Goal: Task Accomplishment & Management: Use online tool/utility

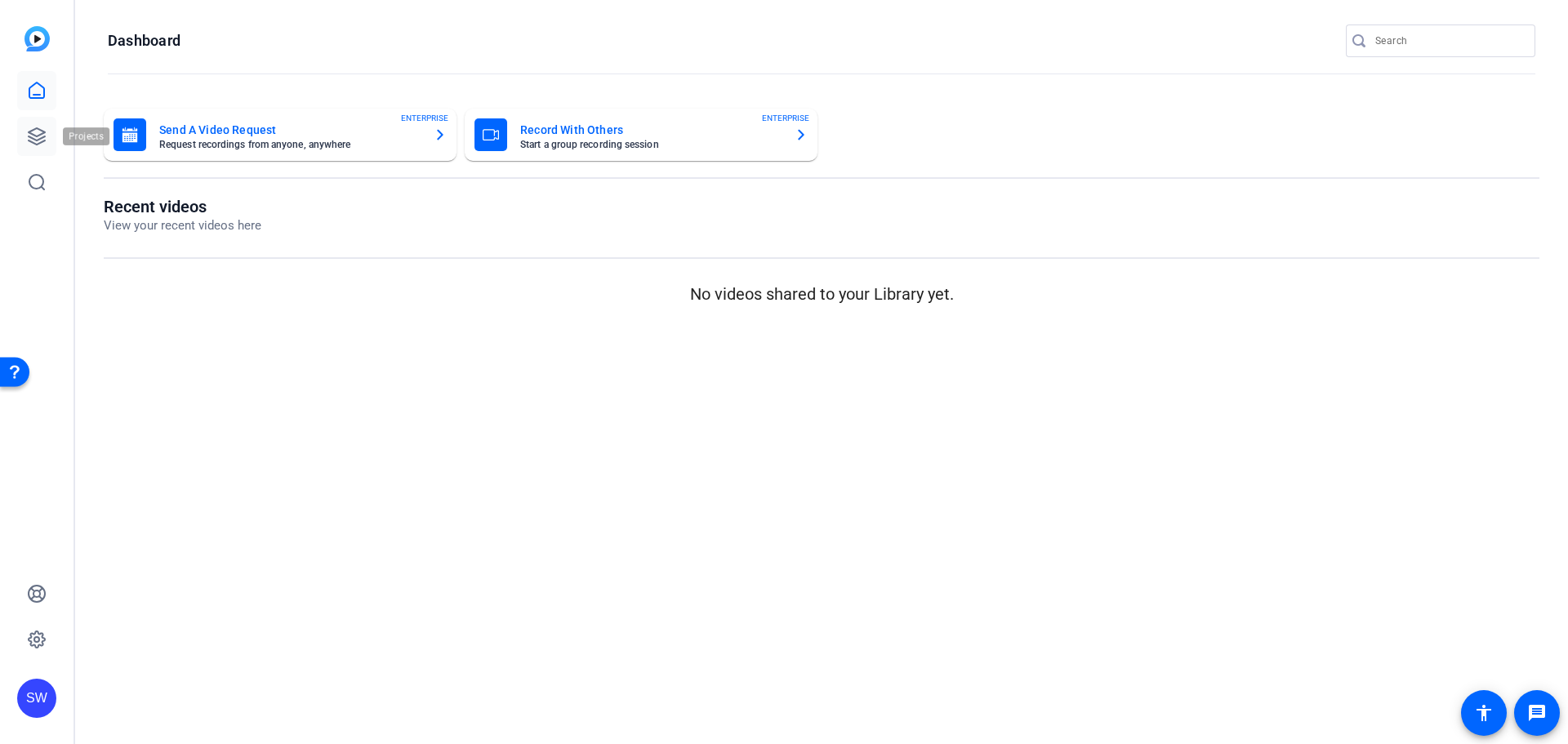
click at [32, 140] on icon at bounding box center [37, 137] width 20 height 20
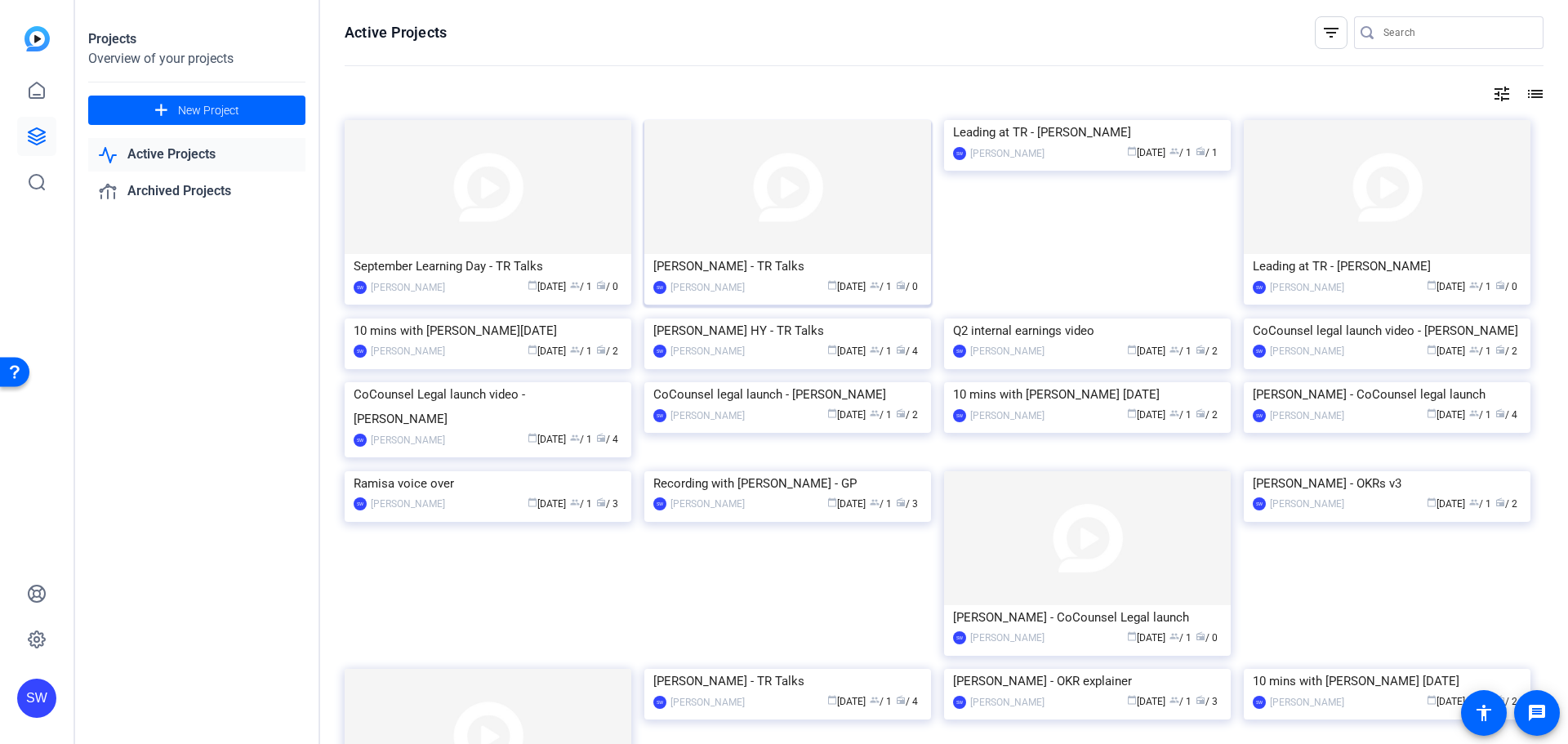
click at [722, 271] on div "[PERSON_NAME] - TR Talks" at bounding box center [786, 266] width 268 height 25
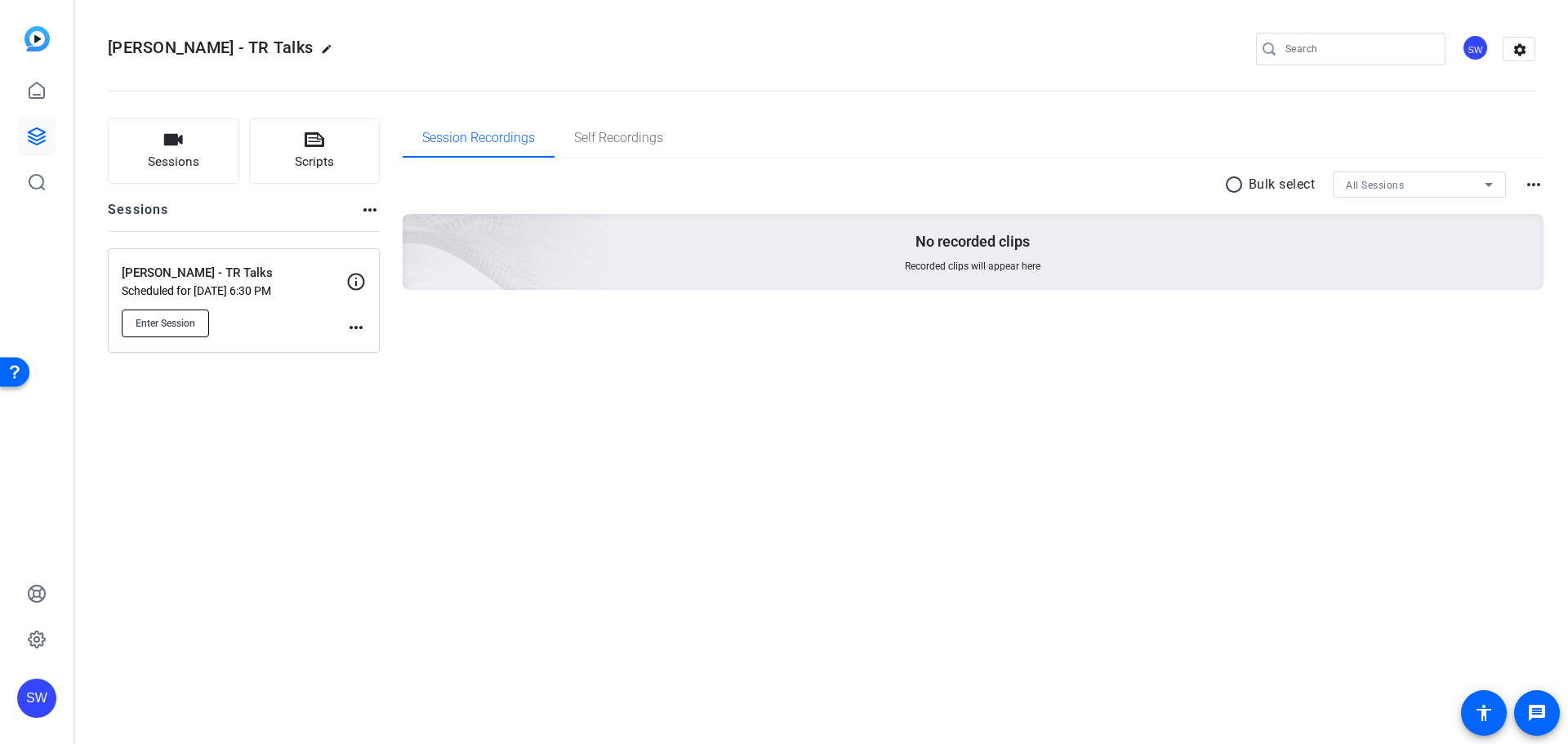
click at [188, 323] on span "Enter Session" at bounding box center [165, 323] width 59 height 13
click at [163, 326] on span "Enter Session" at bounding box center [165, 323] width 59 height 13
click at [164, 320] on span "Enter Session" at bounding box center [165, 323] width 59 height 13
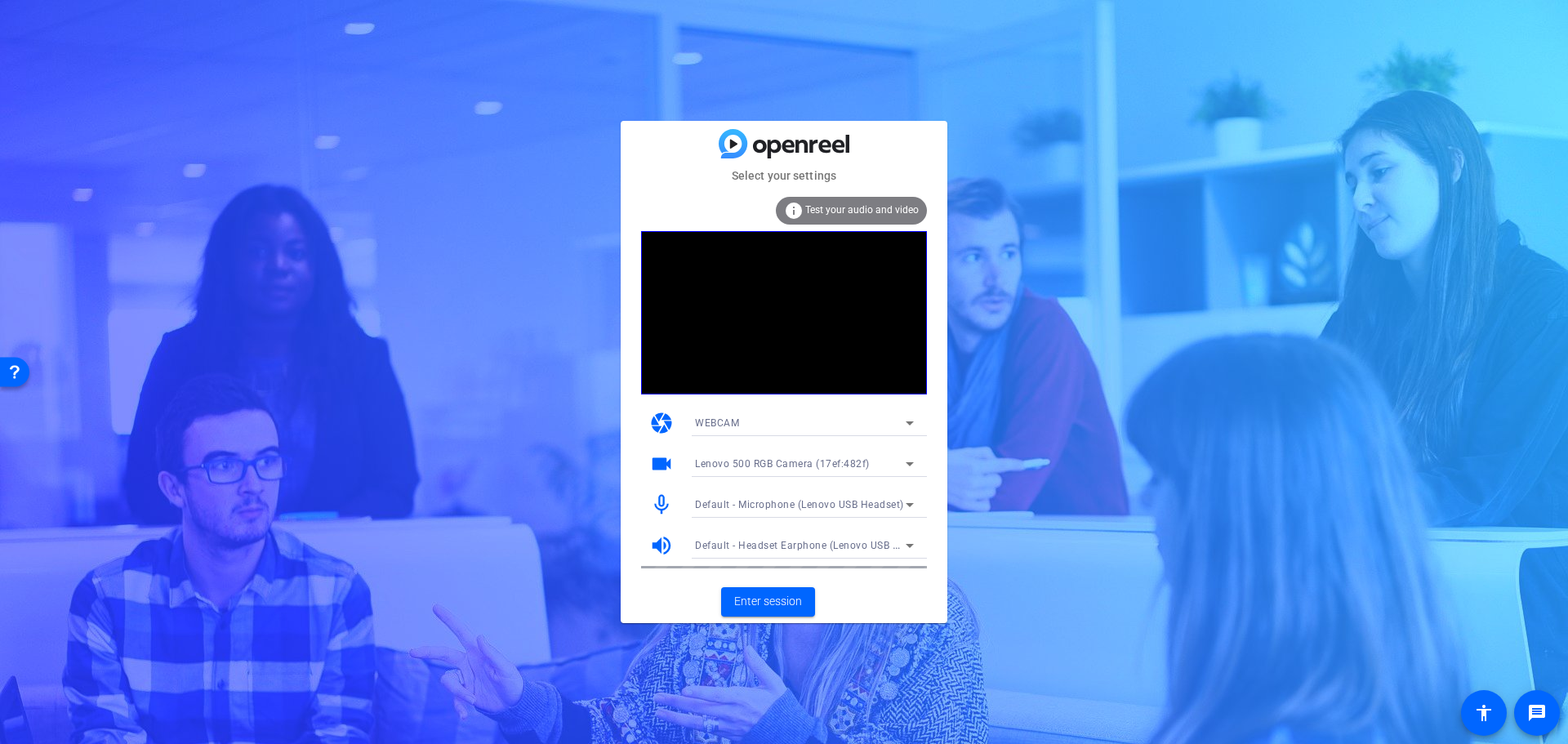
click at [876, 215] on span "Test your audio and video" at bounding box center [862, 210] width 114 height 12
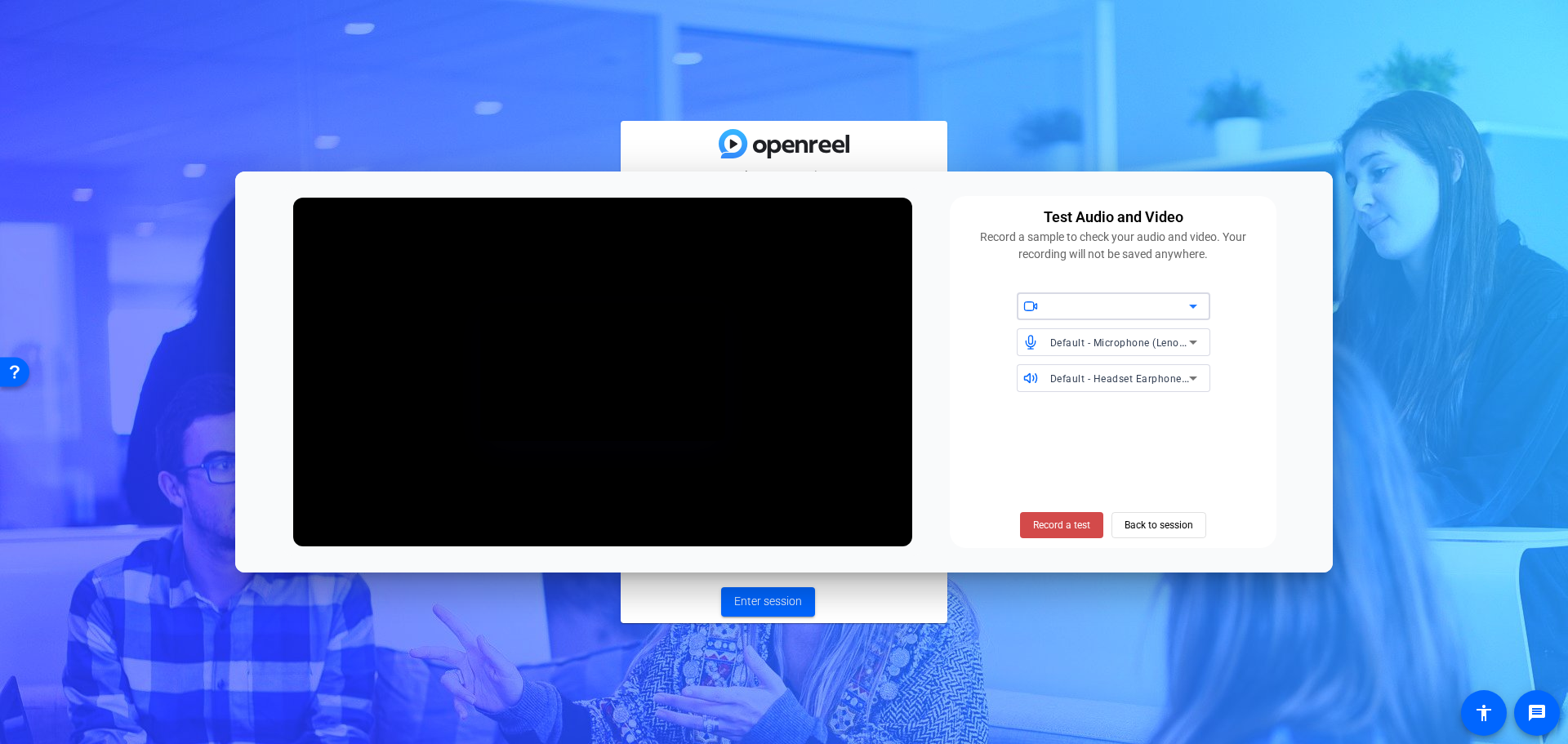
click at [1071, 516] on span at bounding box center [1062, 525] width 83 height 40
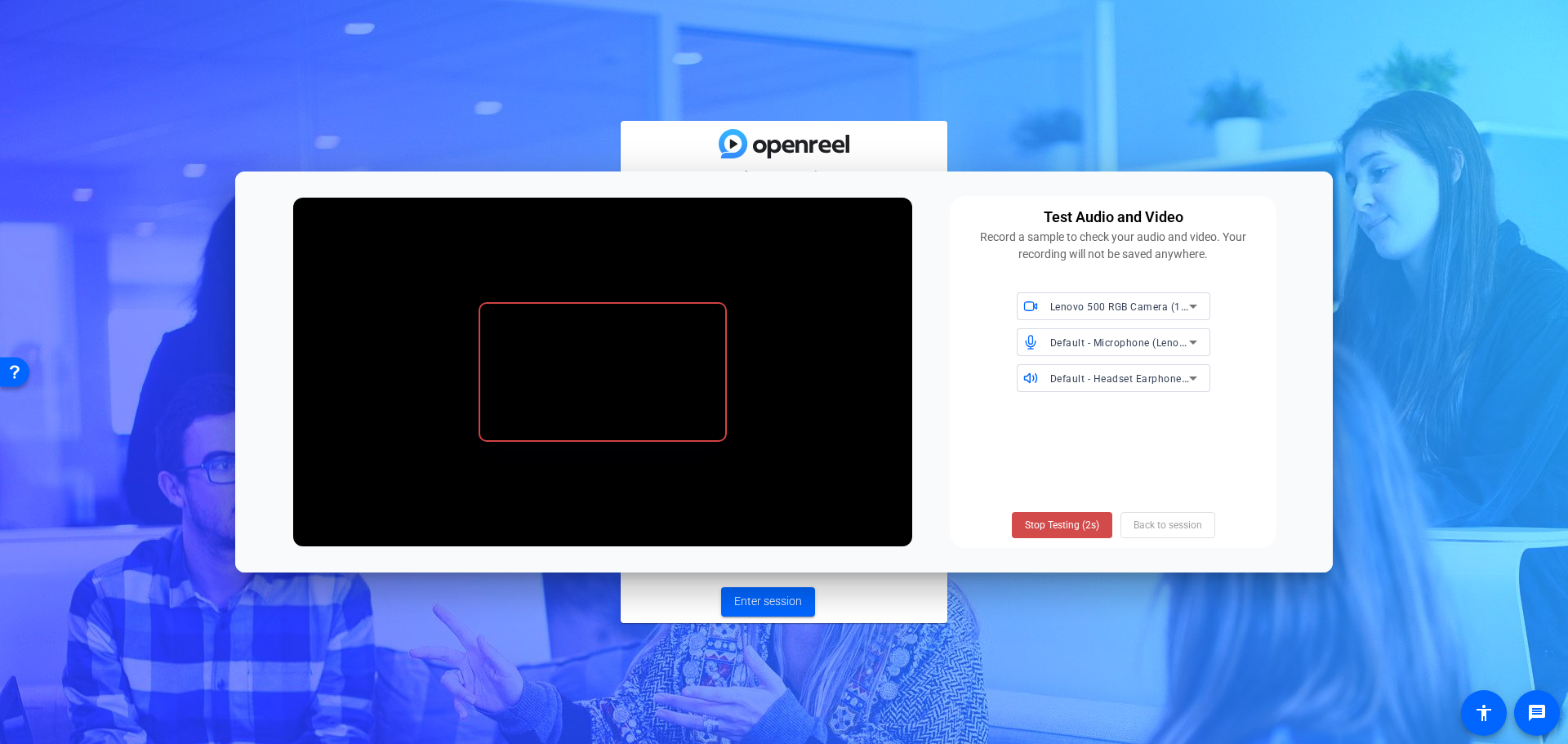
click at [1077, 522] on span "Stop Testing (2s)" at bounding box center [1062, 525] width 74 height 15
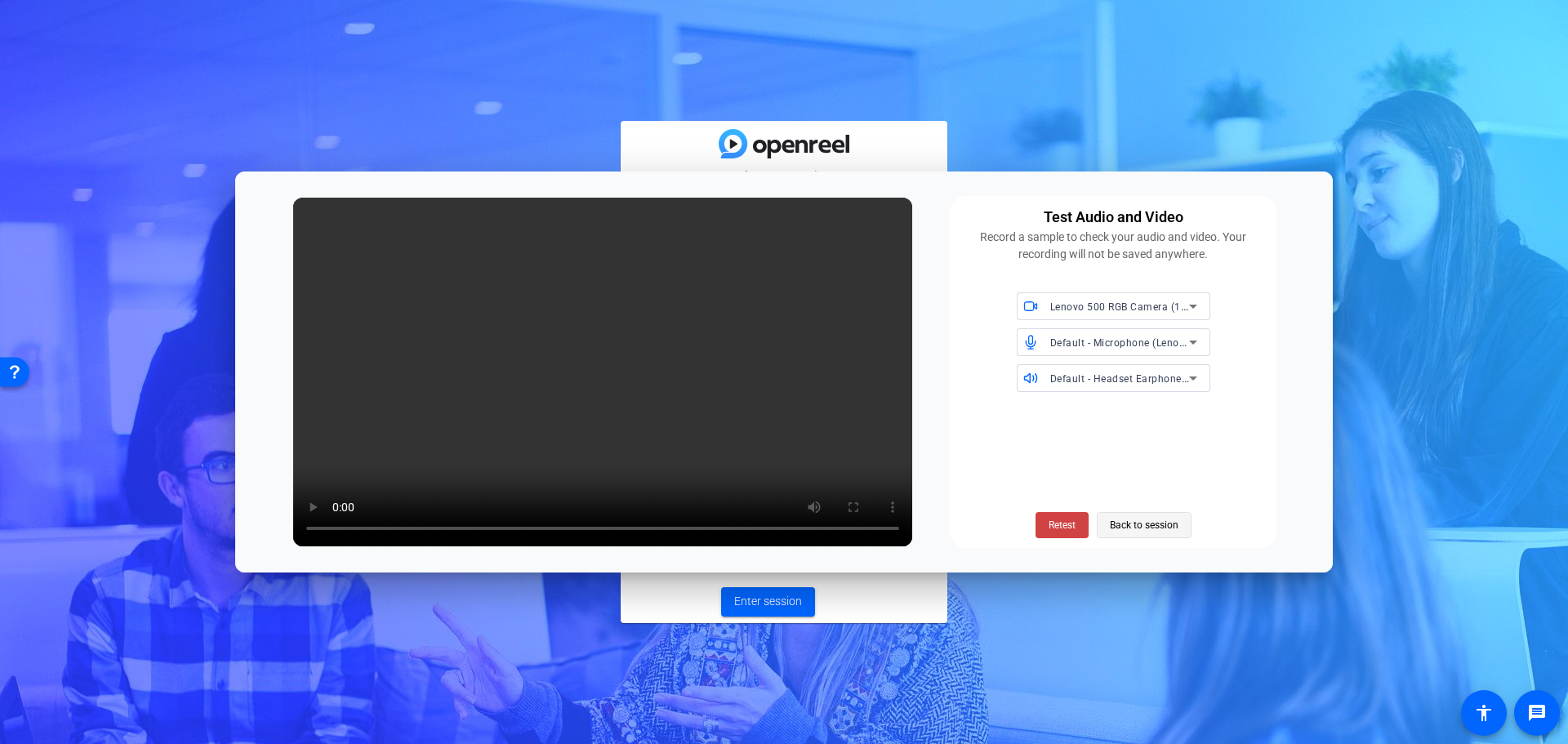
click at [1116, 532] on span "Back to session" at bounding box center [1143, 524] width 68 height 31
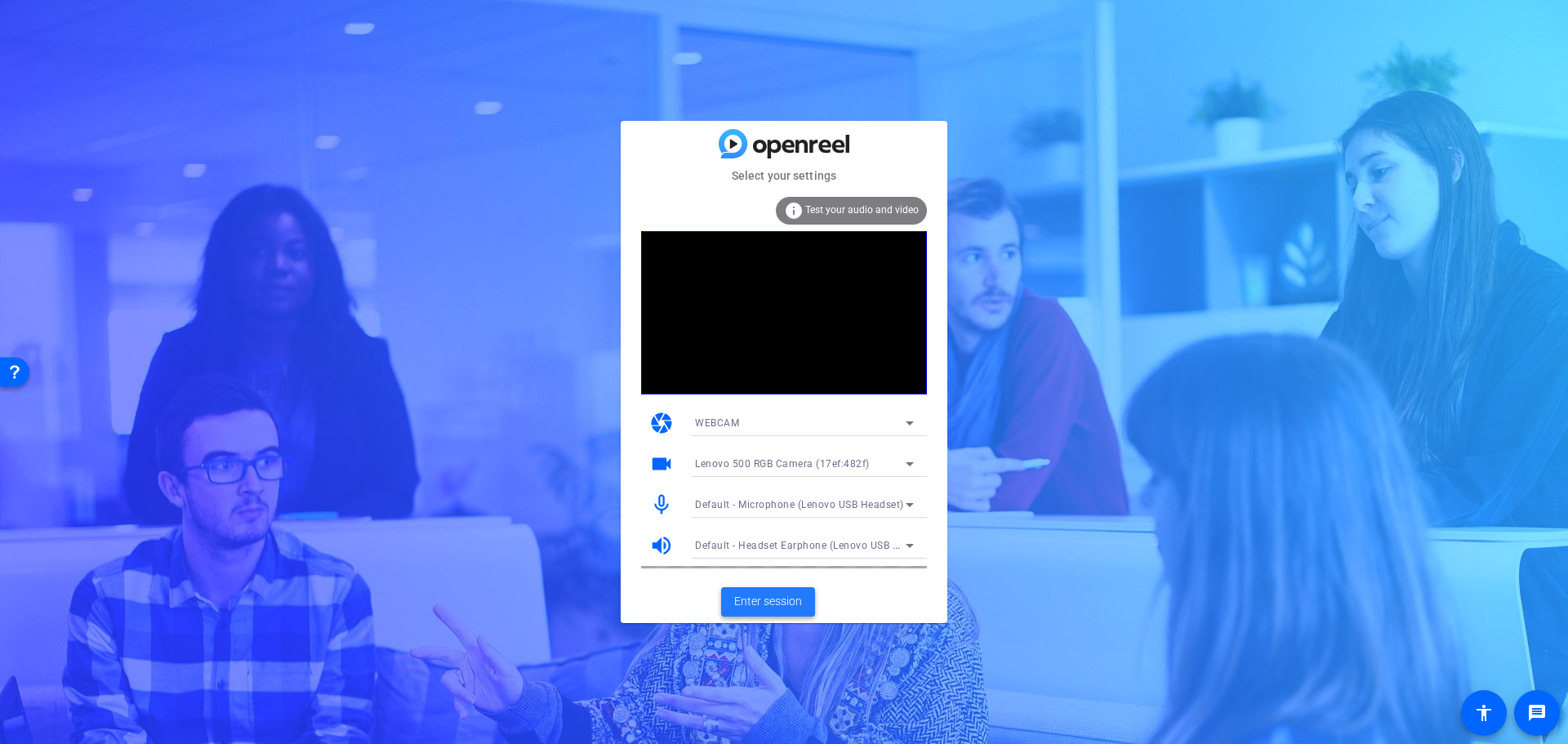
click at [766, 599] on span "Enter session" at bounding box center [768, 600] width 67 height 17
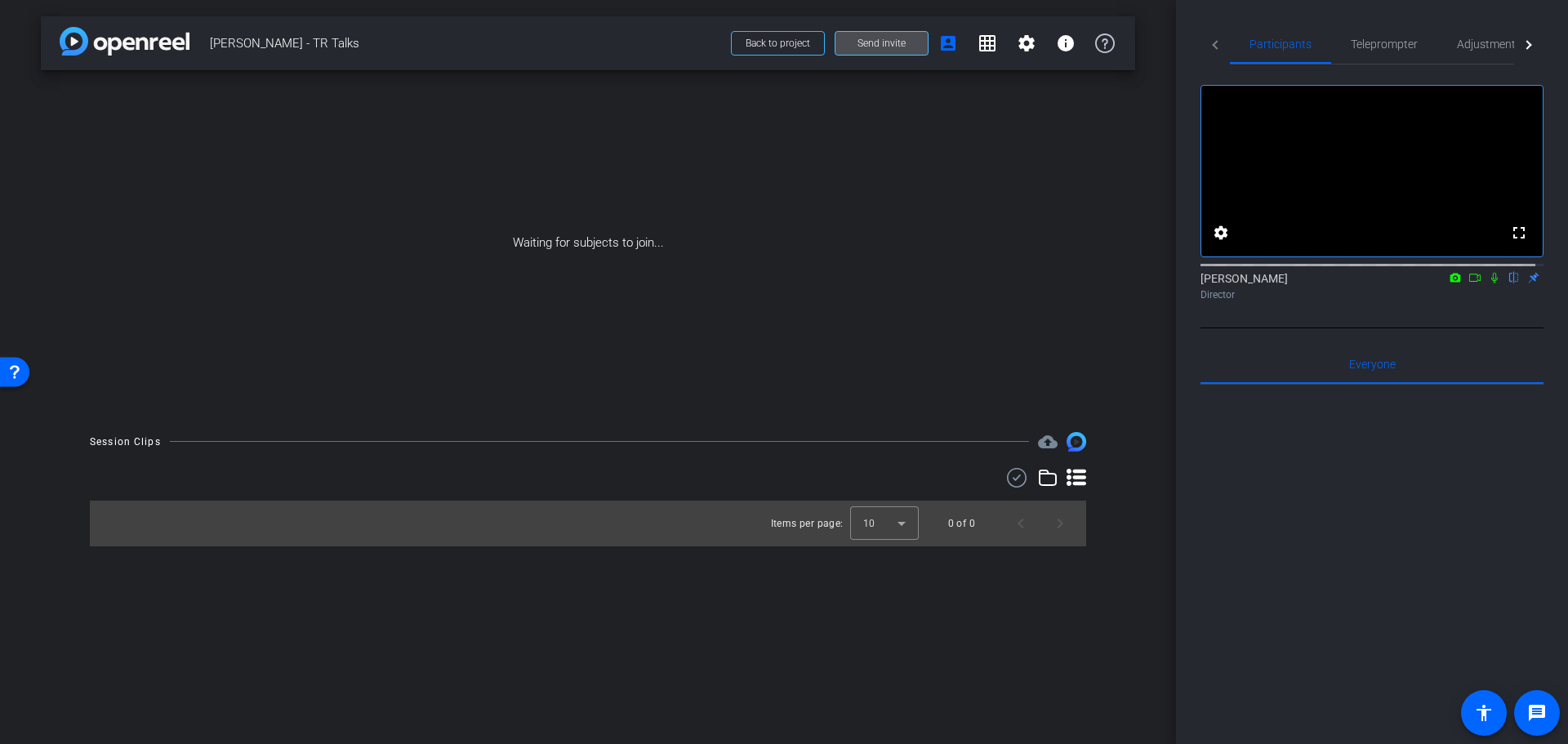
click at [864, 43] on span "Send invite" at bounding box center [882, 43] width 49 height 13
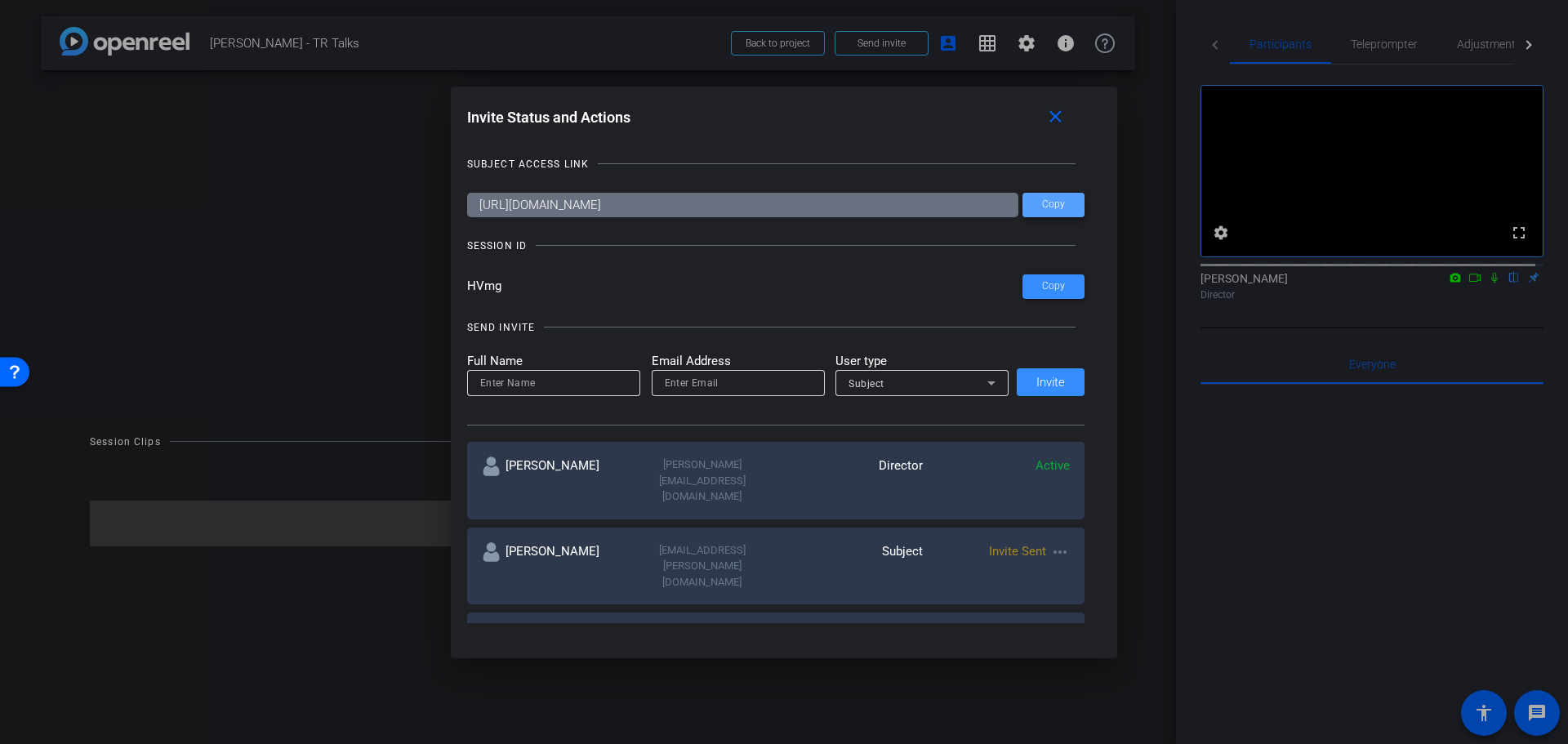
click at [1058, 208] on span "Copy" at bounding box center [1053, 204] width 23 height 12
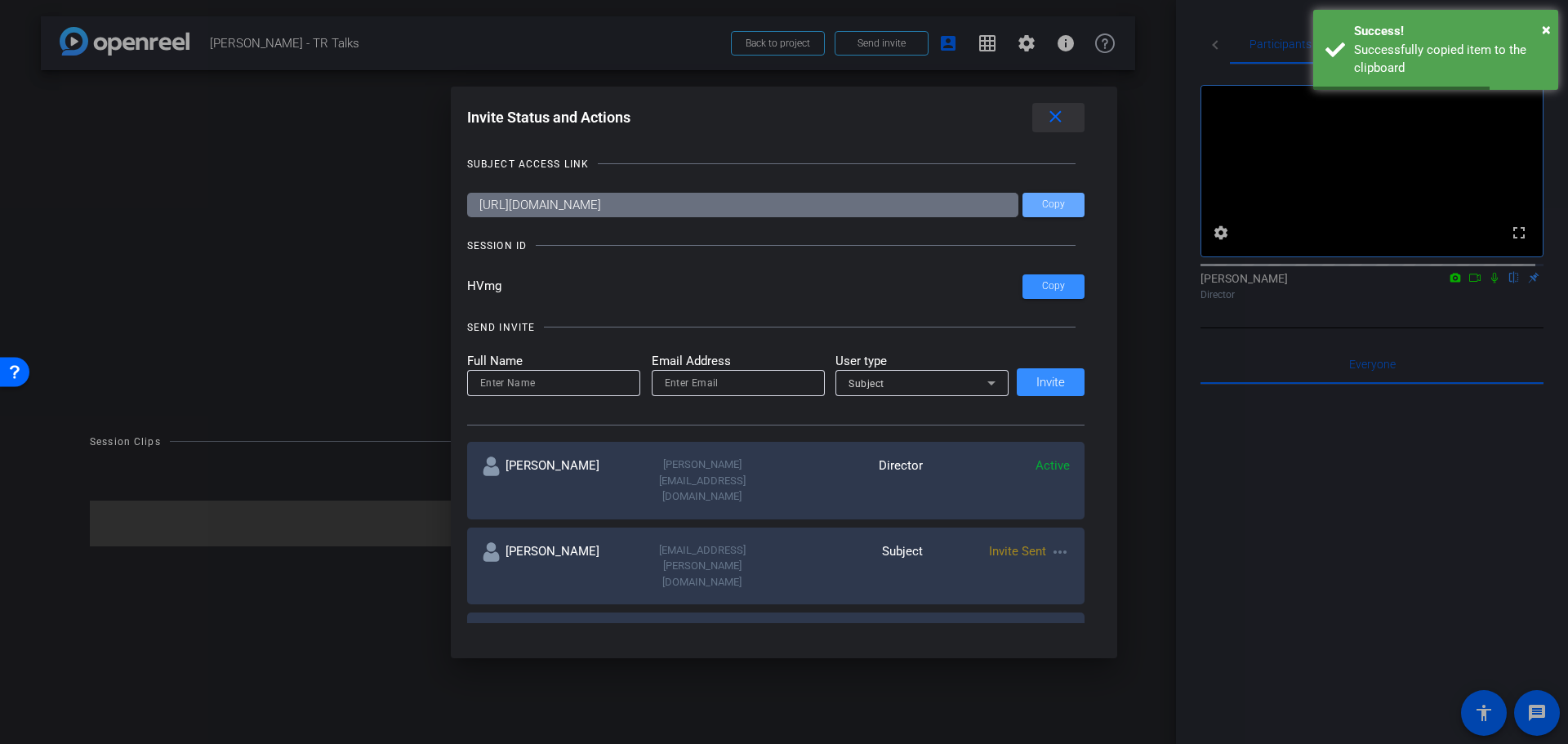
click at [1070, 113] on span at bounding box center [1058, 118] width 52 height 40
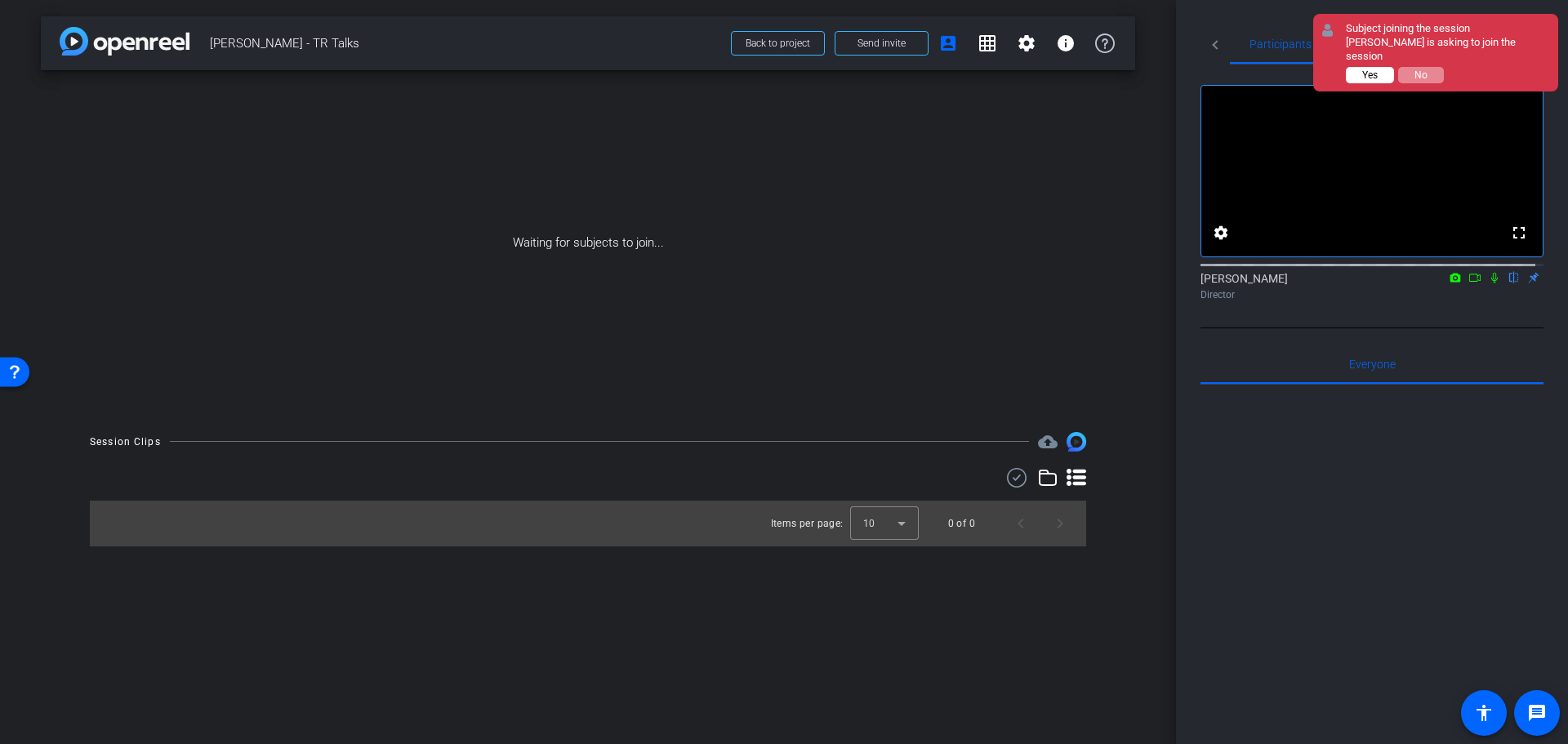
click at [1368, 74] on span "Yes" at bounding box center [1370, 75] width 16 height 12
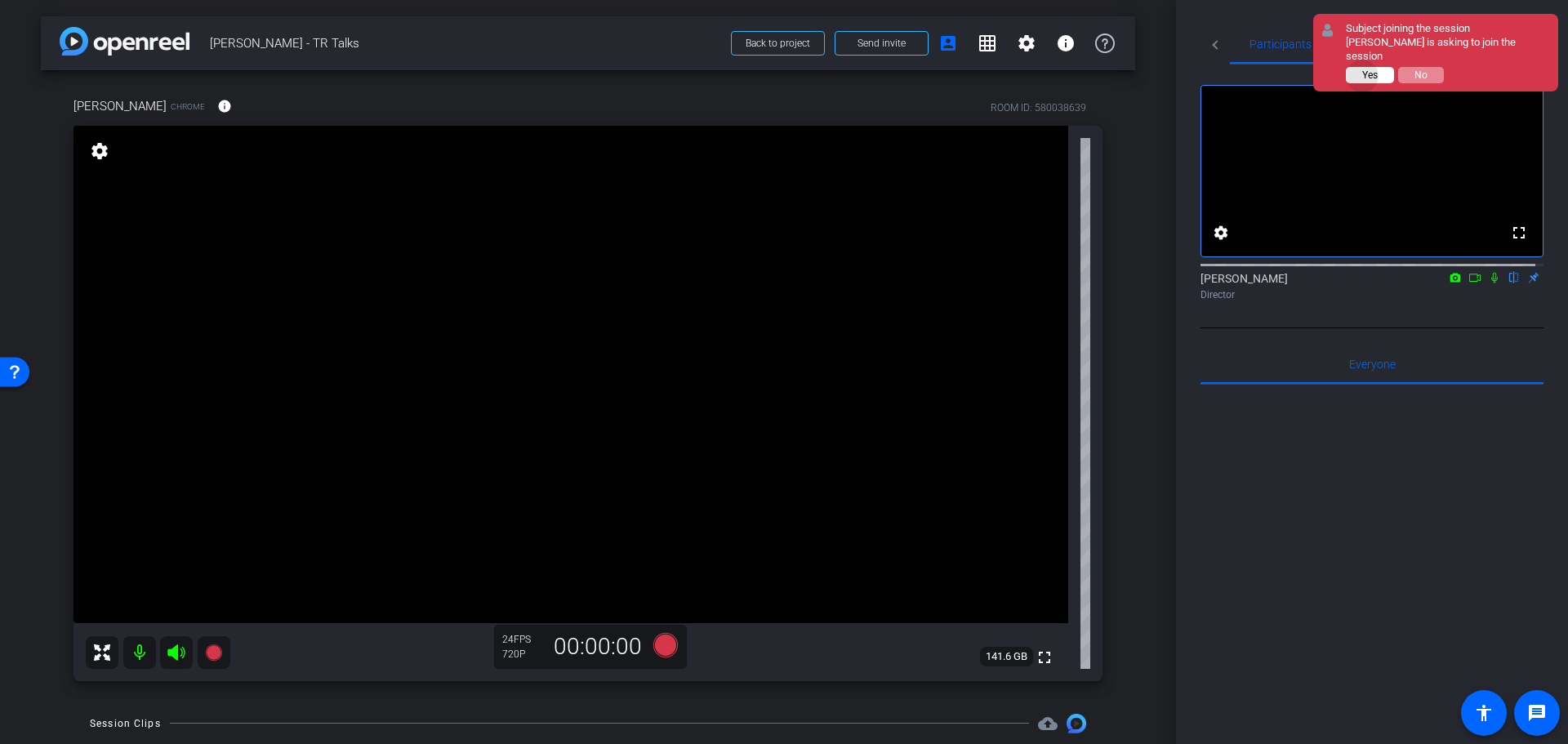
click at [1363, 69] on span "Yes" at bounding box center [1370, 75] width 16 height 12
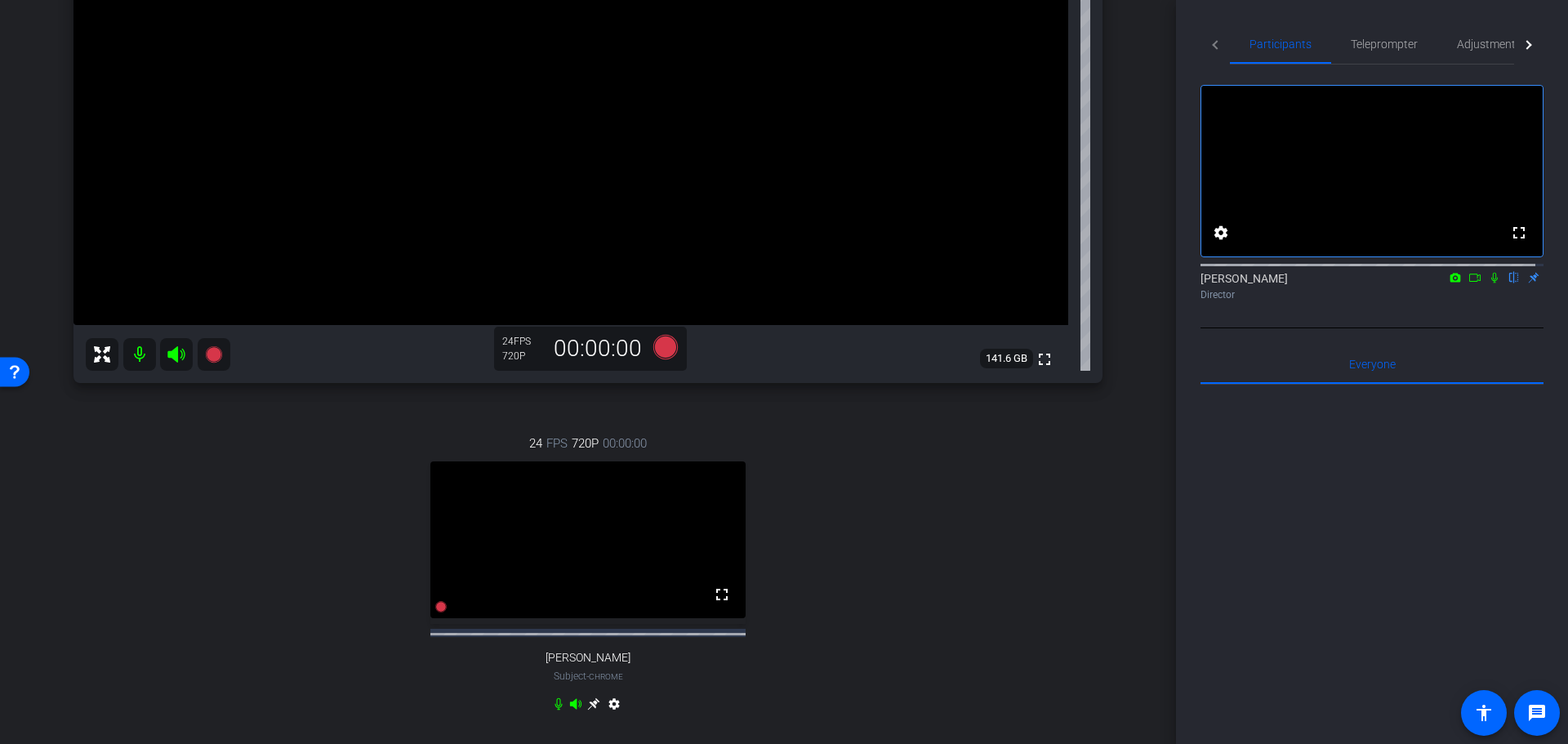
scroll to position [327, 0]
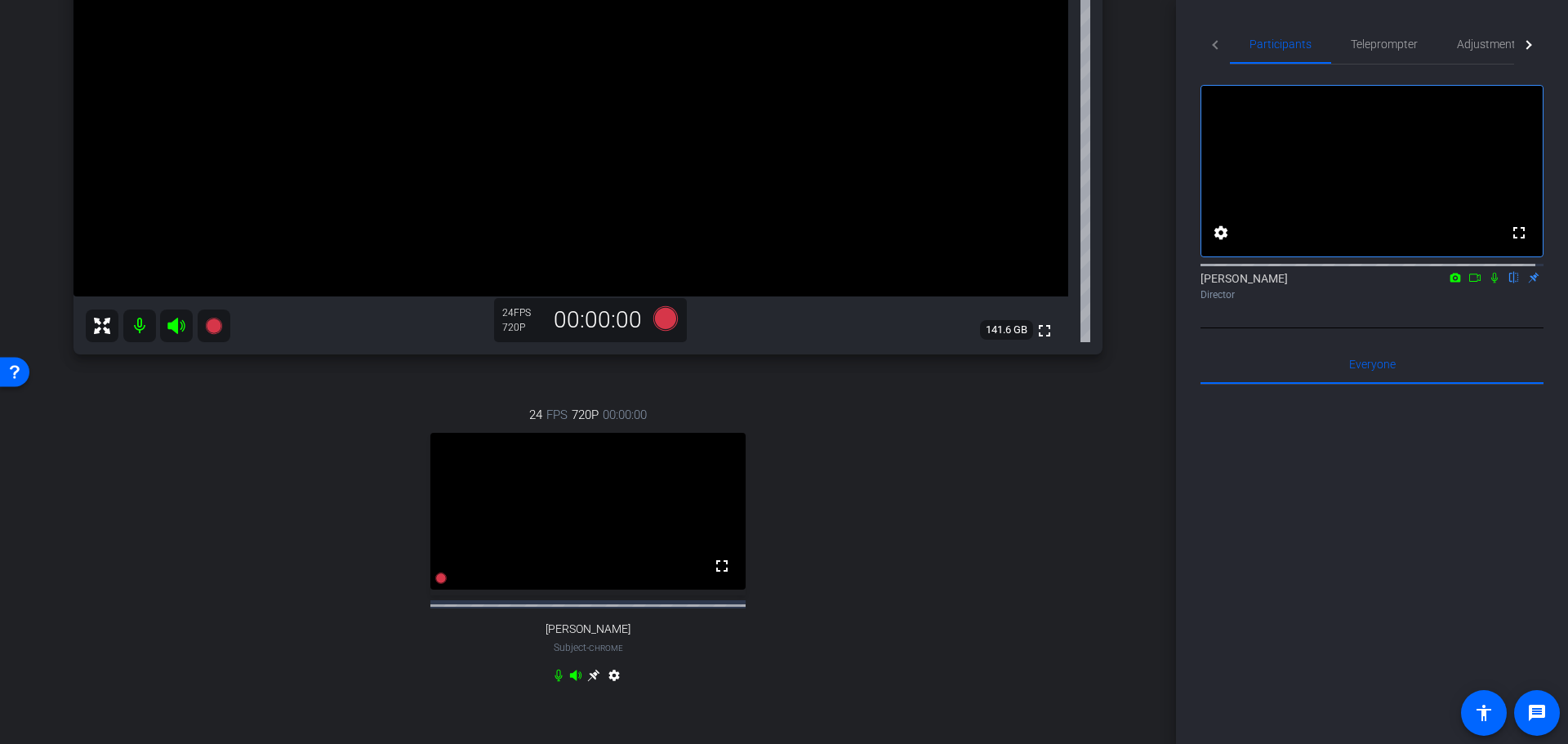
click at [1220, 613] on div at bounding box center [1372, 586] width 343 height 404
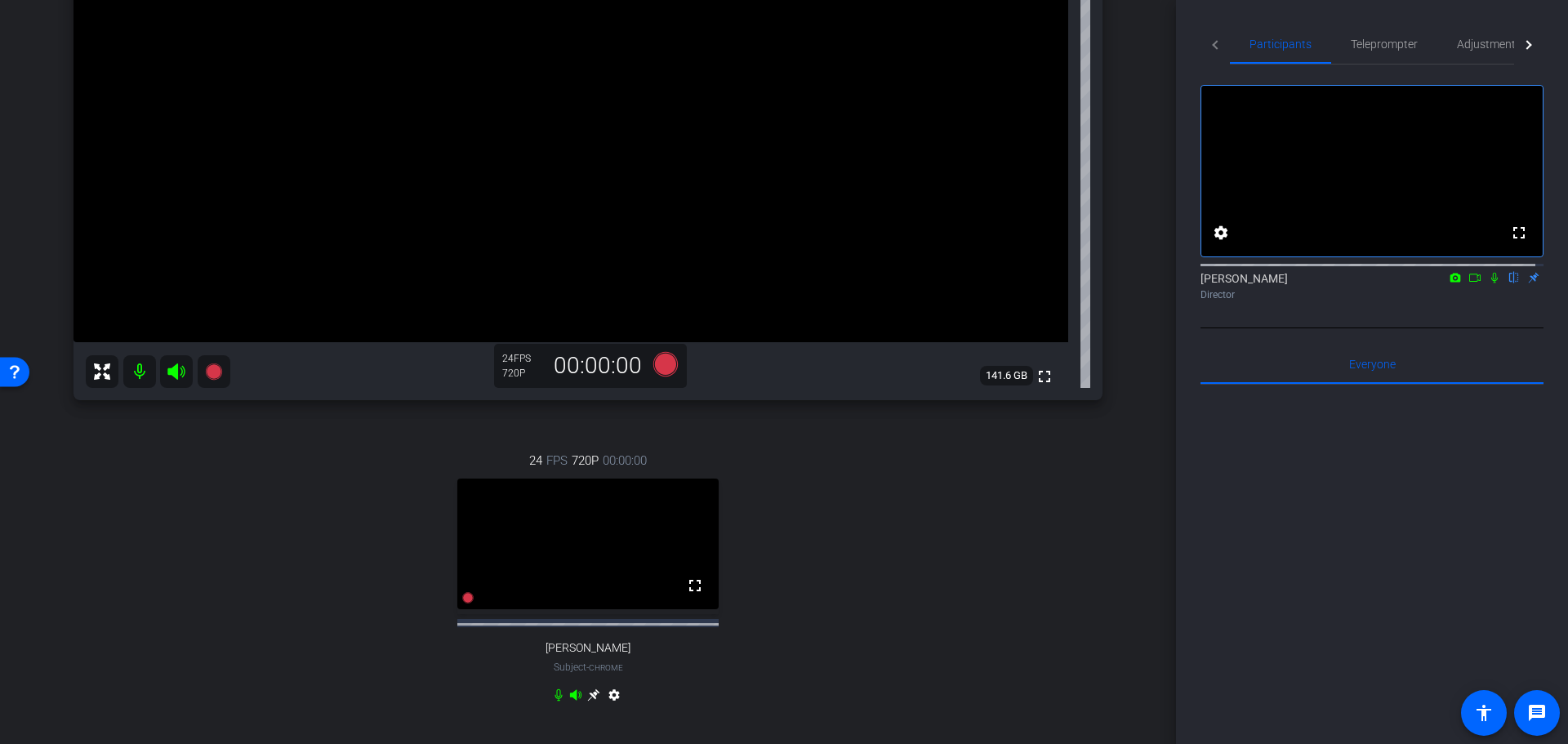
scroll to position [245, 0]
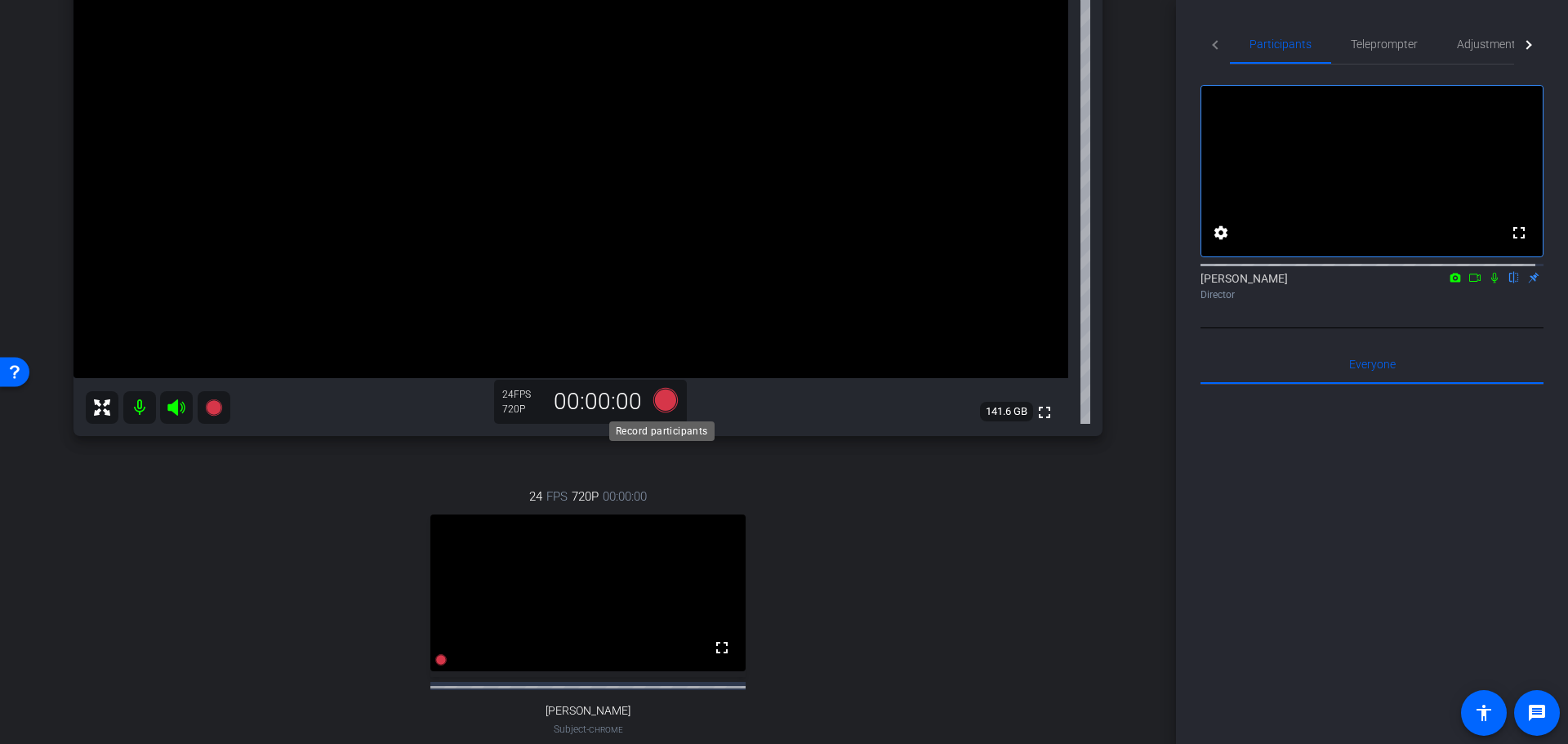
click at [663, 402] on icon at bounding box center [665, 399] width 25 height 25
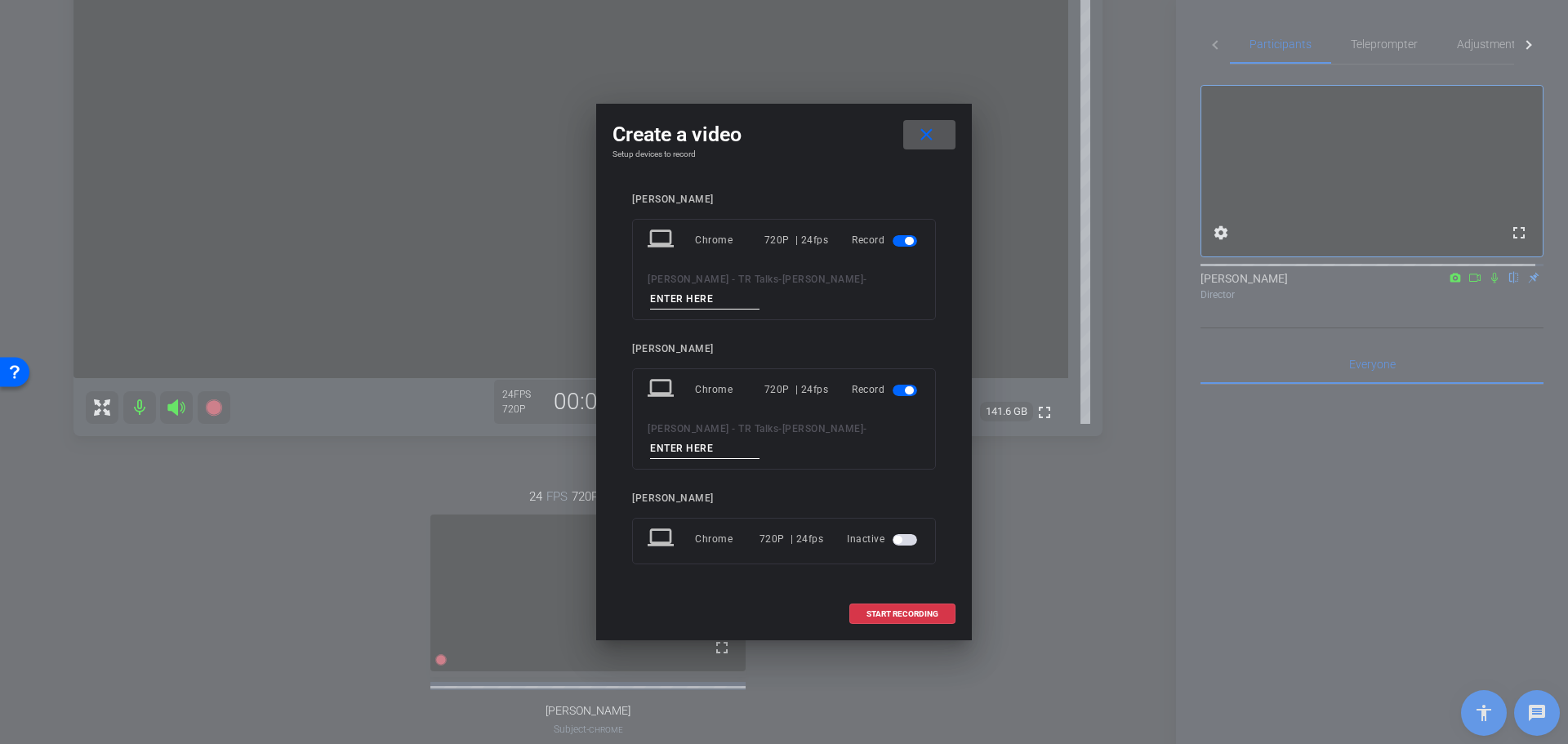
click at [669, 300] on input at bounding box center [704, 299] width 109 height 21
type input "Marique"
click at [690, 443] on input at bounding box center [704, 449] width 109 height 21
type input "[PERSON_NAME]"
drag, startPoint x: 751, startPoint y: 114, endPoint x: 896, endPoint y: 137, distance: 146.8
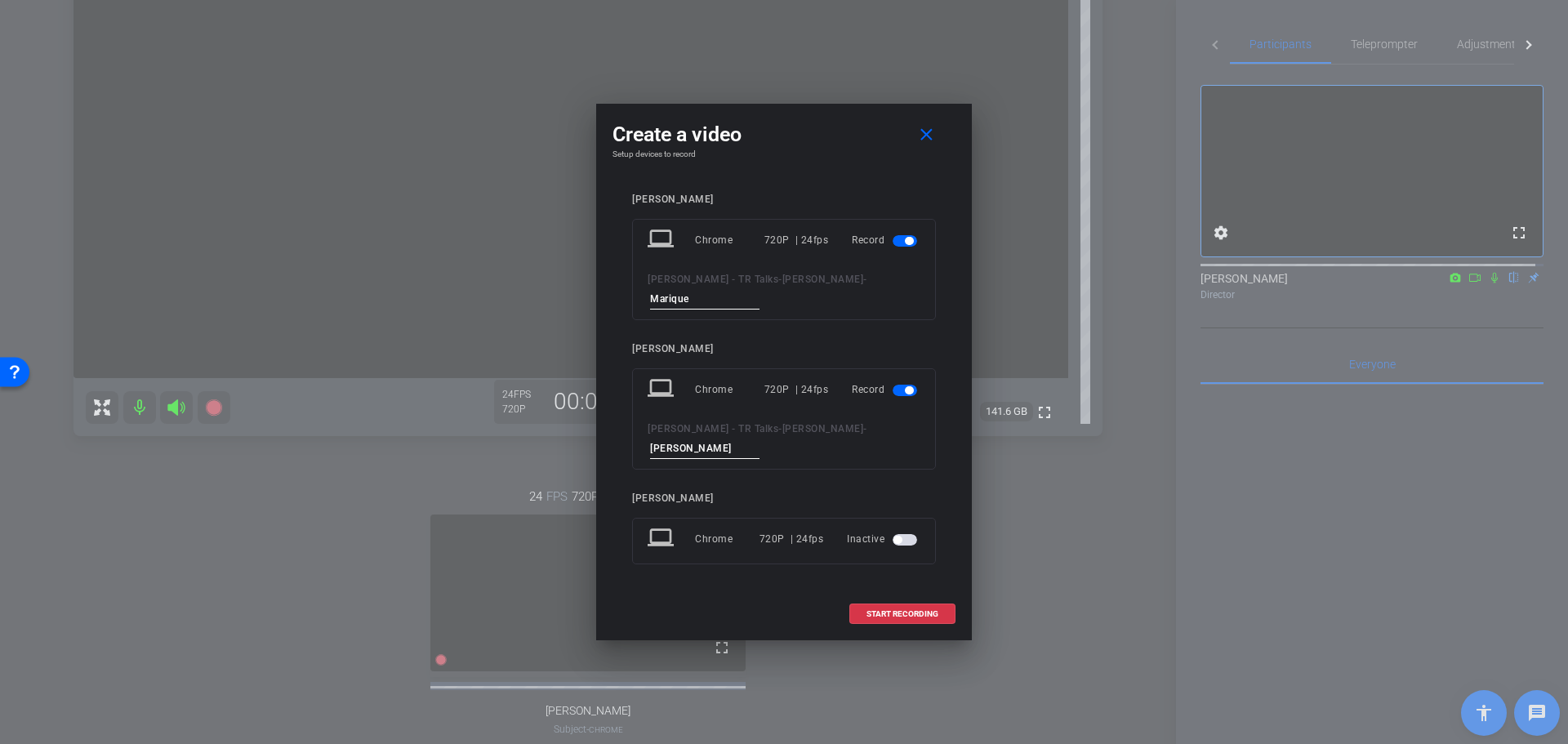
click at [896, 137] on div "Create a video close Setup devices to record [PERSON_NAME] laptop Chrome 720P |…" at bounding box center [784, 372] width 375 height 537
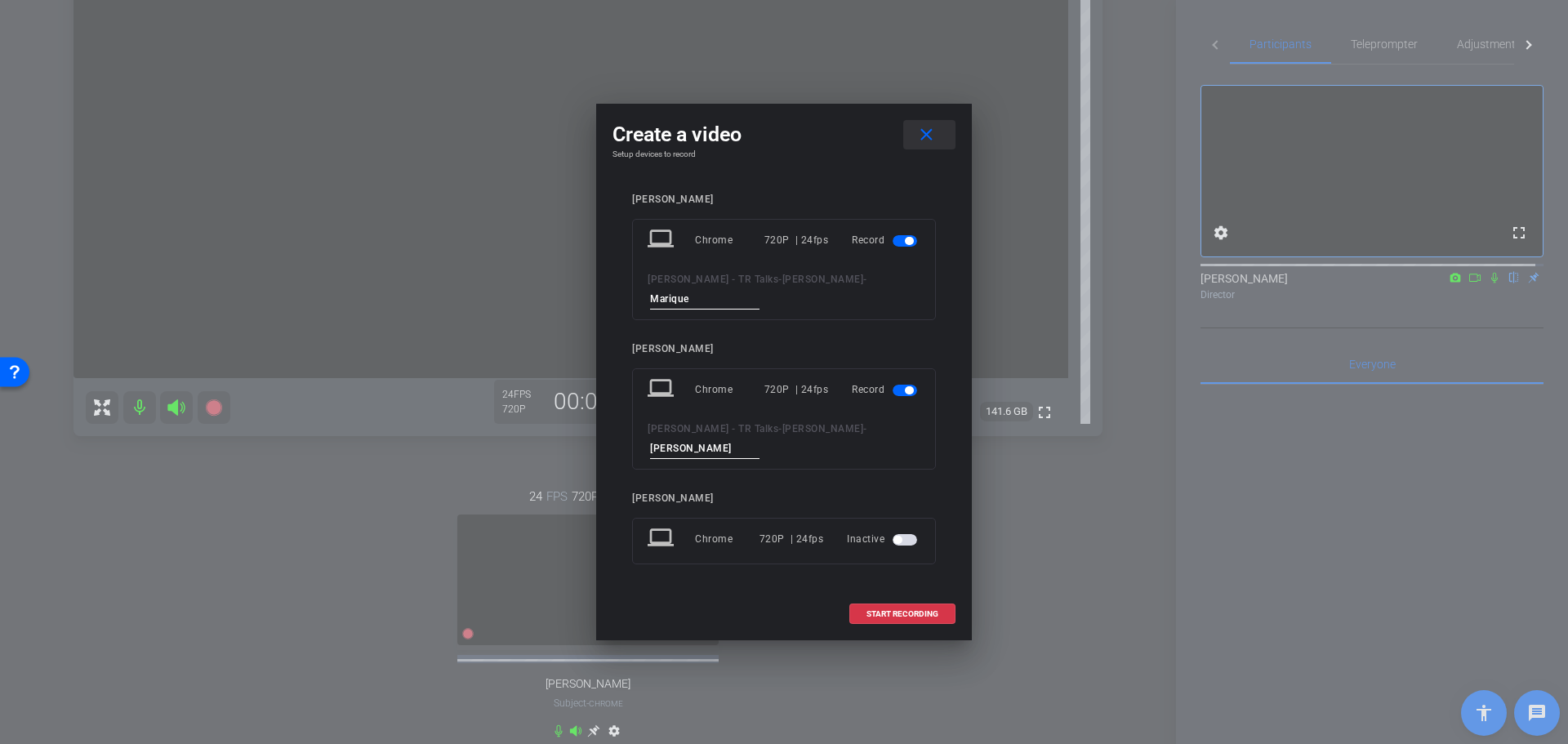
click at [921, 139] on mat-icon "close" at bounding box center [926, 135] width 21 height 21
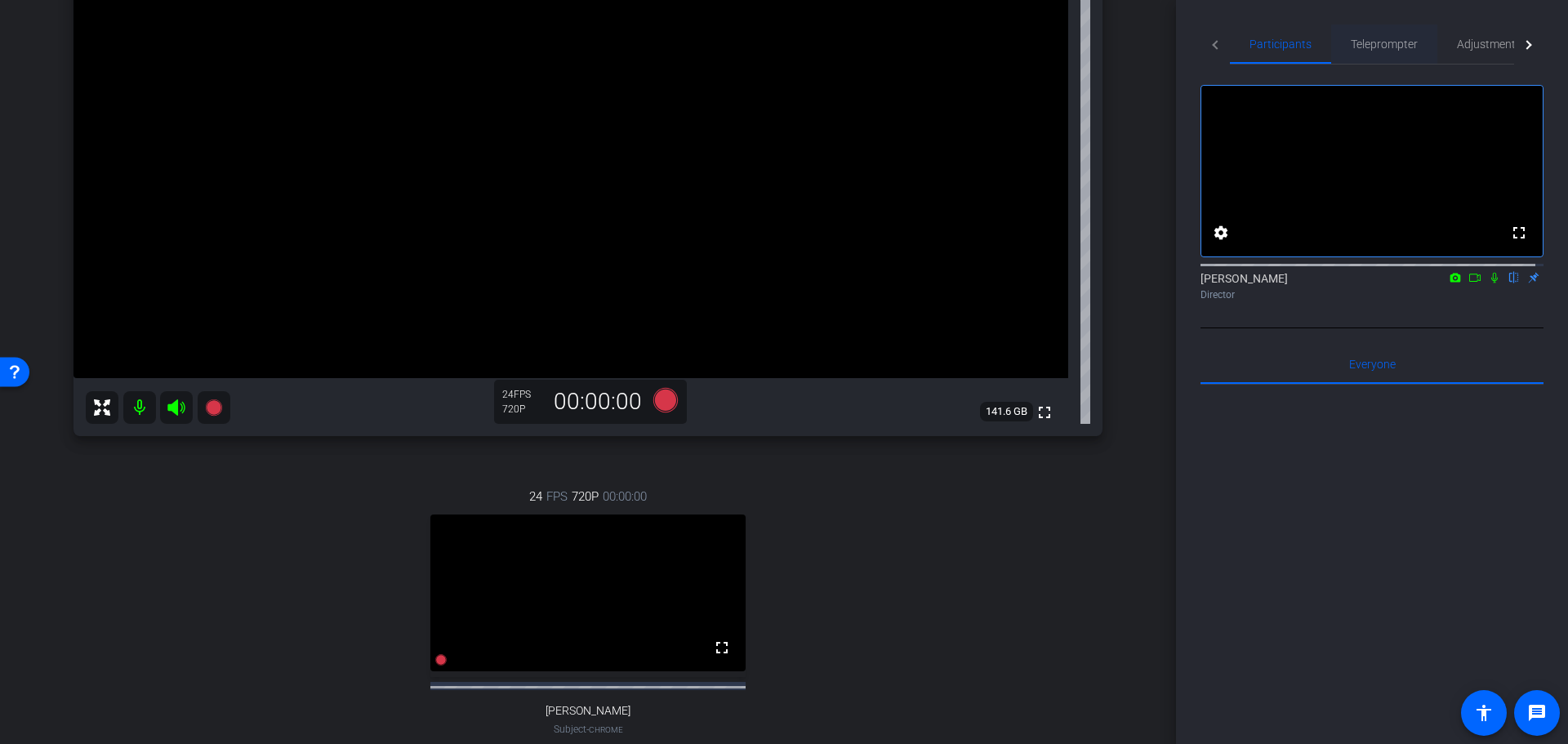
click at [1375, 39] on span "Teleprompter" at bounding box center [1384, 45] width 67 height 12
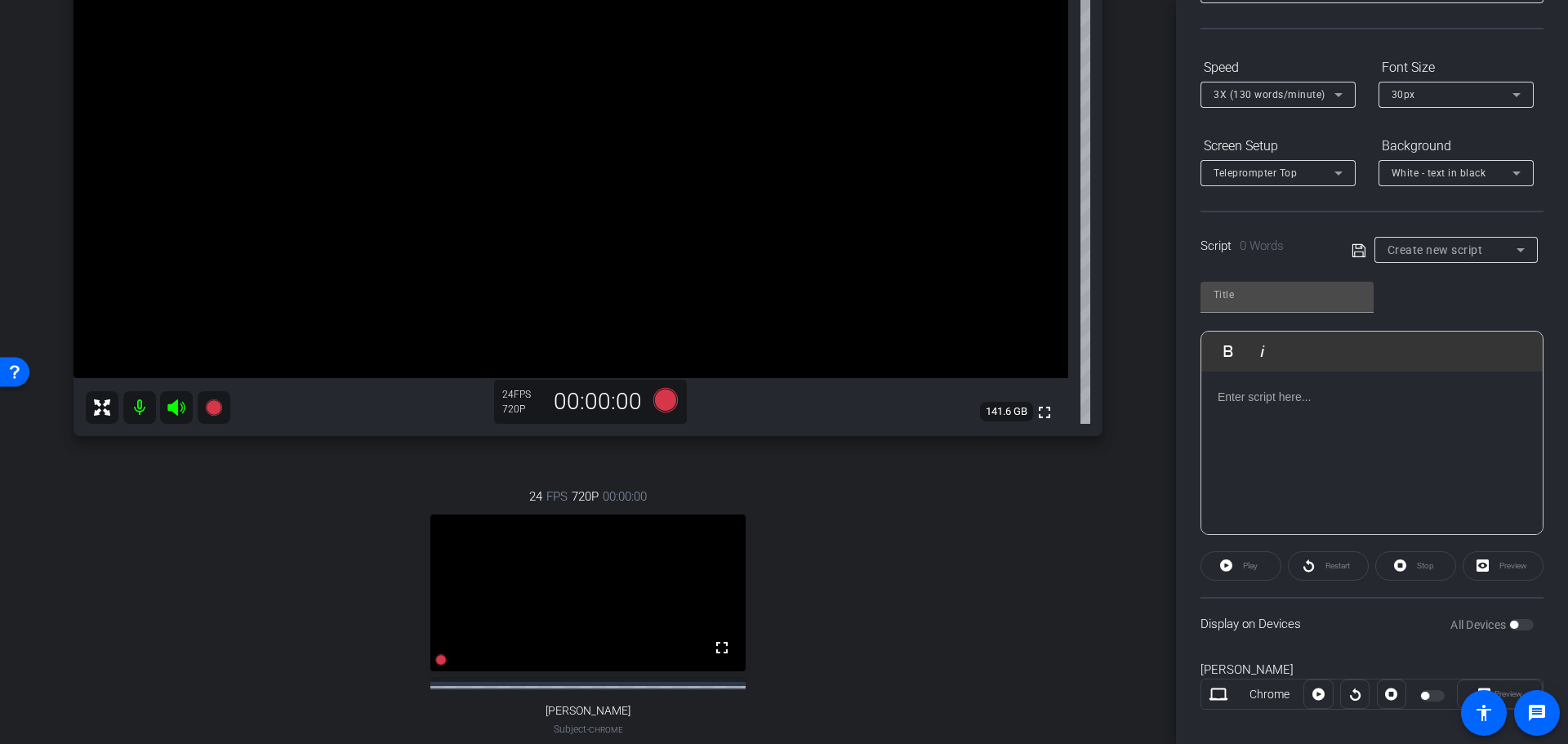
scroll to position [163, 0]
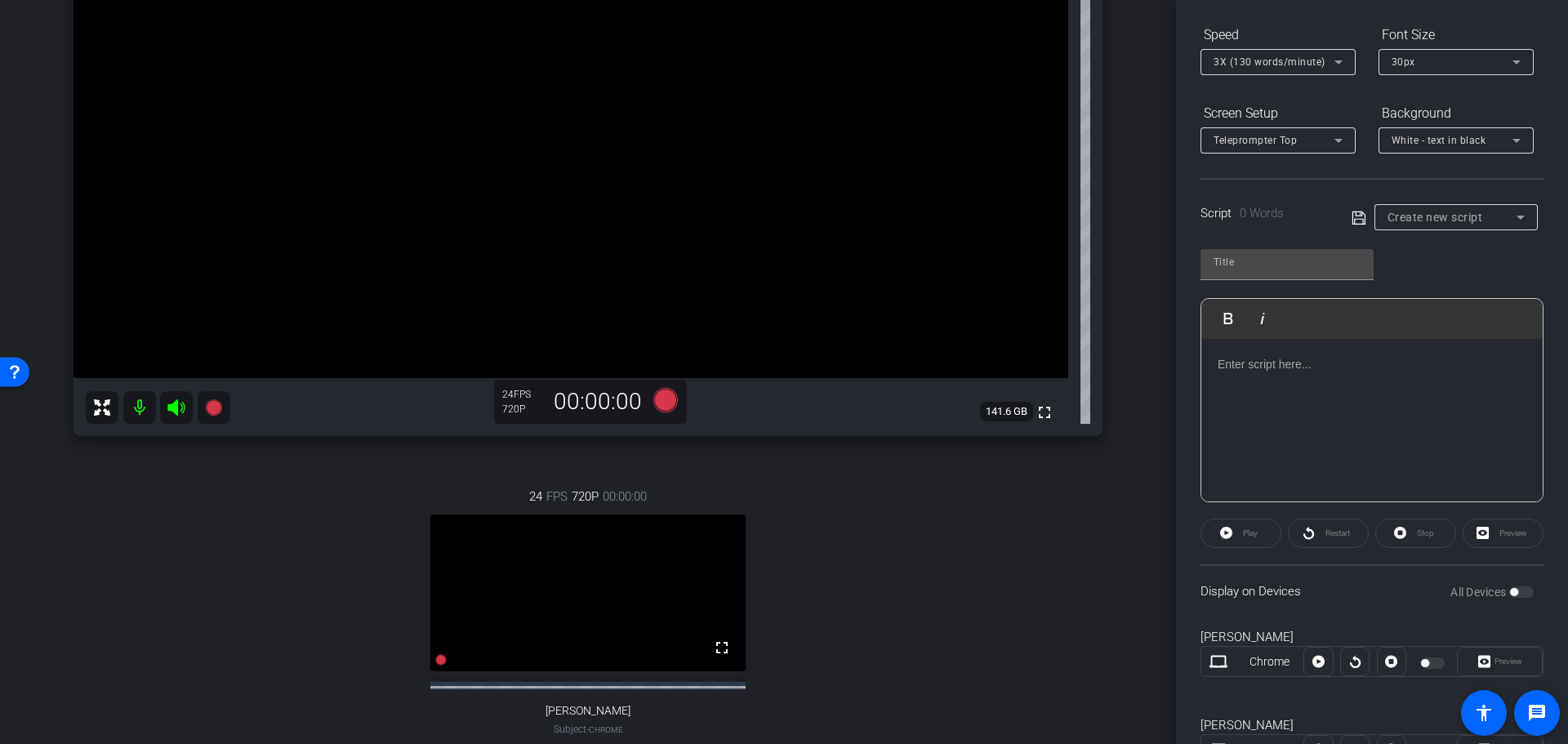
click at [1490, 590] on label "All Devices" at bounding box center [1479, 591] width 58 height 16
click at [1275, 355] on div at bounding box center [1372, 420] width 342 height 163
click at [1413, 365] on p "can you hear me?" at bounding box center [1372, 365] width 309 height 18
click at [659, 392] on icon at bounding box center [665, 399] width 25 height 25
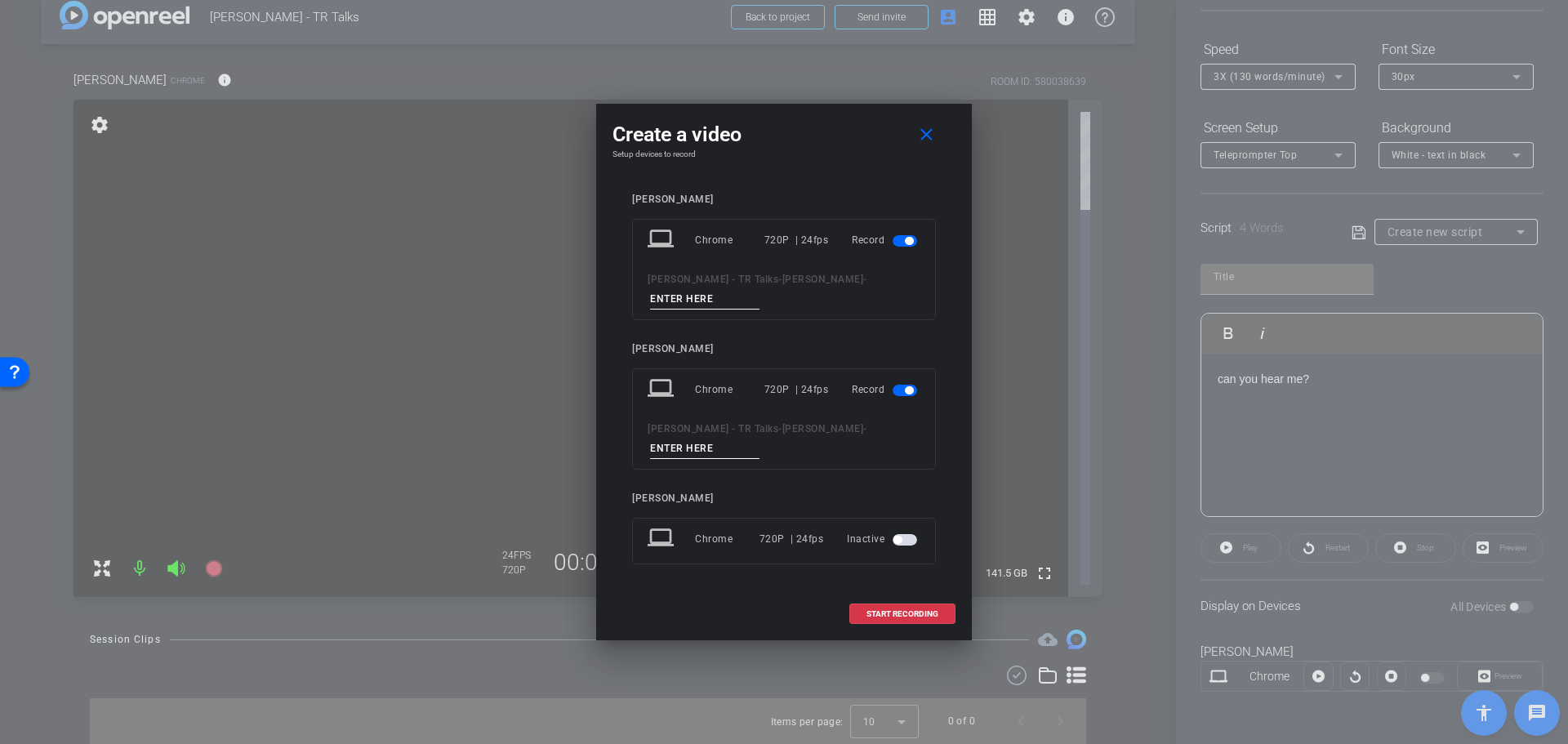
scroll to position [149, 0]
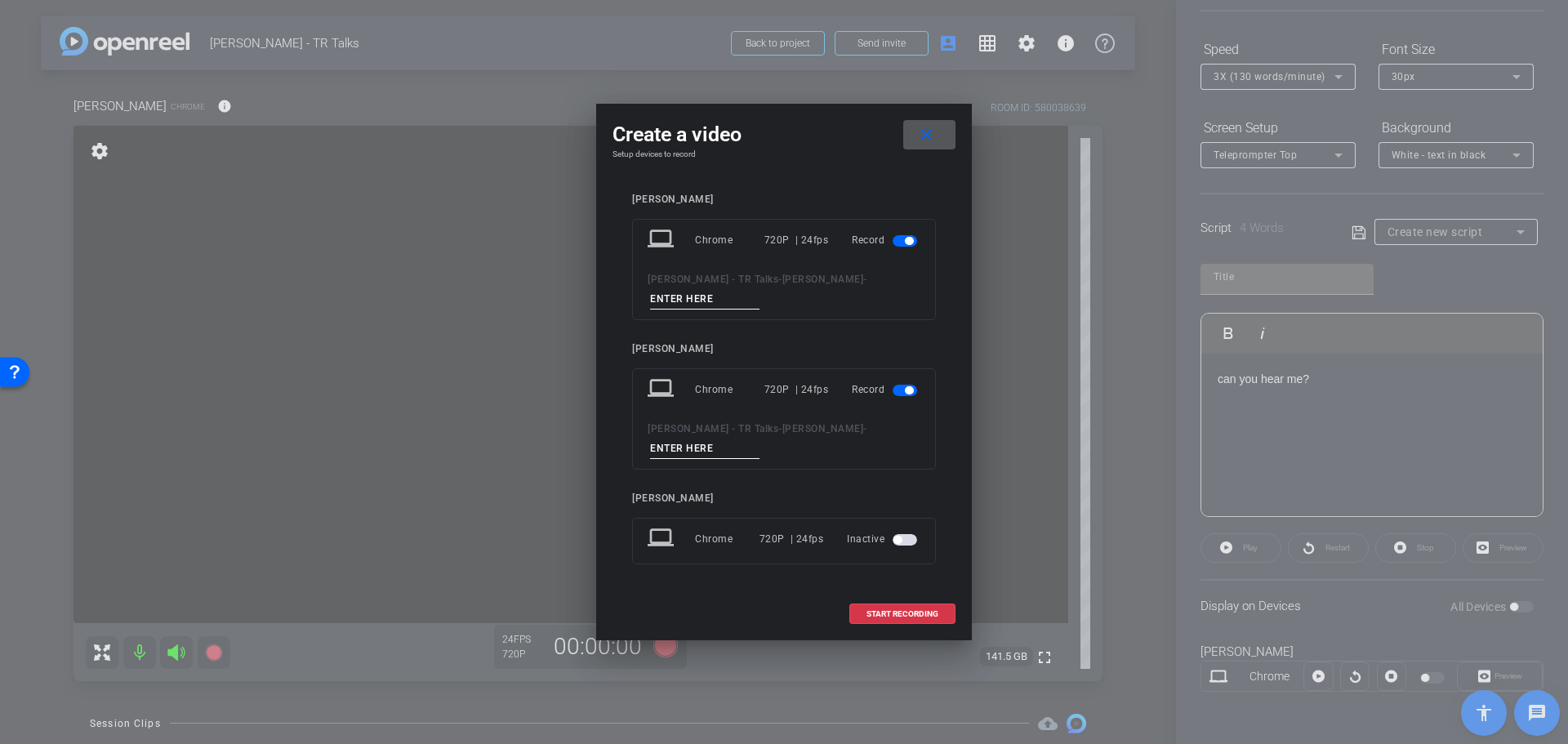
click at [677, 295] on input at bounding box center [704, 299] width 109 height 21
type input "Marique"
click at [720, 443] on input at bounding box center [704, 449] width 109 height 21
type input "[PERSON_NAME]"
click at [923, 137] on mat-icon "close" at bounding box center [926, 135] width 21 height 21
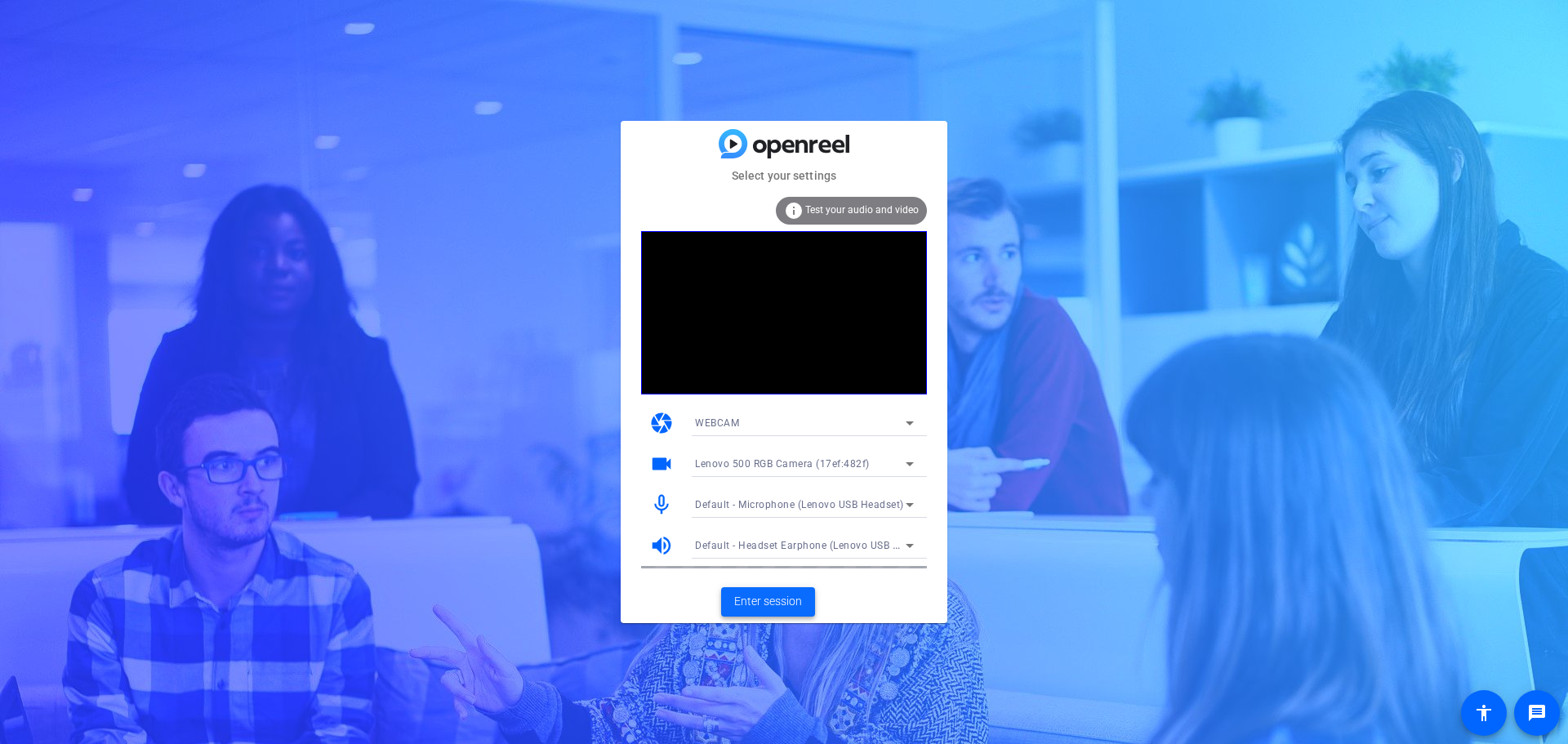
click at [768, 599] on span "Enter session" at bounding box center [768, 600] width 67 height 17
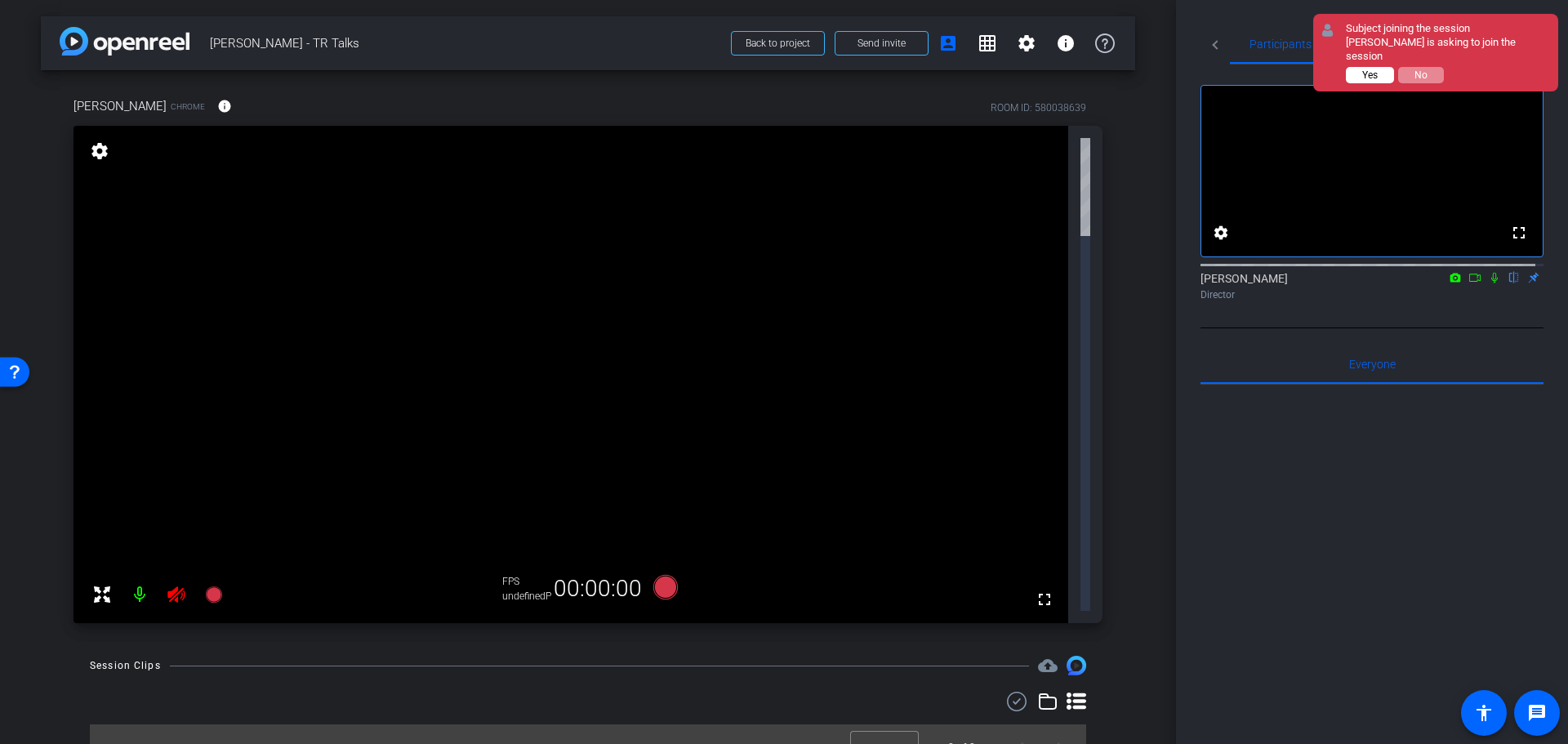
click at [1374, 69] on span "Yes" at bounding box center [1370, 75] width 16 height 12
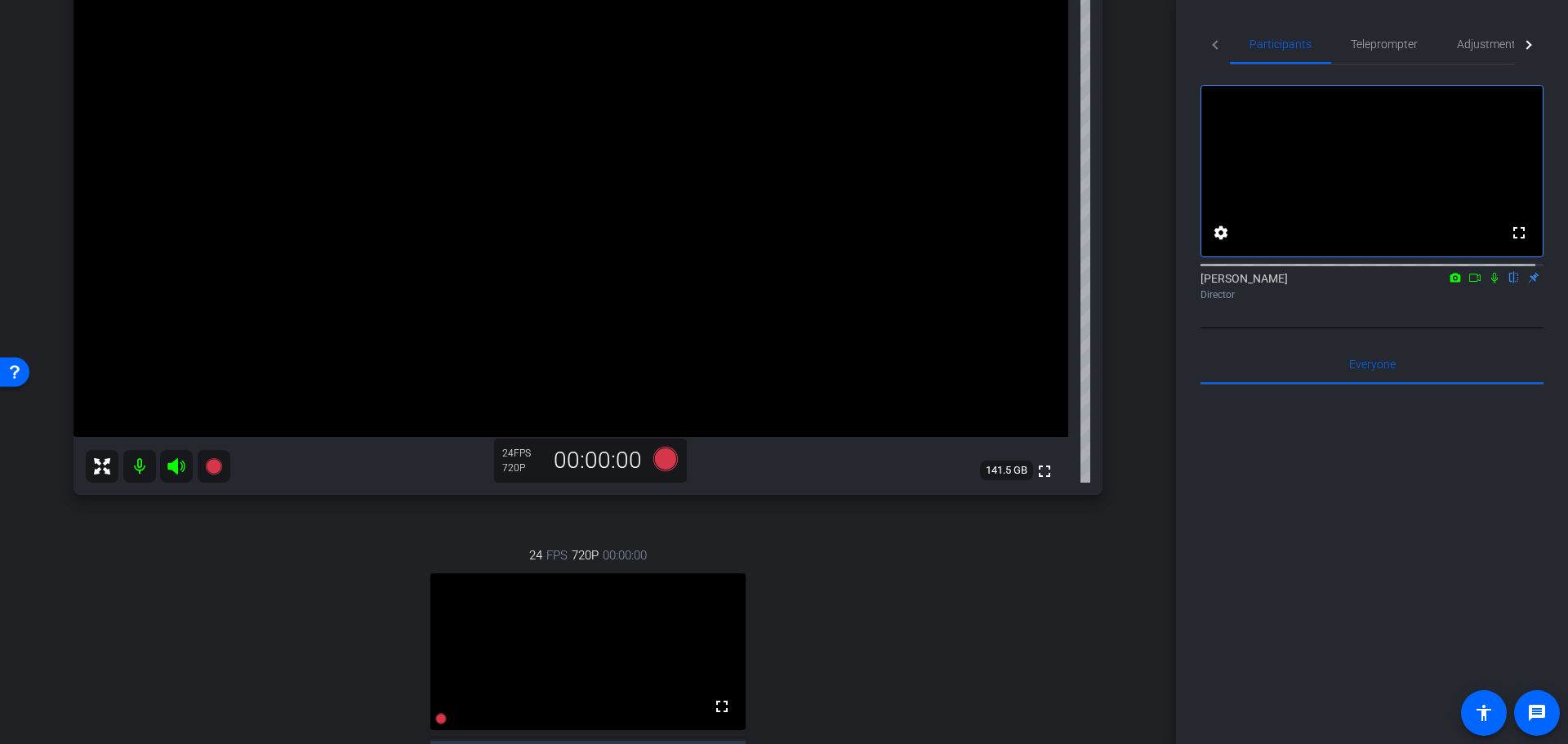
scroll to position [163, 0]
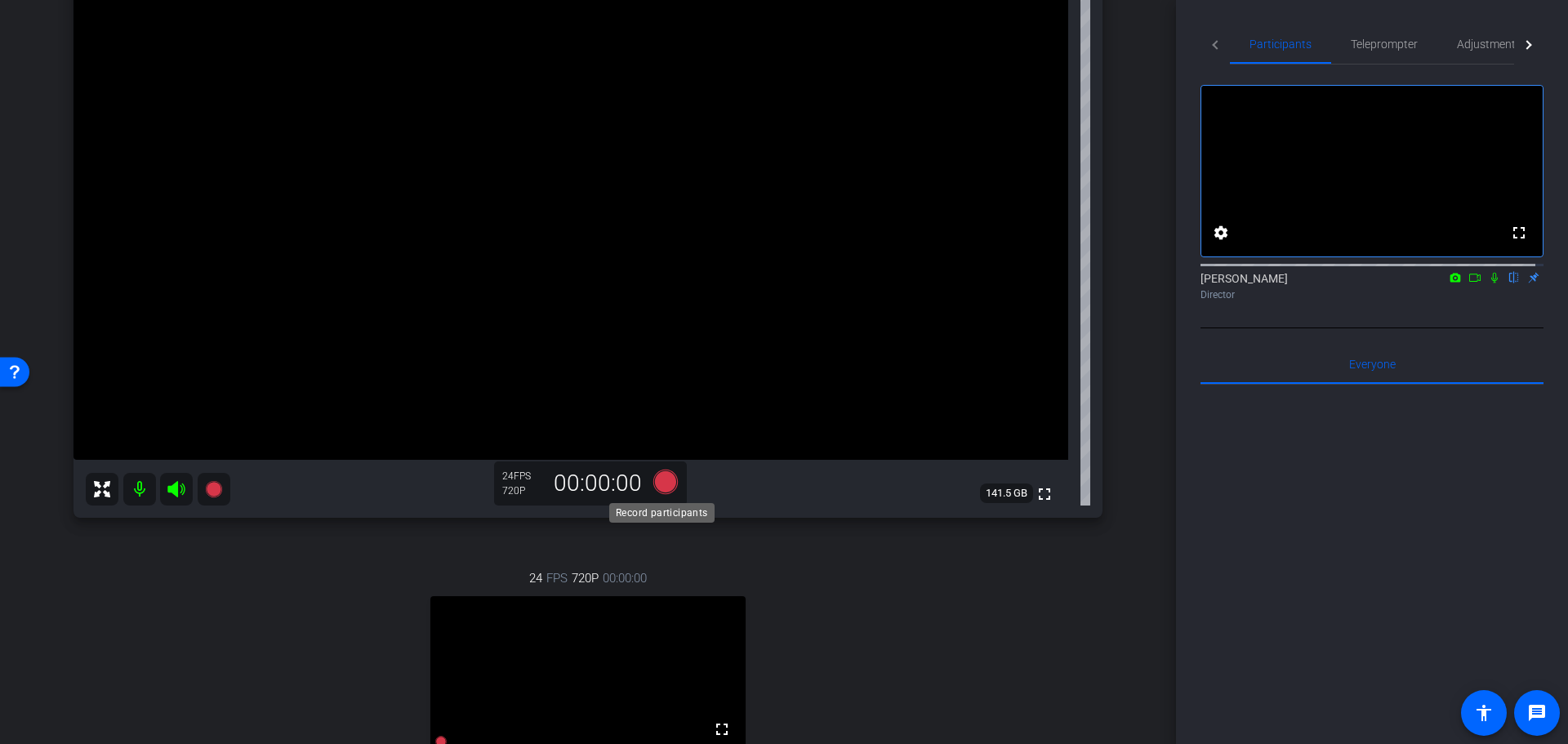
click at [654, 478] on icon at bounding box center [665, 480] width 25 height 25
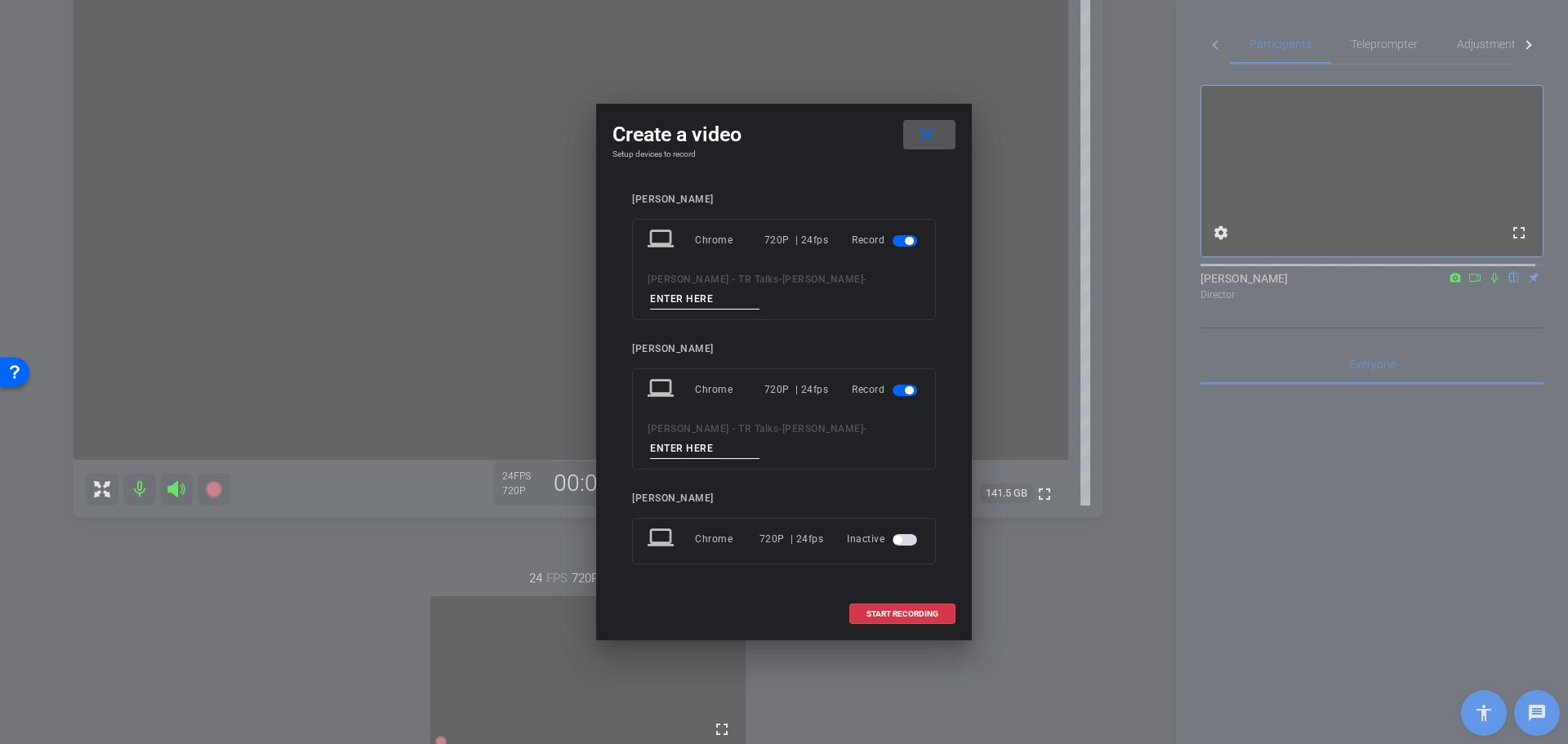
click at [690, 309] on input at bounding box center [704, 299] width 109 height 21
type input "Marique"
click at [827, 426] on div "laptop Chrome 720P | 24fps Record Tara Pace - TR Talks - Tara Pace -" at bounding box center [784, 419] width 304 height 101
click at [760, 440] on input at bounding box center [704, 449] width 109 height 21
type input "[PERSON_NAME]"
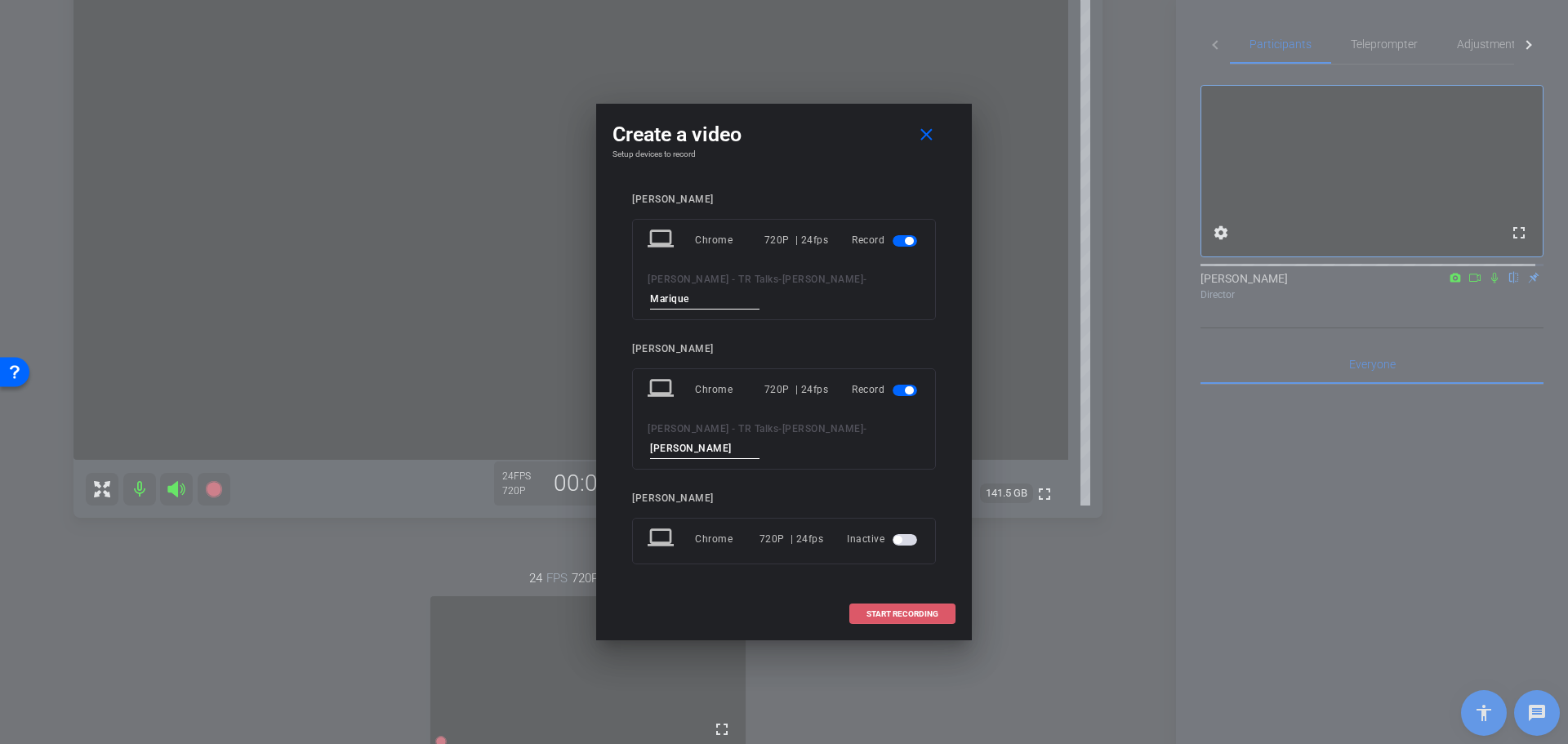
click at [893, 610] on span "START RECORDING" at bounding box center [902, 614] width 72 height 8
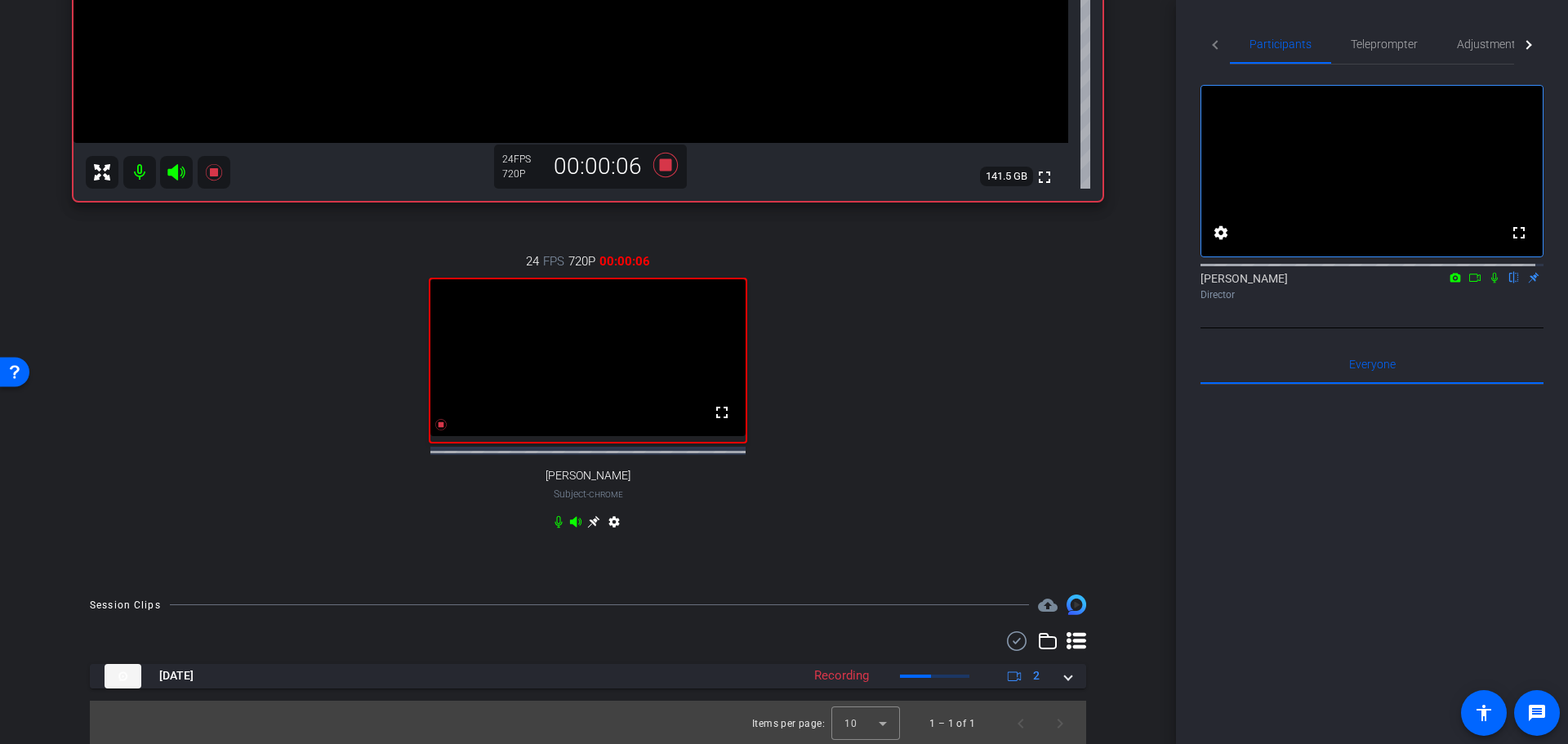
scroll to position [490, 0]
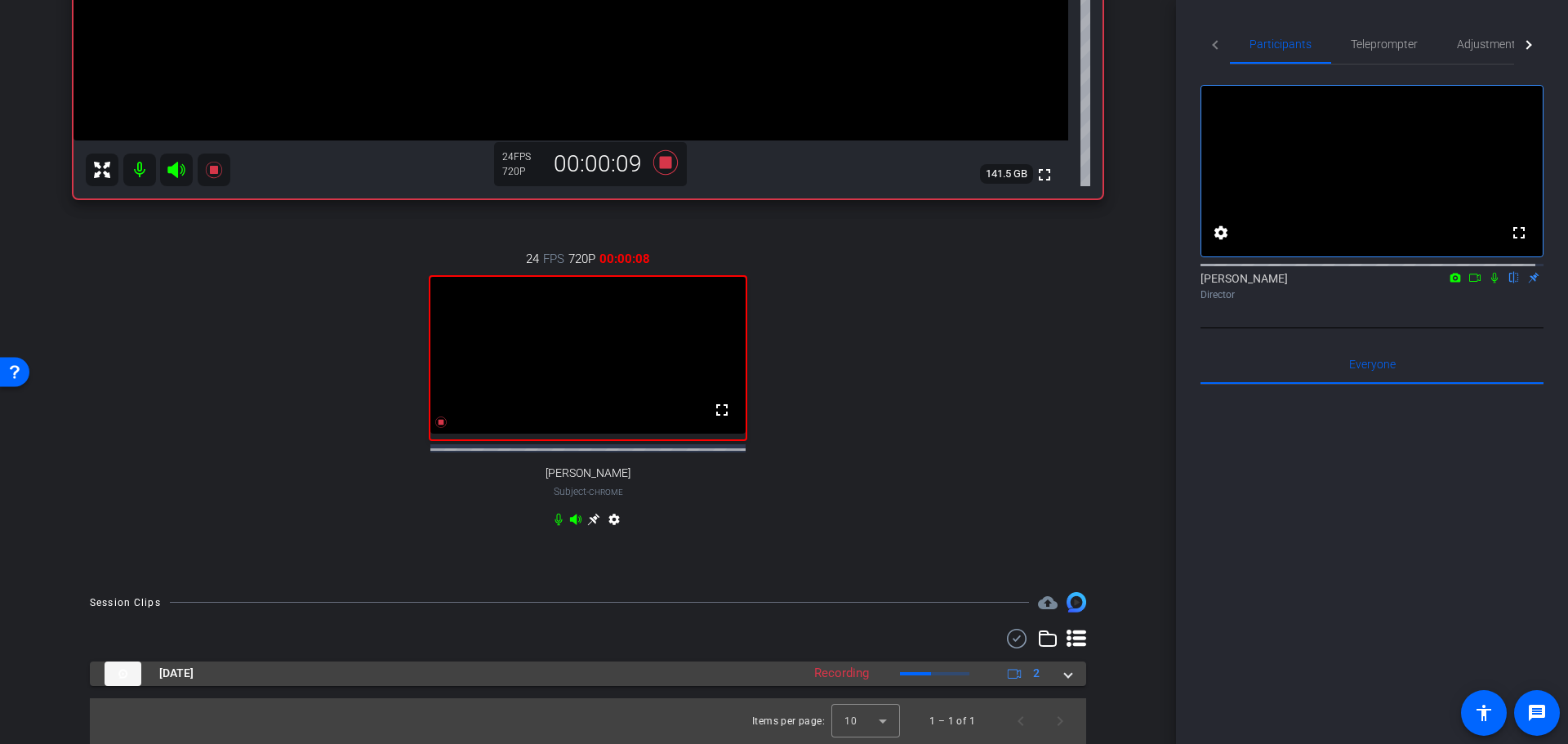
click at [1063, 683] on mat-expansion-panel-header "Sep 11, 2025 Recording 2" at bounding box center [588, 674] width 996 height 25
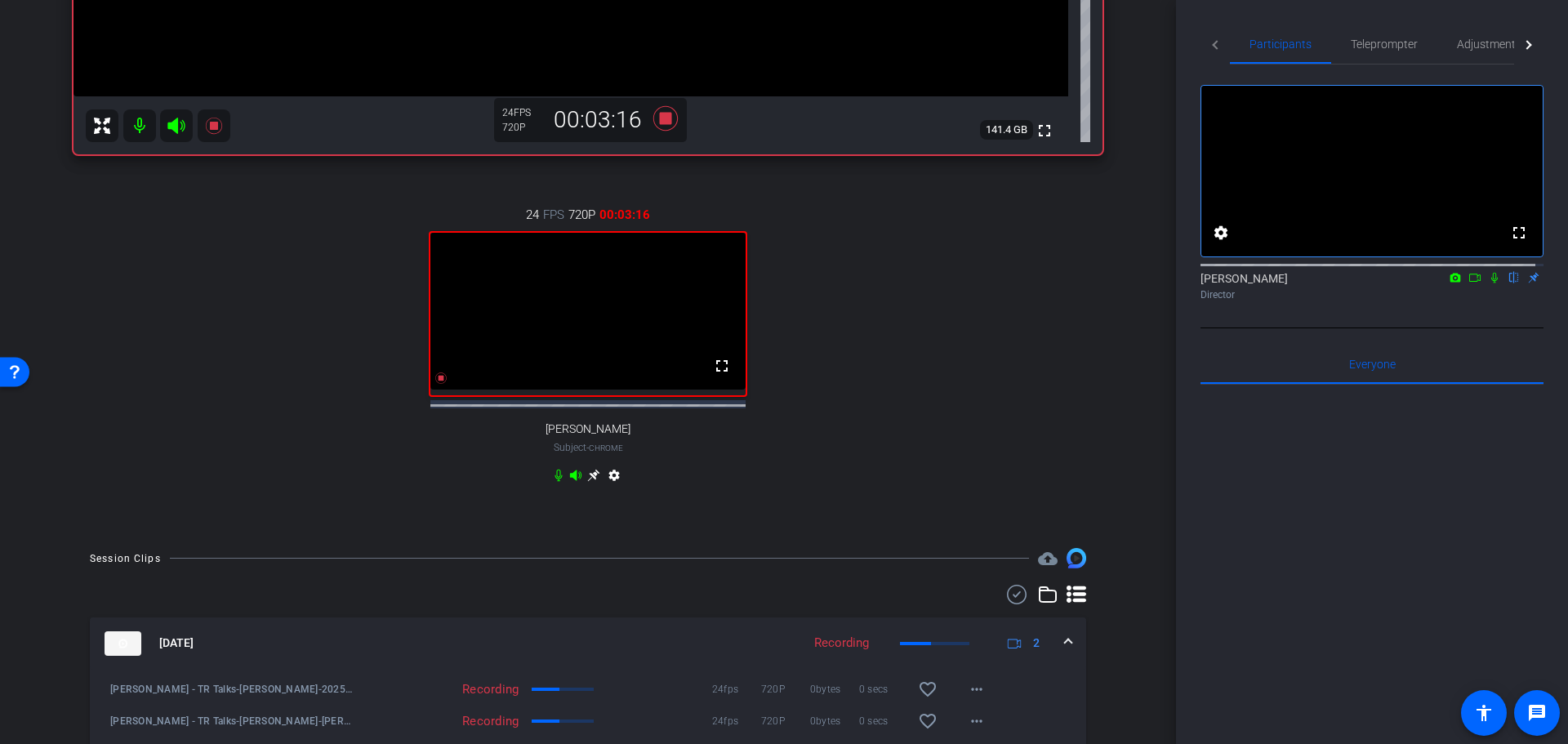
scroll to position [528, 0]
click at [972, 698] on mat-icon "more_horiz" at bounding box center [977, 689] width 20 height 20
click at [993, 707] on div at bounding box center [784, 372] width 1568 height 744
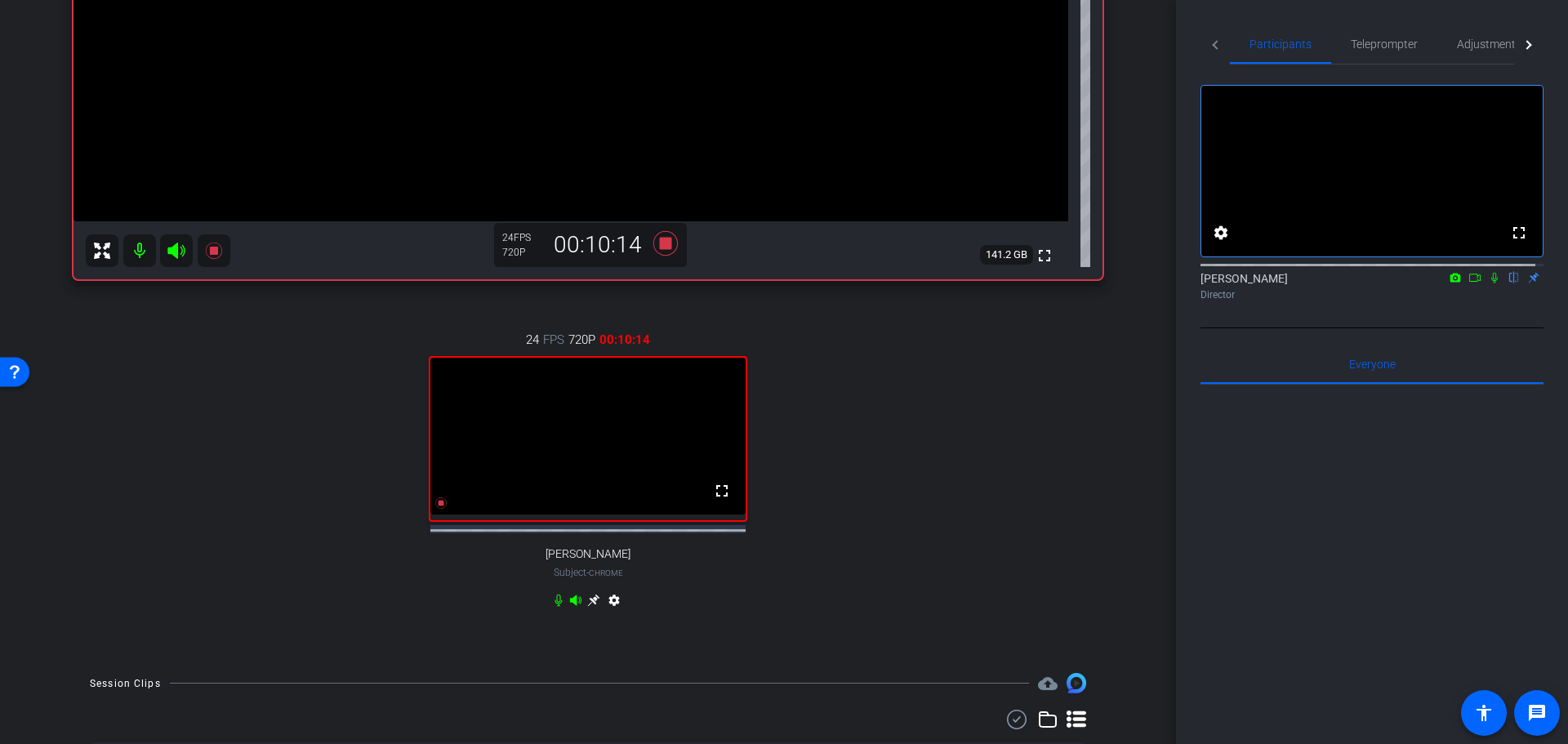
scroll to position [365, 0]
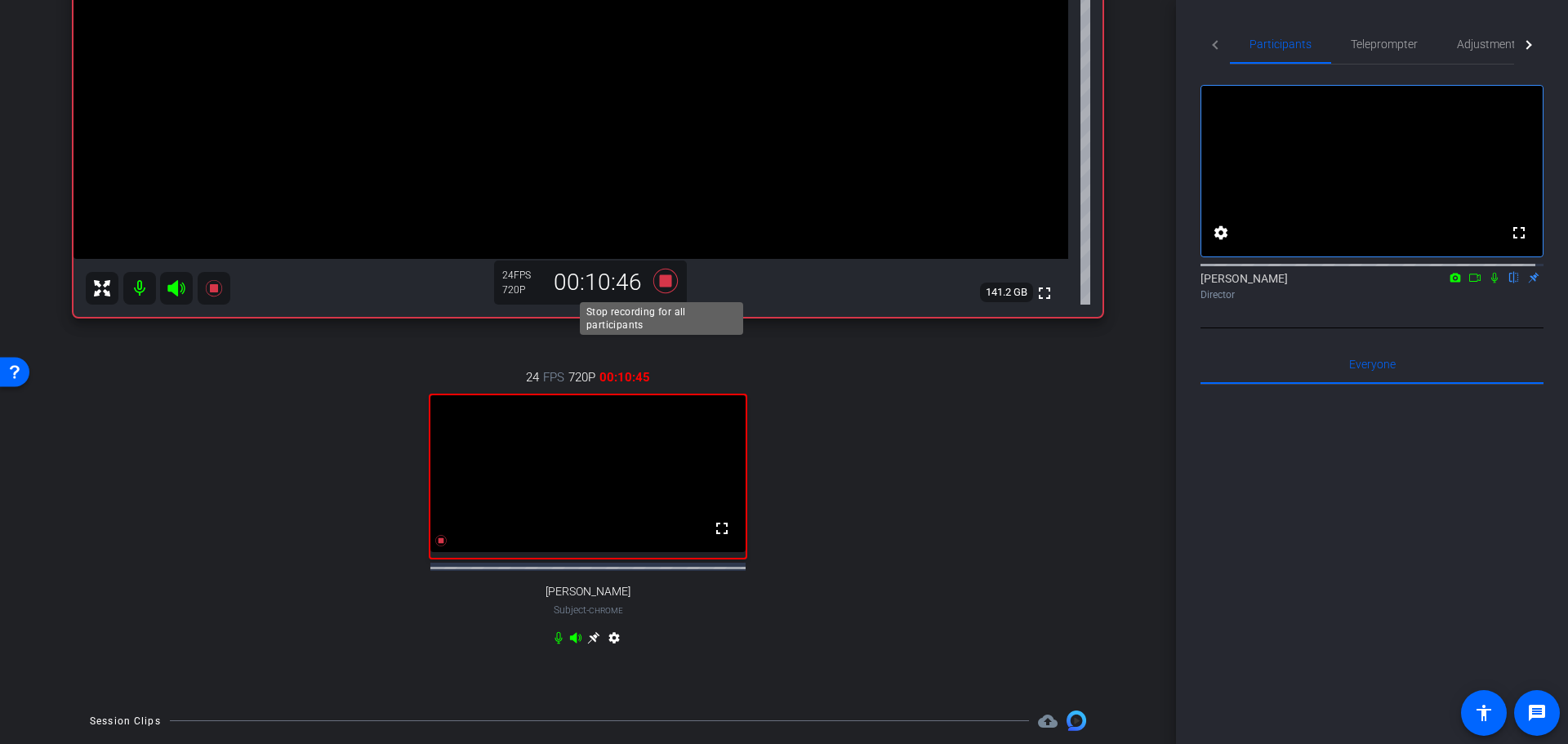
click at [659, 282] on icon at bounding box center [665, 279] width 25 height 25
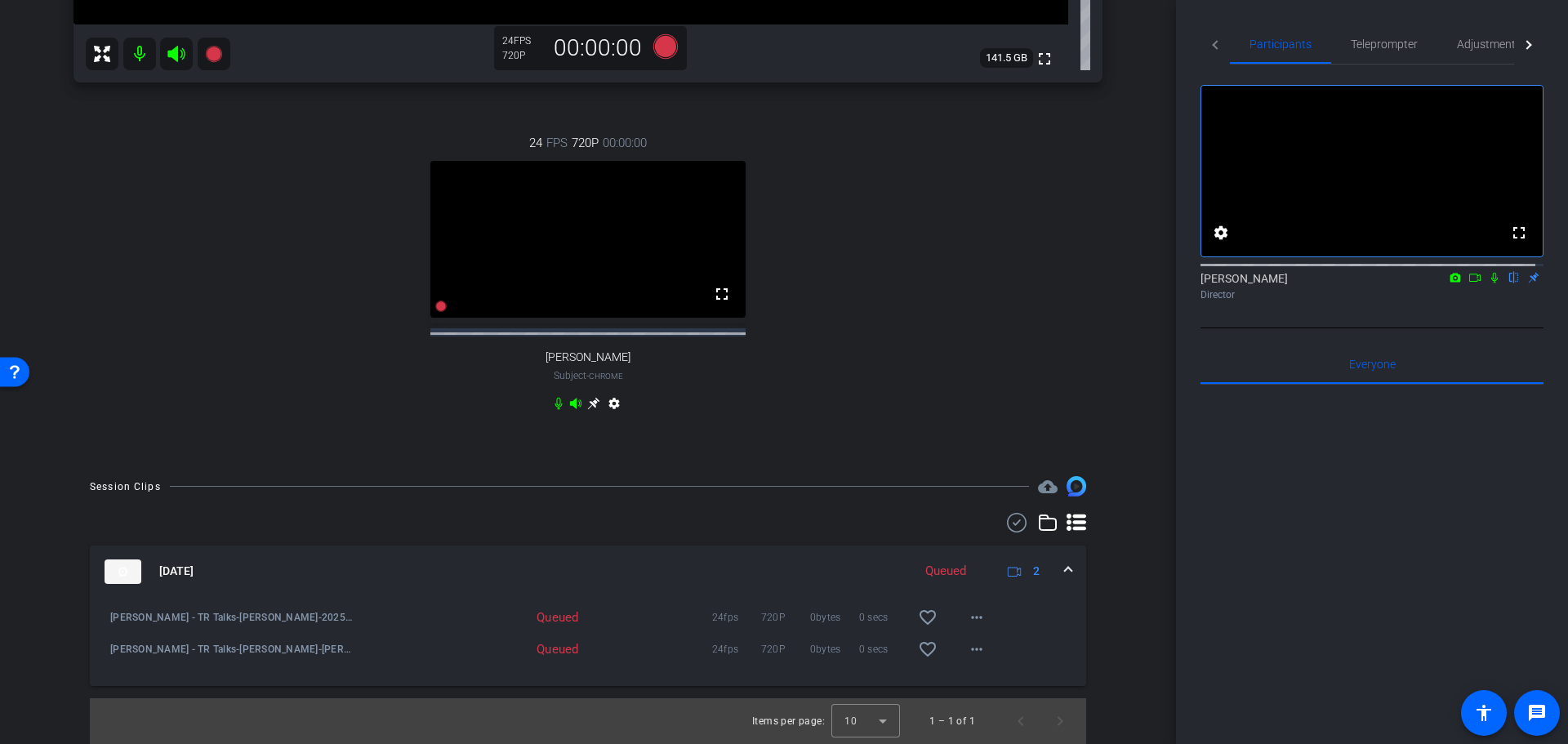
scroll to position [612, 0]
click at [970, 648] on mat-icon "more_horiz" at bounding box center [977, 649] width 20 height 20
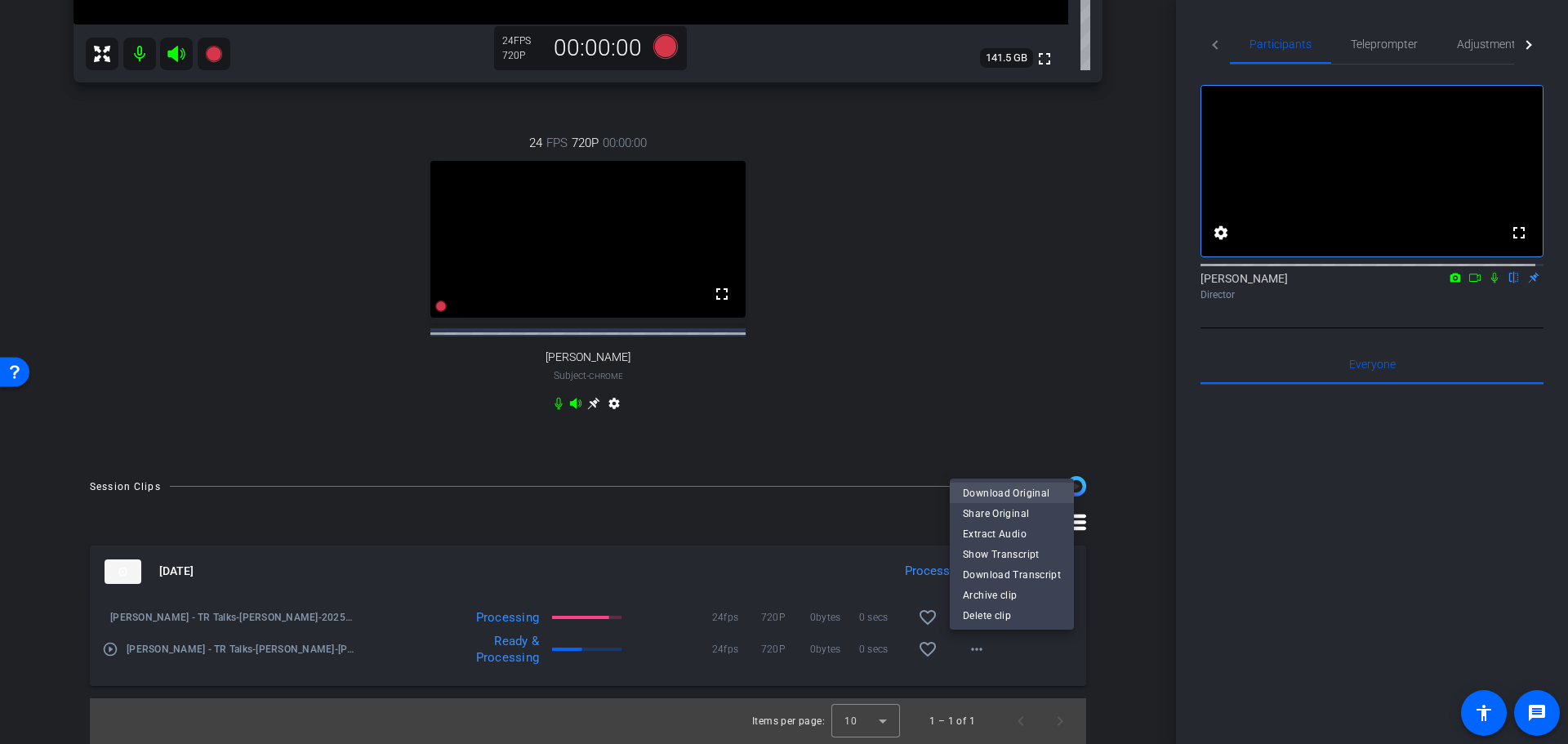
click at [1020, 485] on span "Download Original" at bounding box center [1011, 493] width 98 height 20
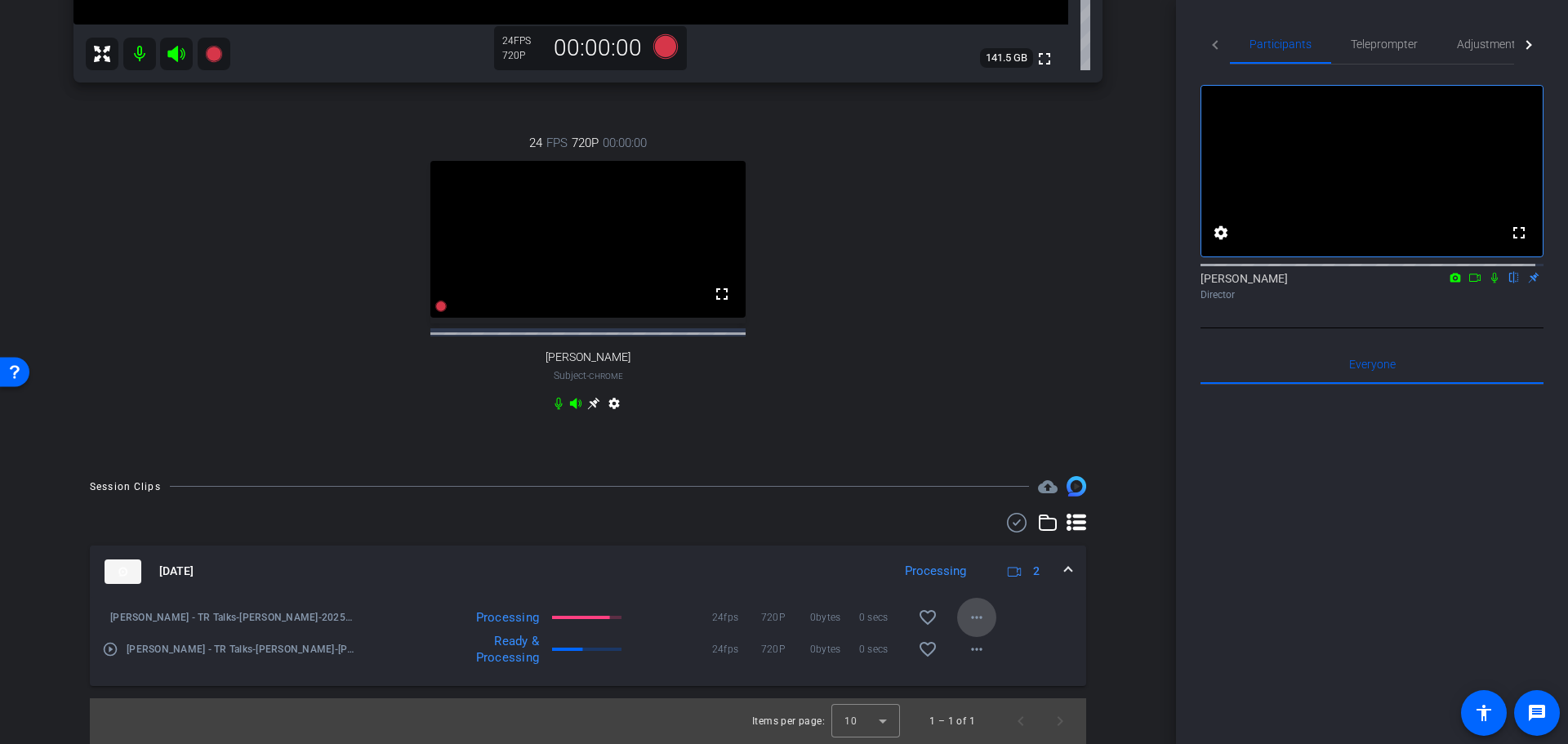
click at [976, 619] on mat-icon "more_horiz" at bounding box center [977, 617] width 20 height 20
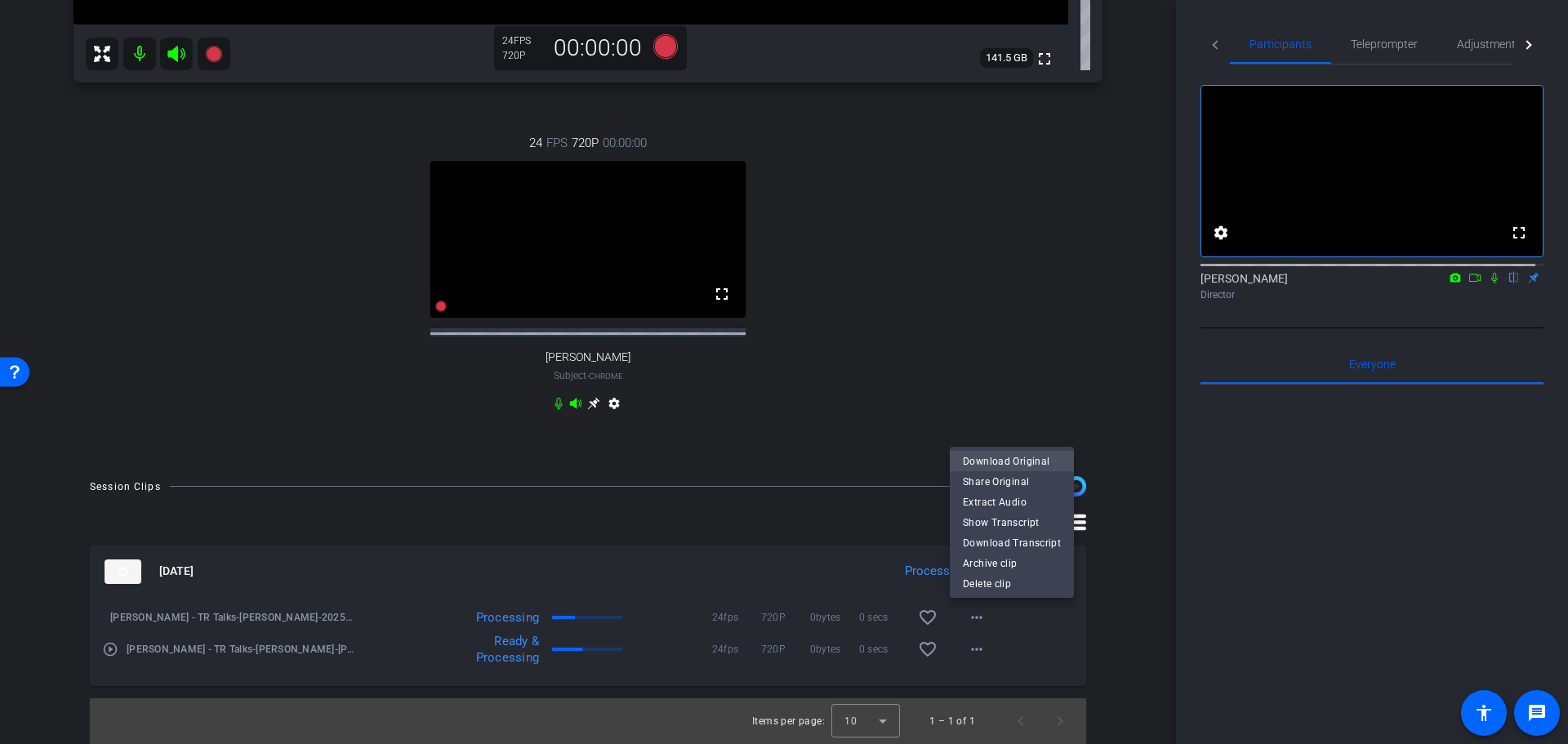
click at [1001, 459] on span "Download Original" at bounding box center [1011, 462] width 98 height 20
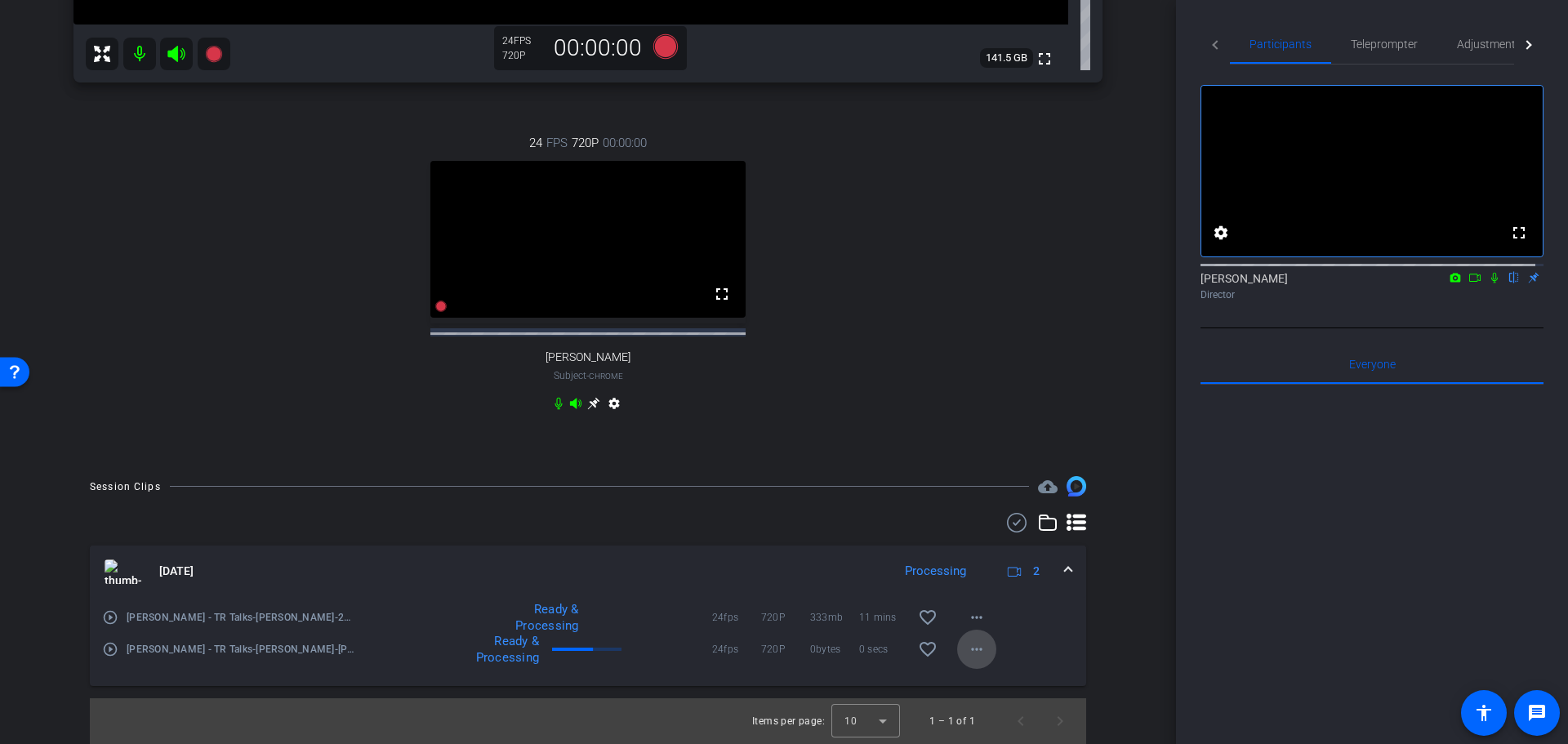
click at [967, 649] on mat-icon "more_horiz" at bounding box center [977, 649] width 20 height 20
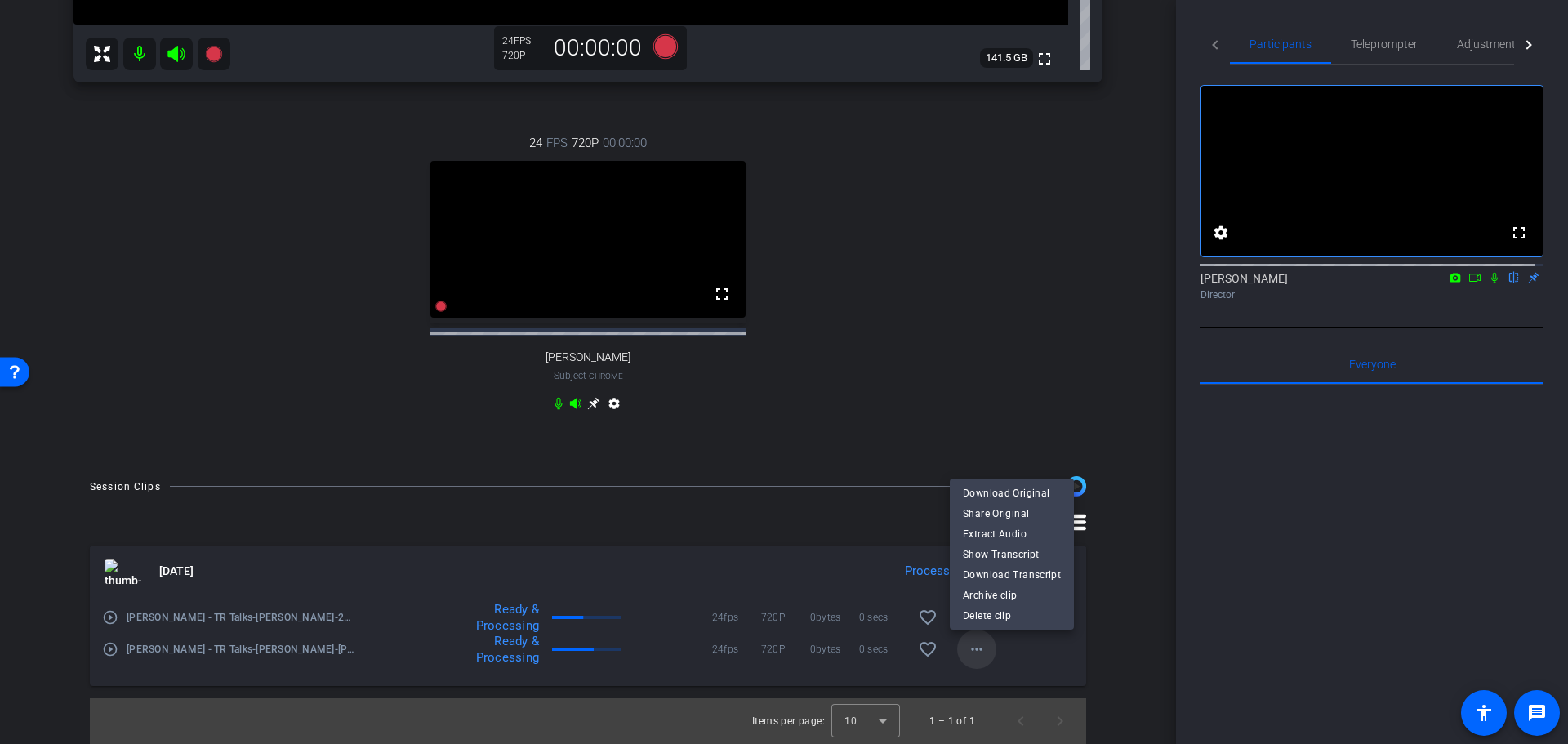
click at [960, 649] on div at bounding box center [784, 372] width 1568 height 744
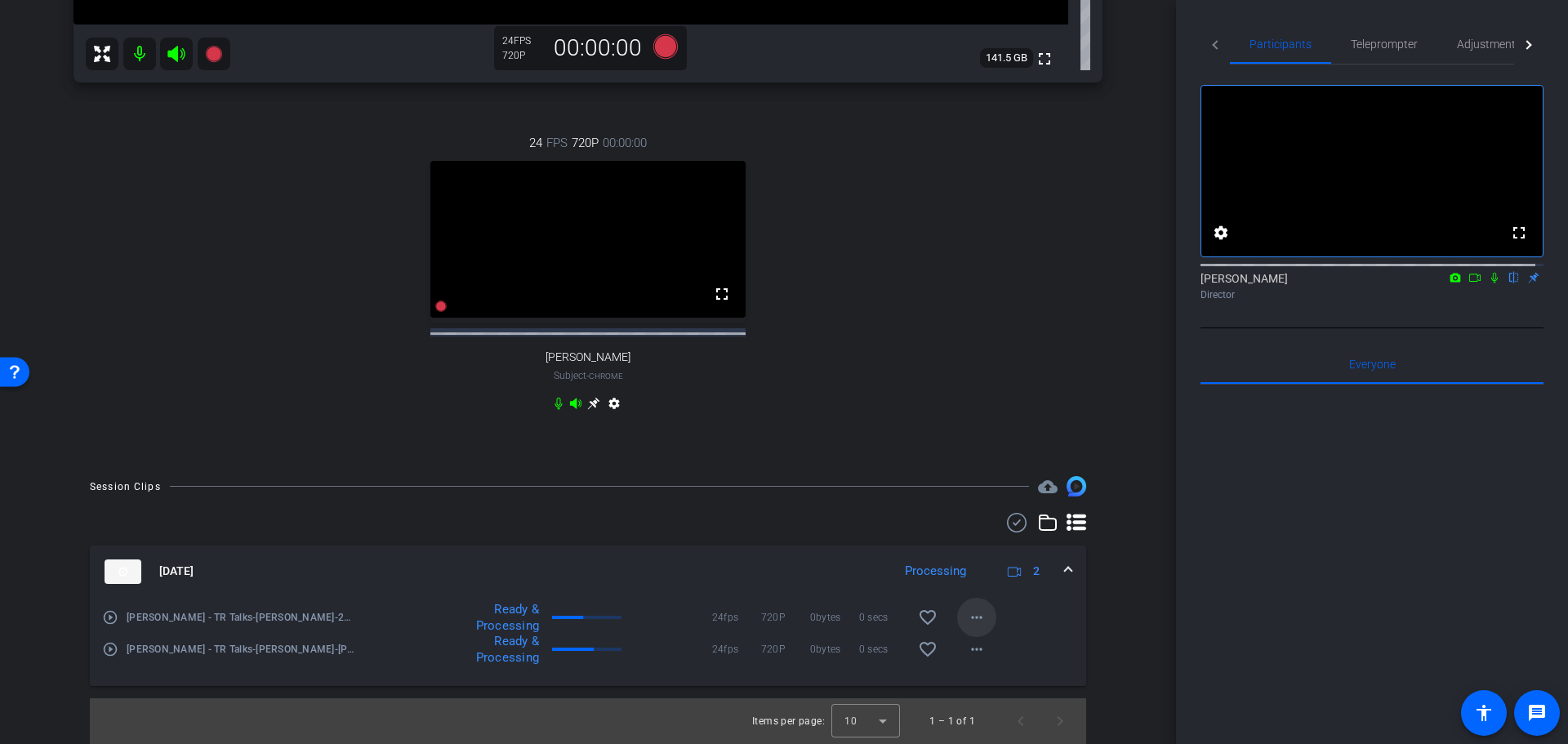
click at [967, 616] on mat-icon "more_horiz" at bounding box center [977, 617] width 20 height 20
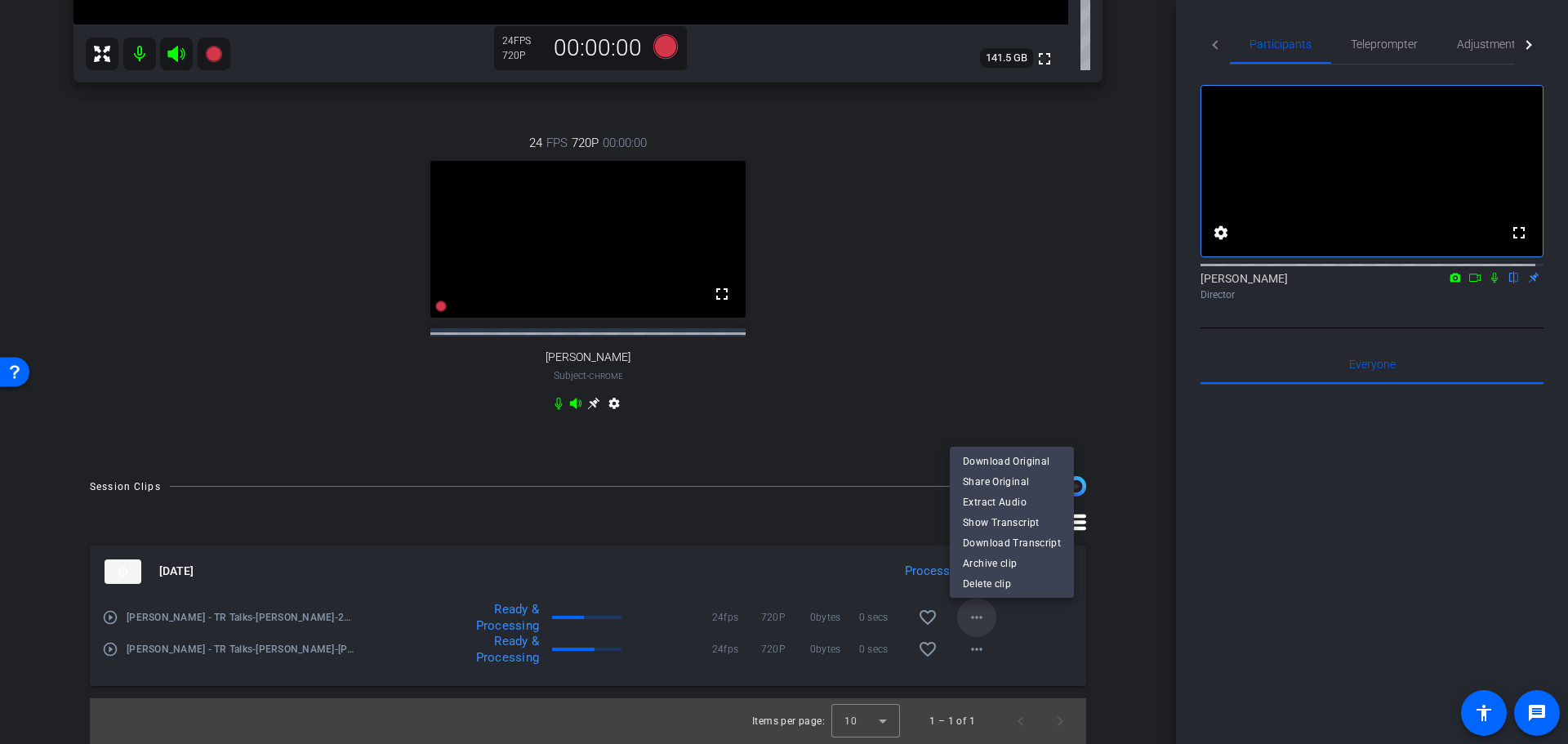
click at [964, 616] on div at bounding box center [784, 372] width 1568 height 744
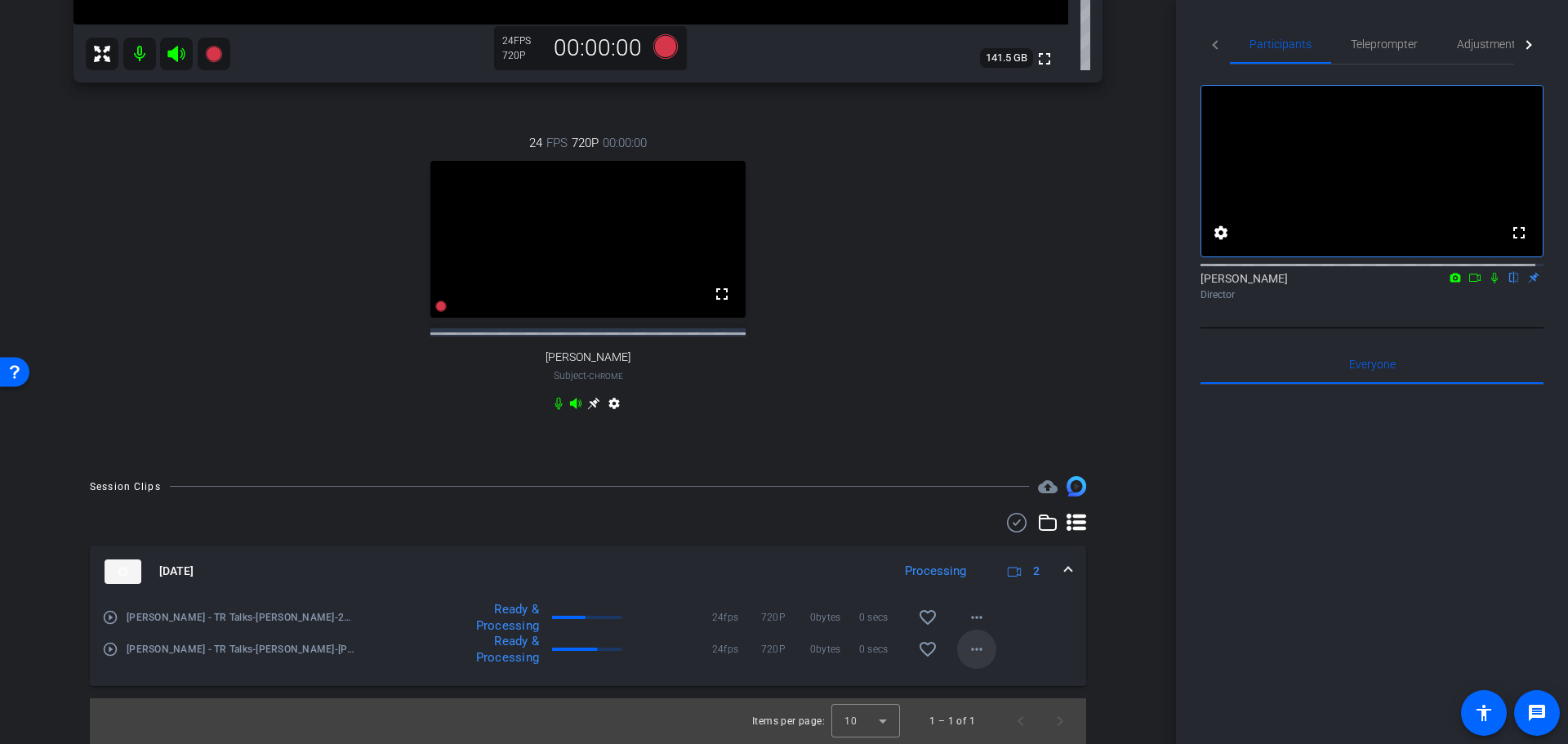
click at [973, 650] on mat-icon "more_horiz" at bounding box center [977, 649] width 20 height 20
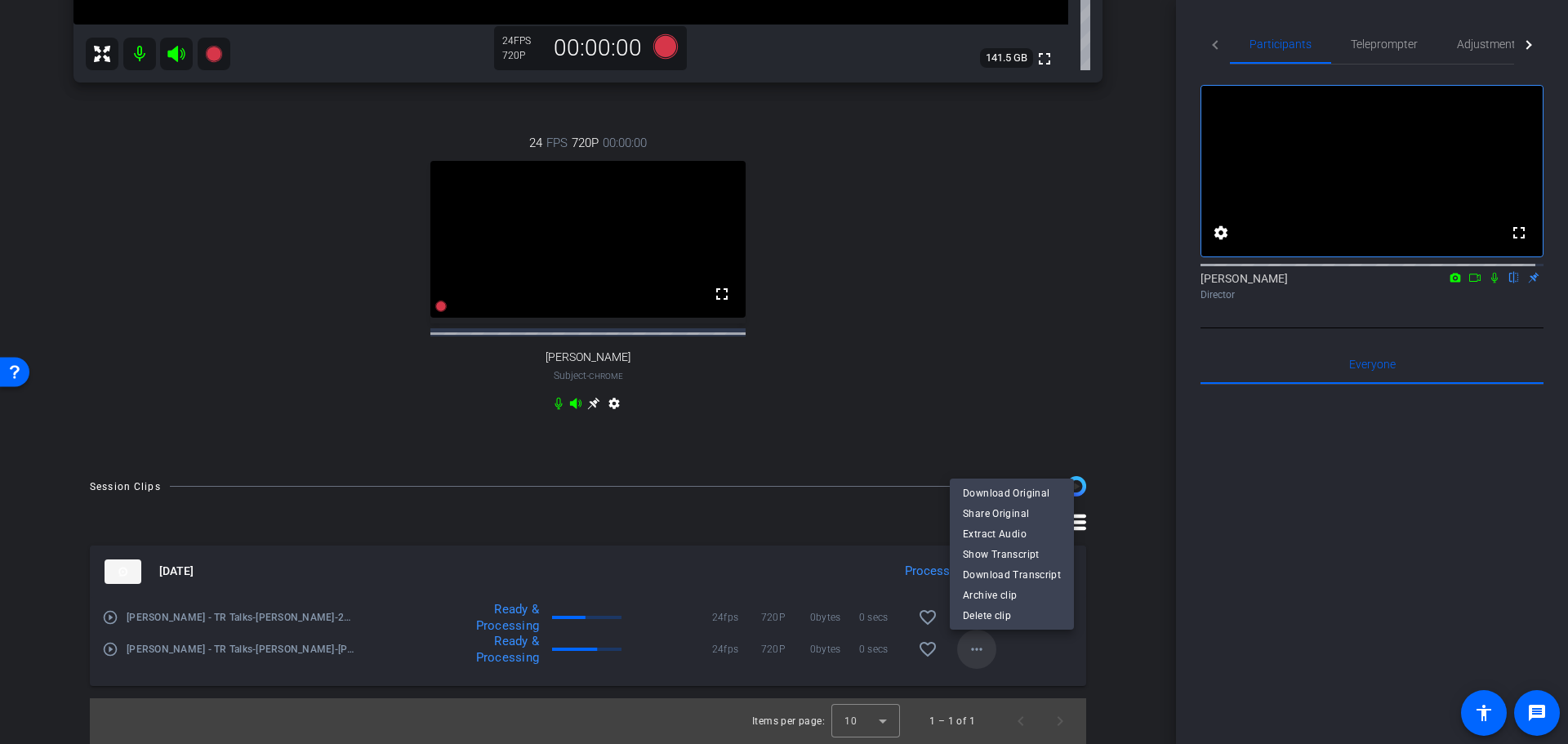
click at [973, 650] on div at bounding box center [784, 372] width 1568 height 744
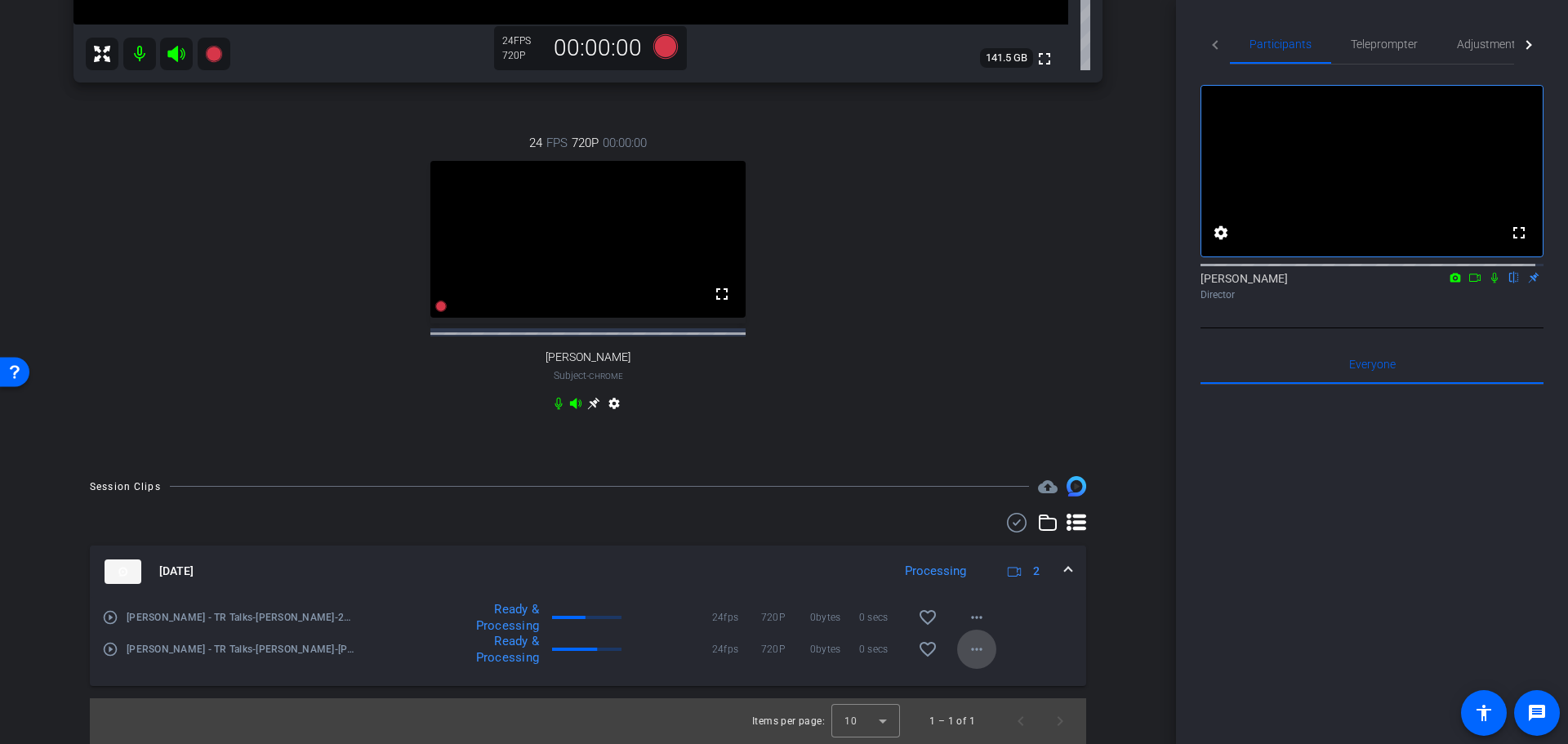
click at [979, 653] on mat-icon "more_horiz" at bounding box center [977, 649] width 20 height 20
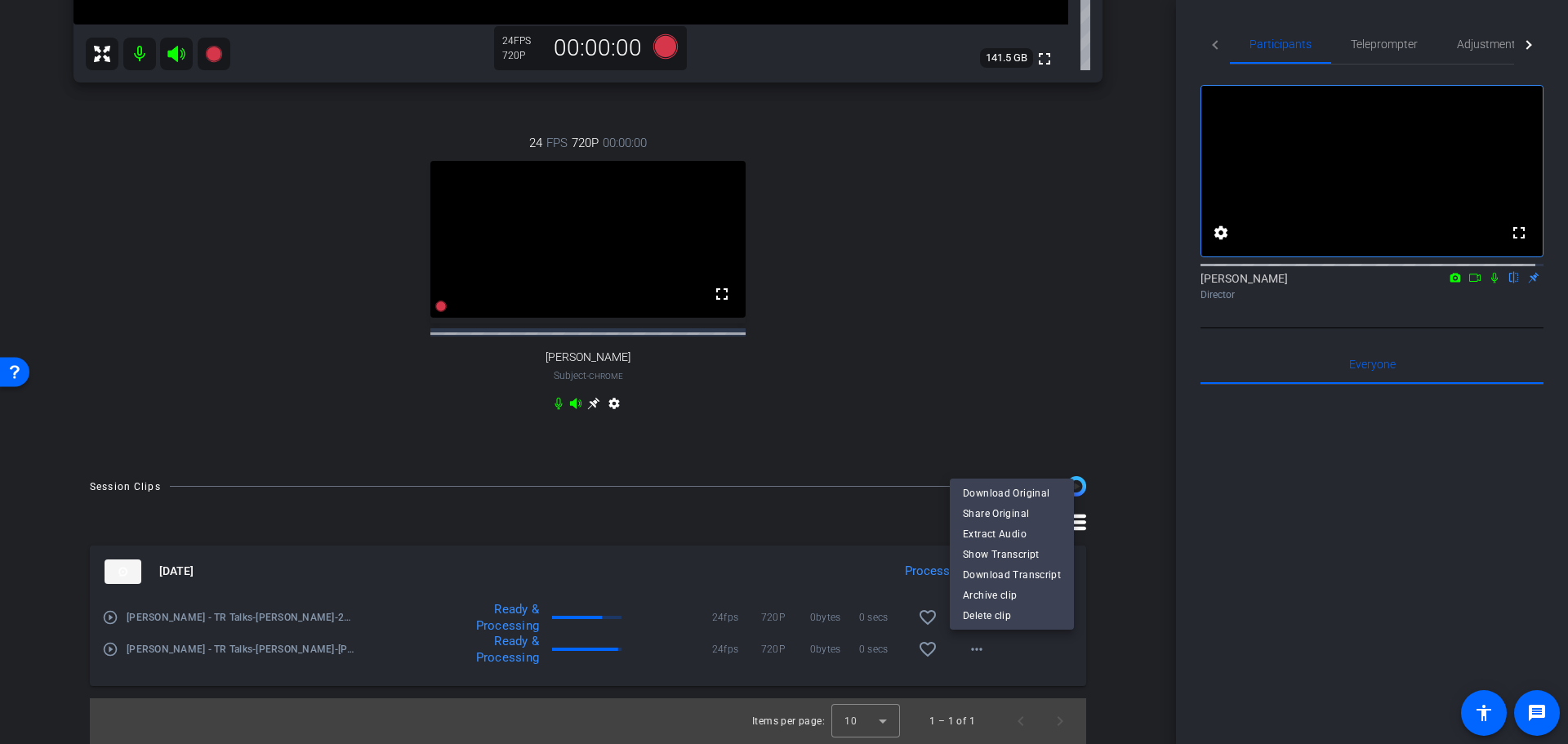
click at [1006, 649] on div at bounding box center [784, 372] width 1568 height 744
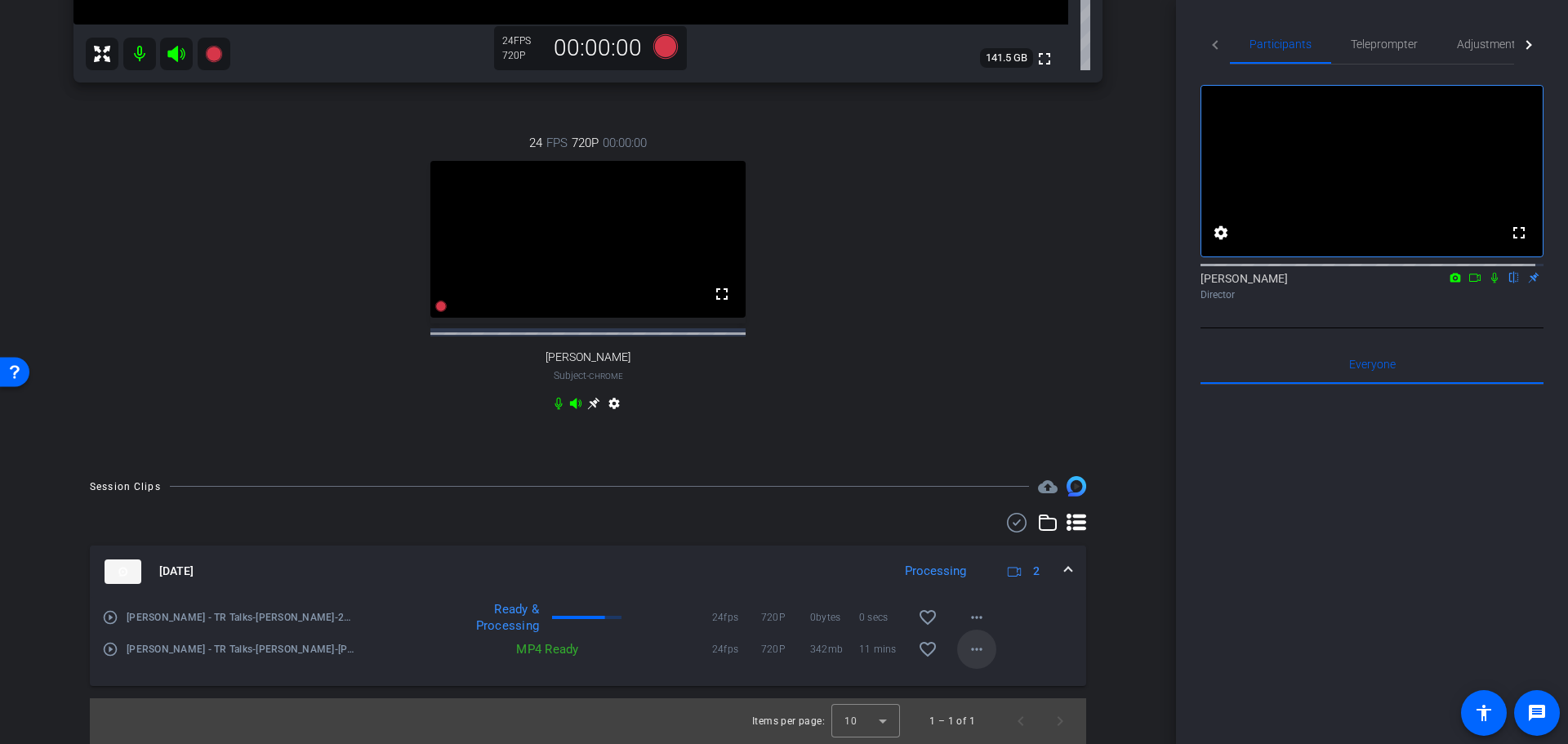
click at [967, 645] on mat-icon "more_horiz" at bounding box center [977, 649] width 20 height 20
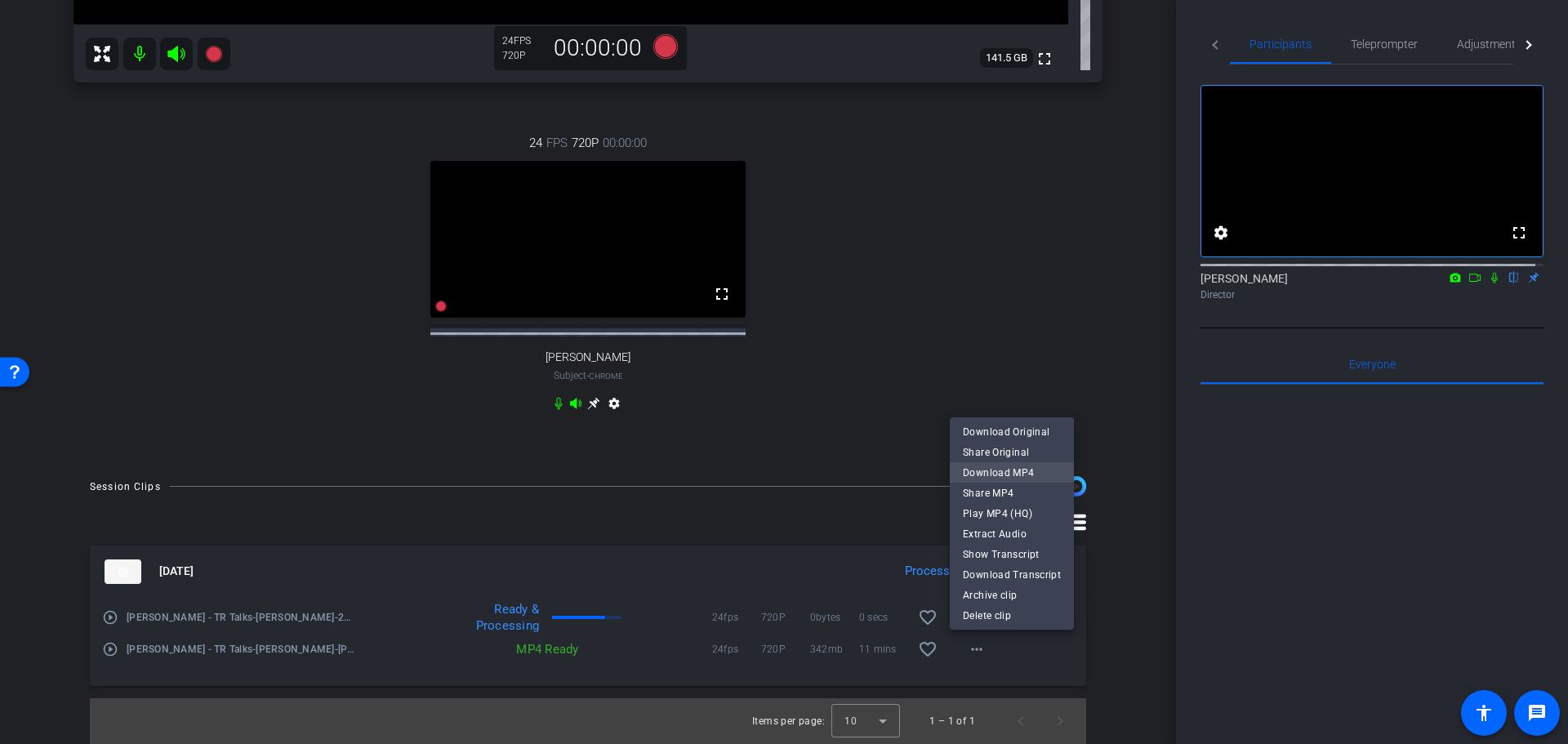
click at [988, 468] on span "Download MP4" at bounding box center [1011, 473] width 98 height 20
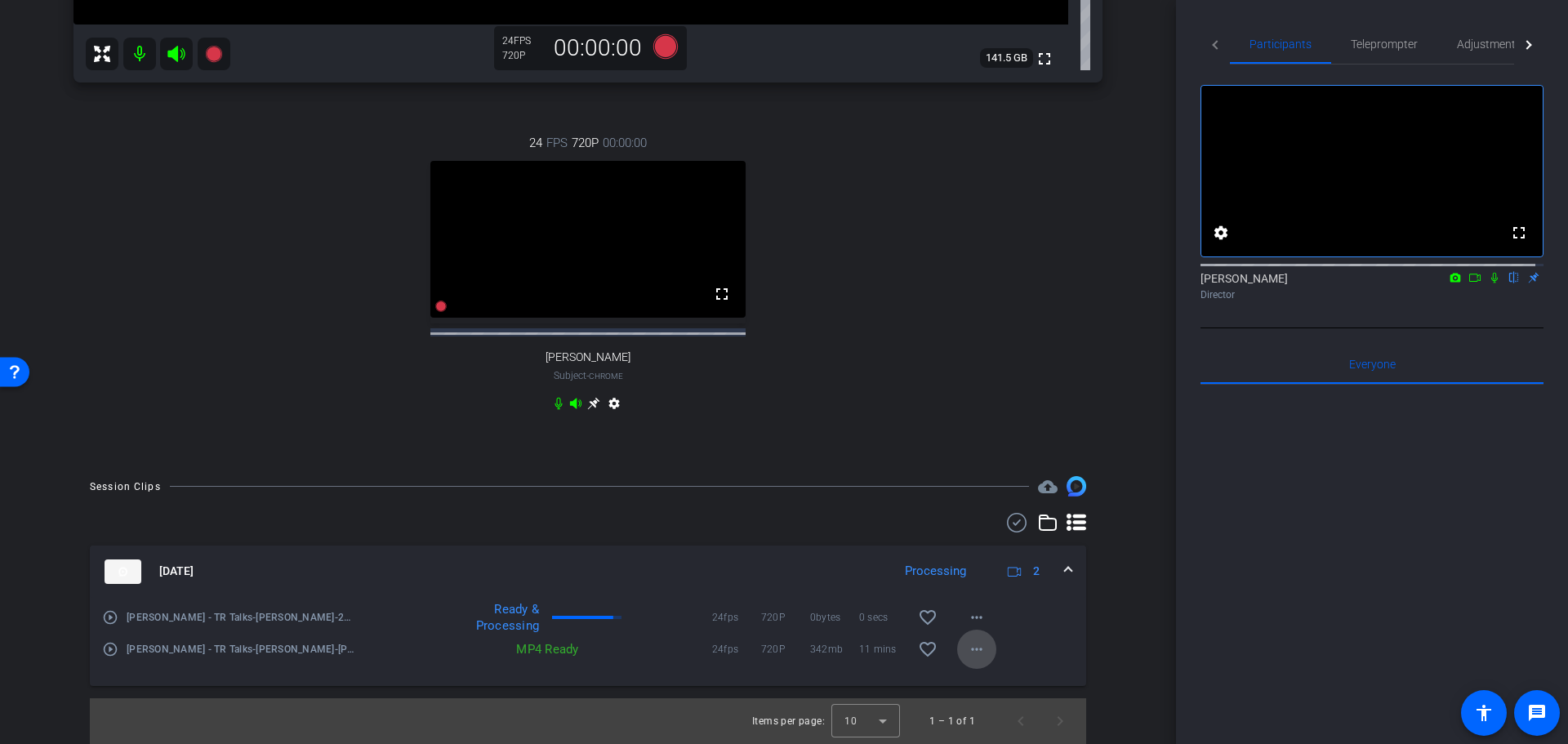
click at [972, 650] on mat-icon "more_horiz" at bounding box center [977, 649] width 20 height 20
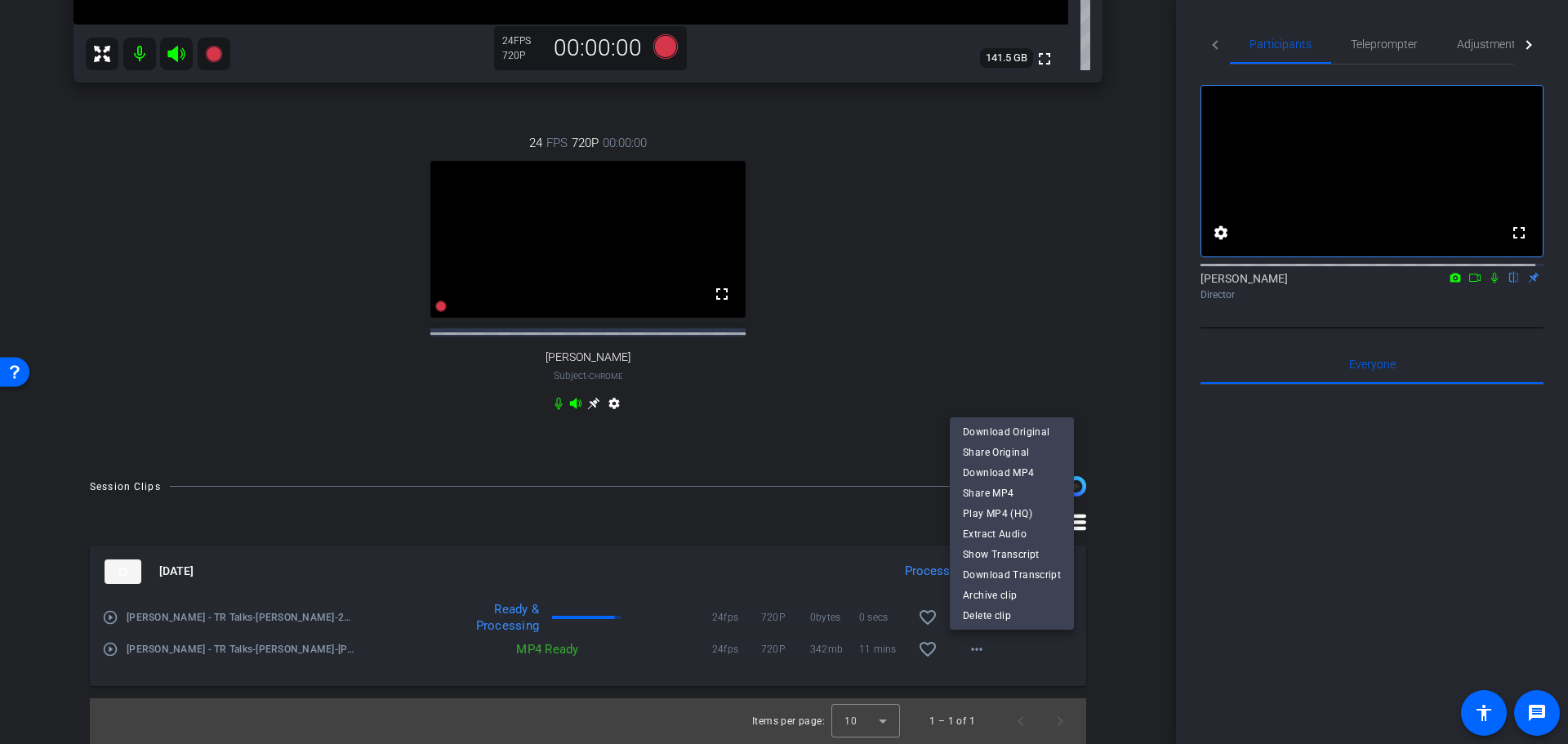
click at [1001, 668] on div at bounding box center [784, 372] width 1568 height 744
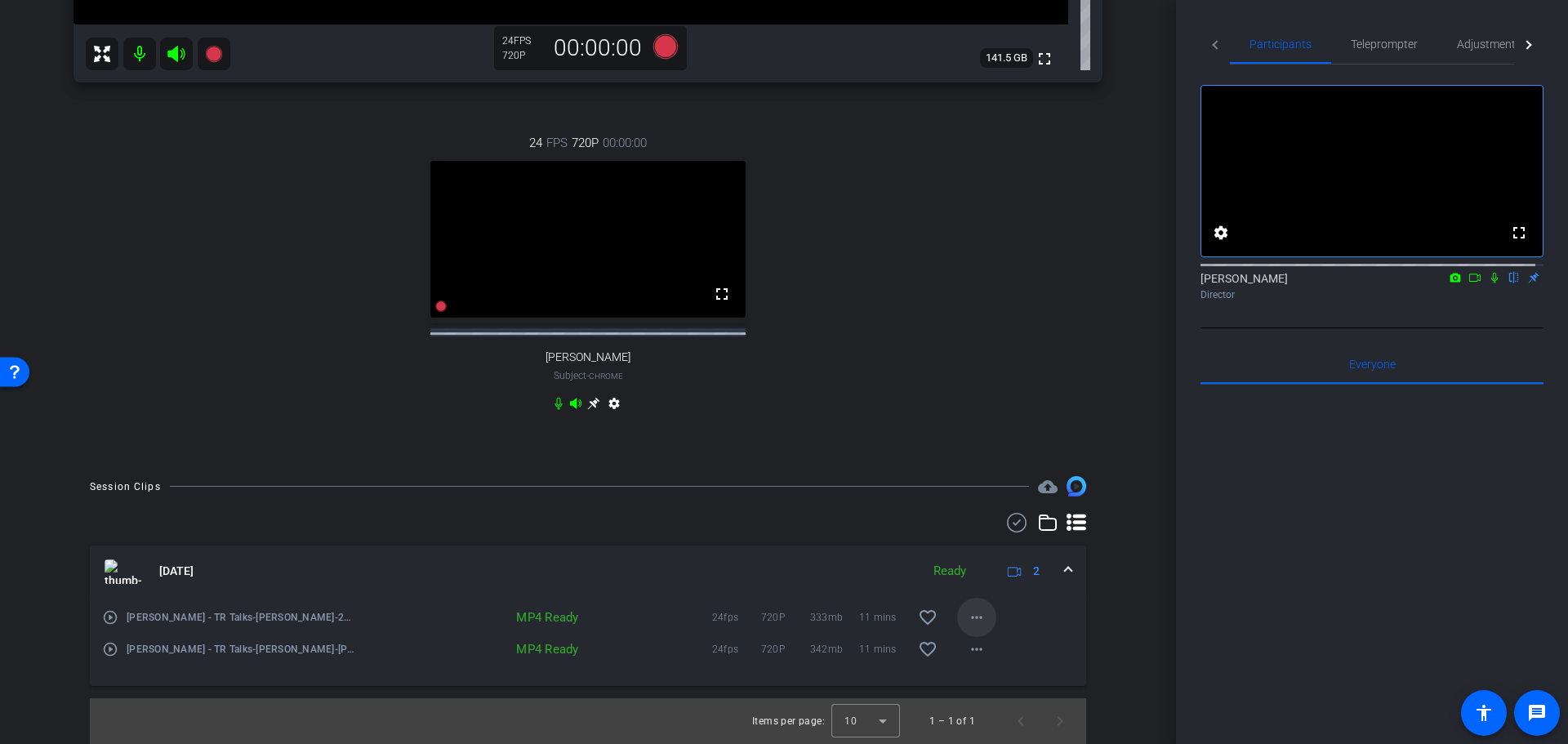
click at [972, 612] on mat-icon "more_horiz" at bounding box center [977, 617] width 20 height 20
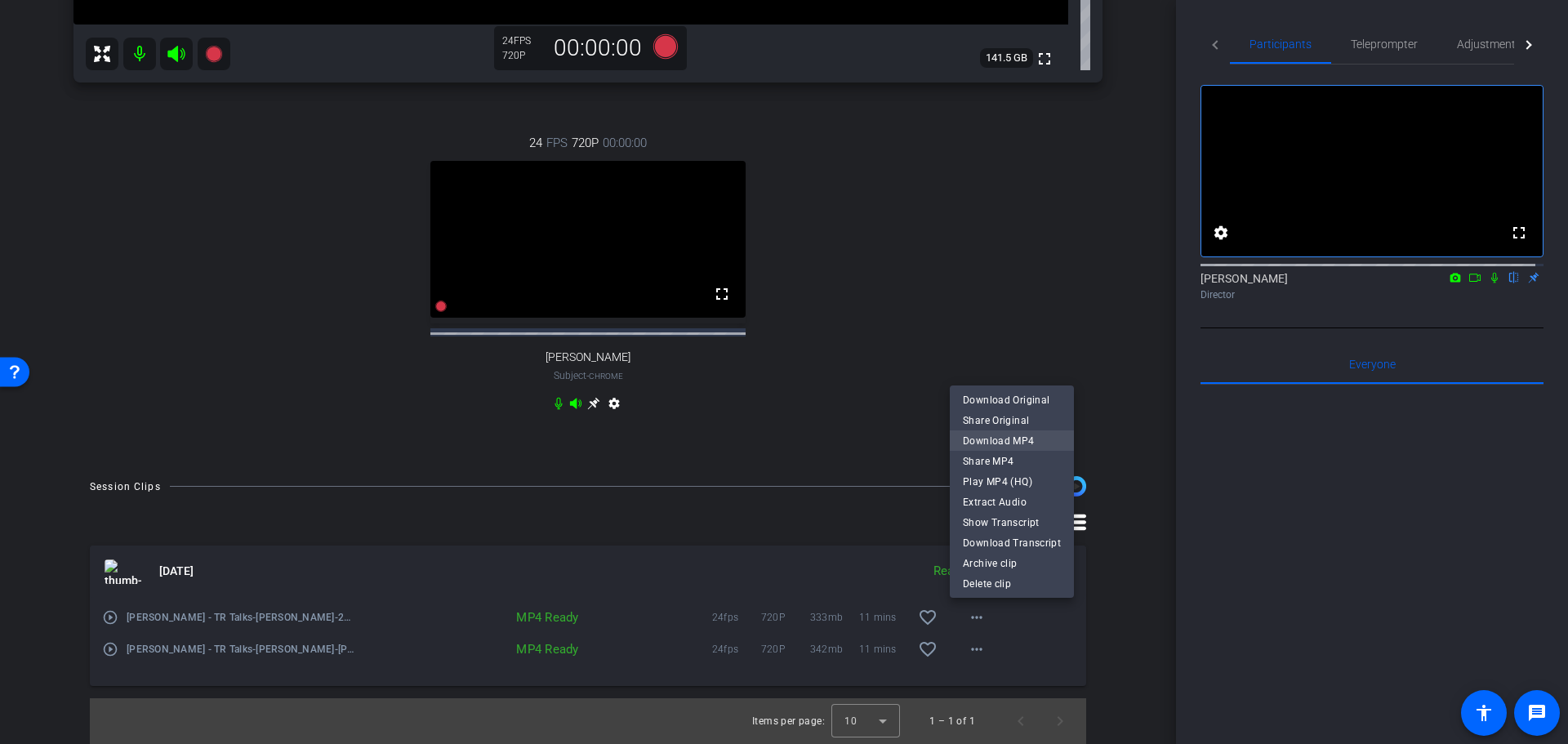
click at [996, 444] on span "Download MP4" at bounding box center [1011, 441] width 98 height 20
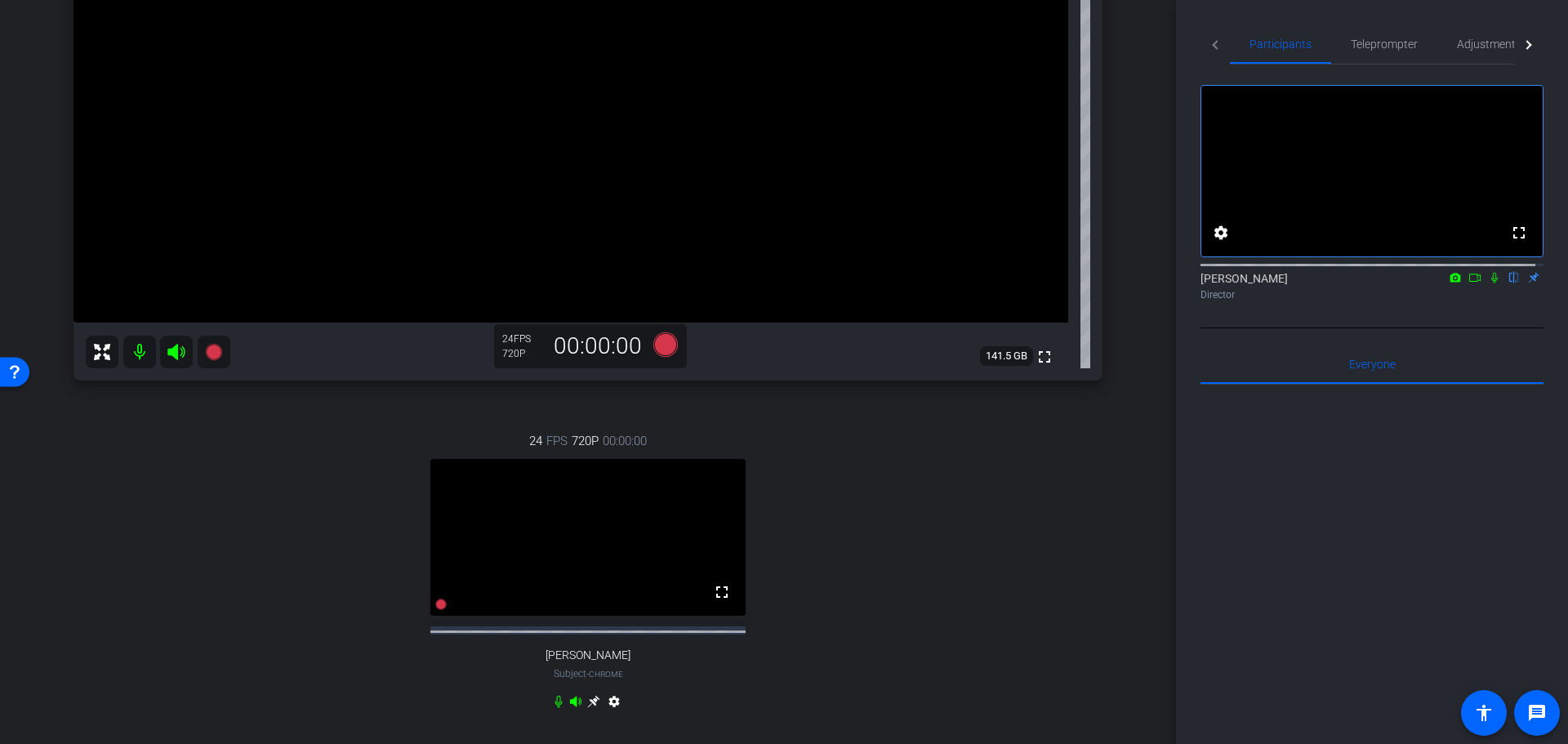
scroll to position [286, 0]
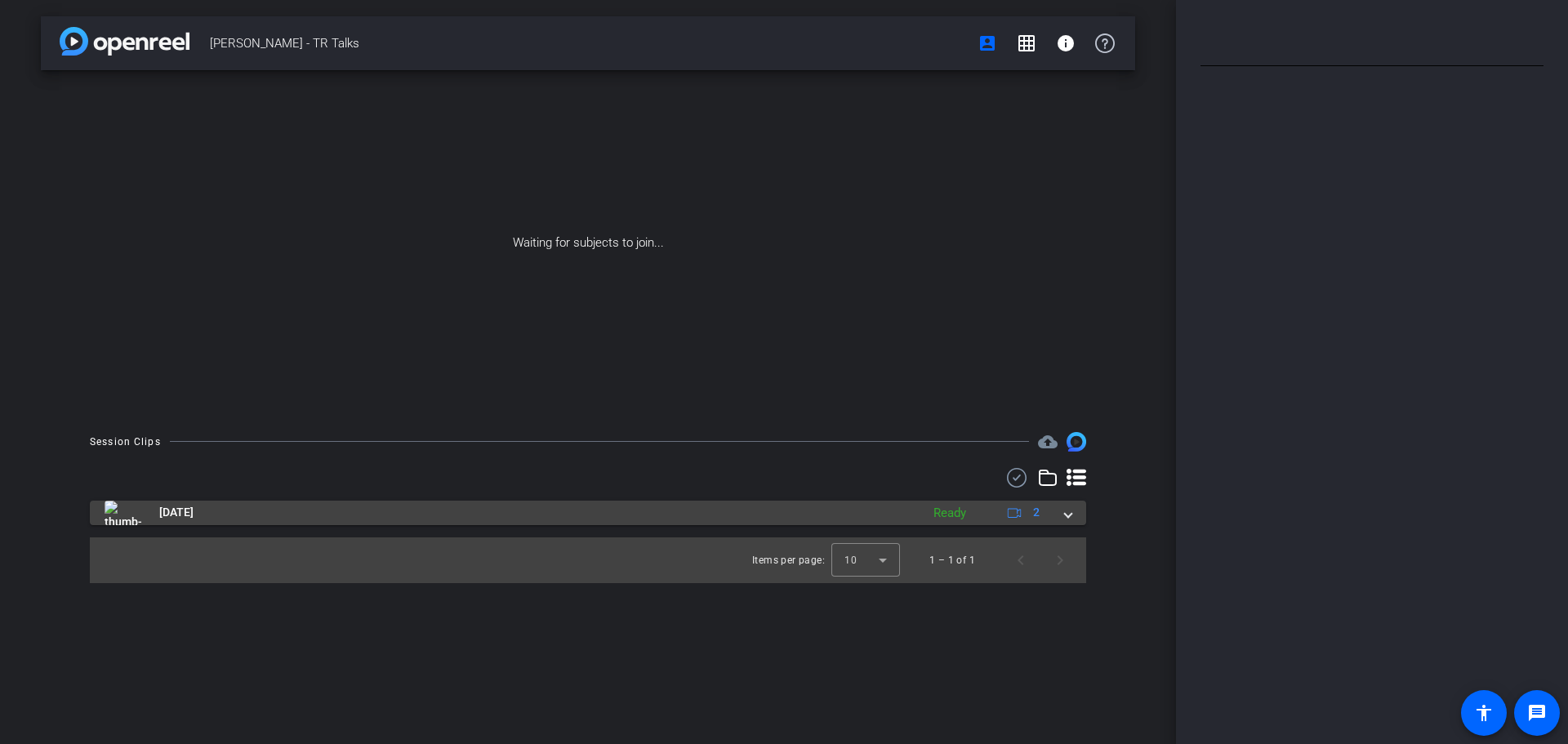
click at [1067, 519] on span at bounding box center [1068, 512] width 7 height 17
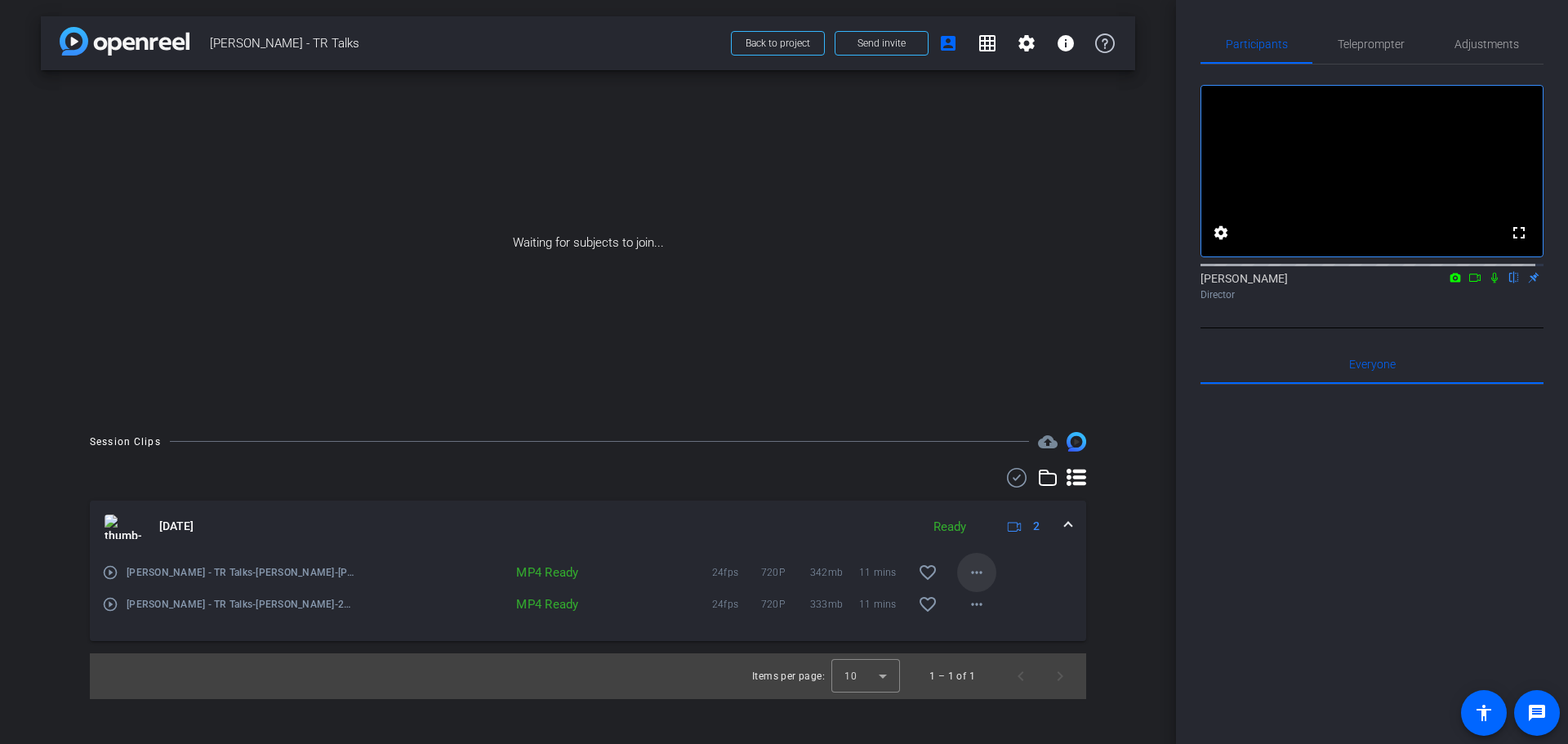
click at [982, 577] on mat-icon "more_horiz" at bounding box center [977, 573] width 20 height 20
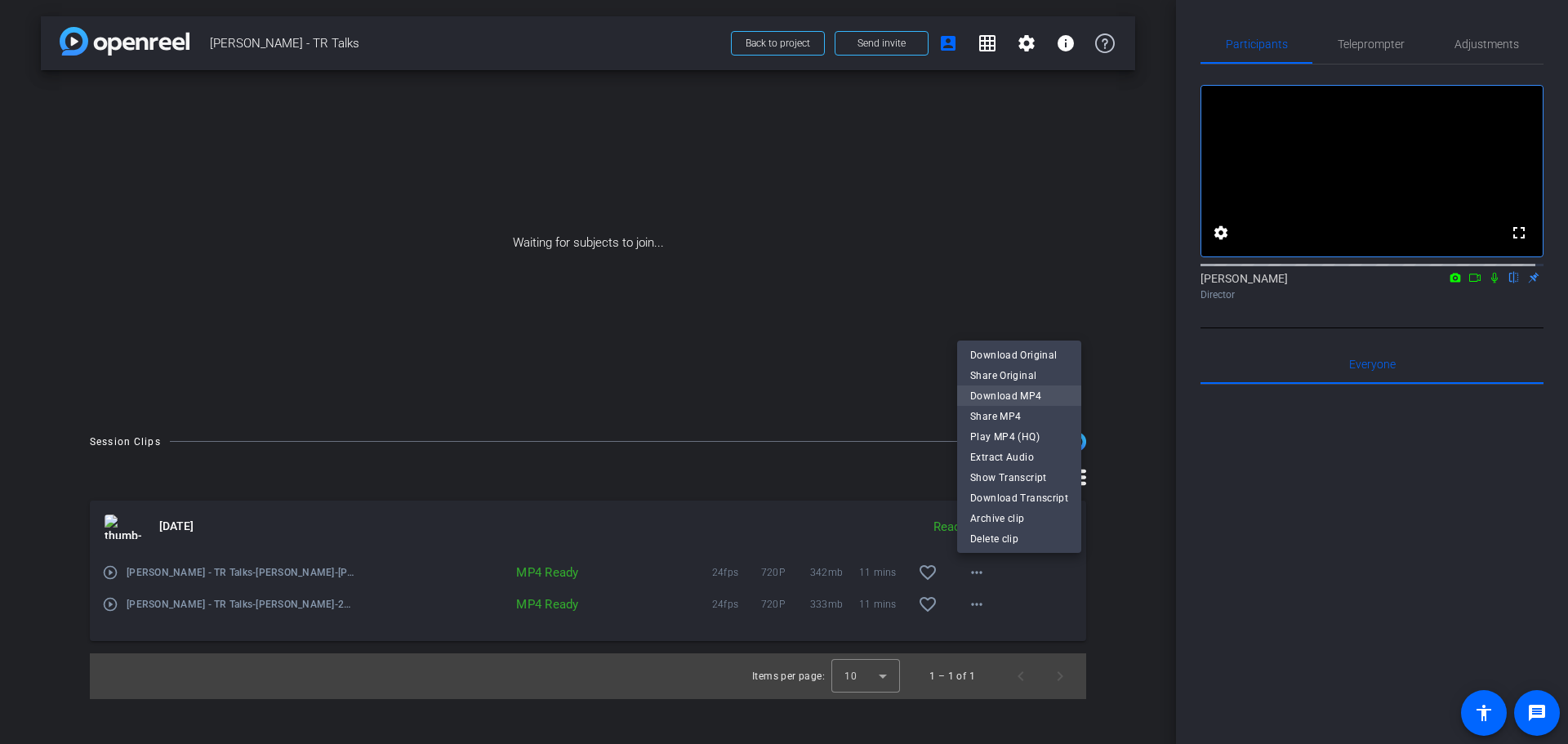
click at [977, 396] on span "Download MP4" at bounding box center [1018, 395] width 98 height 20
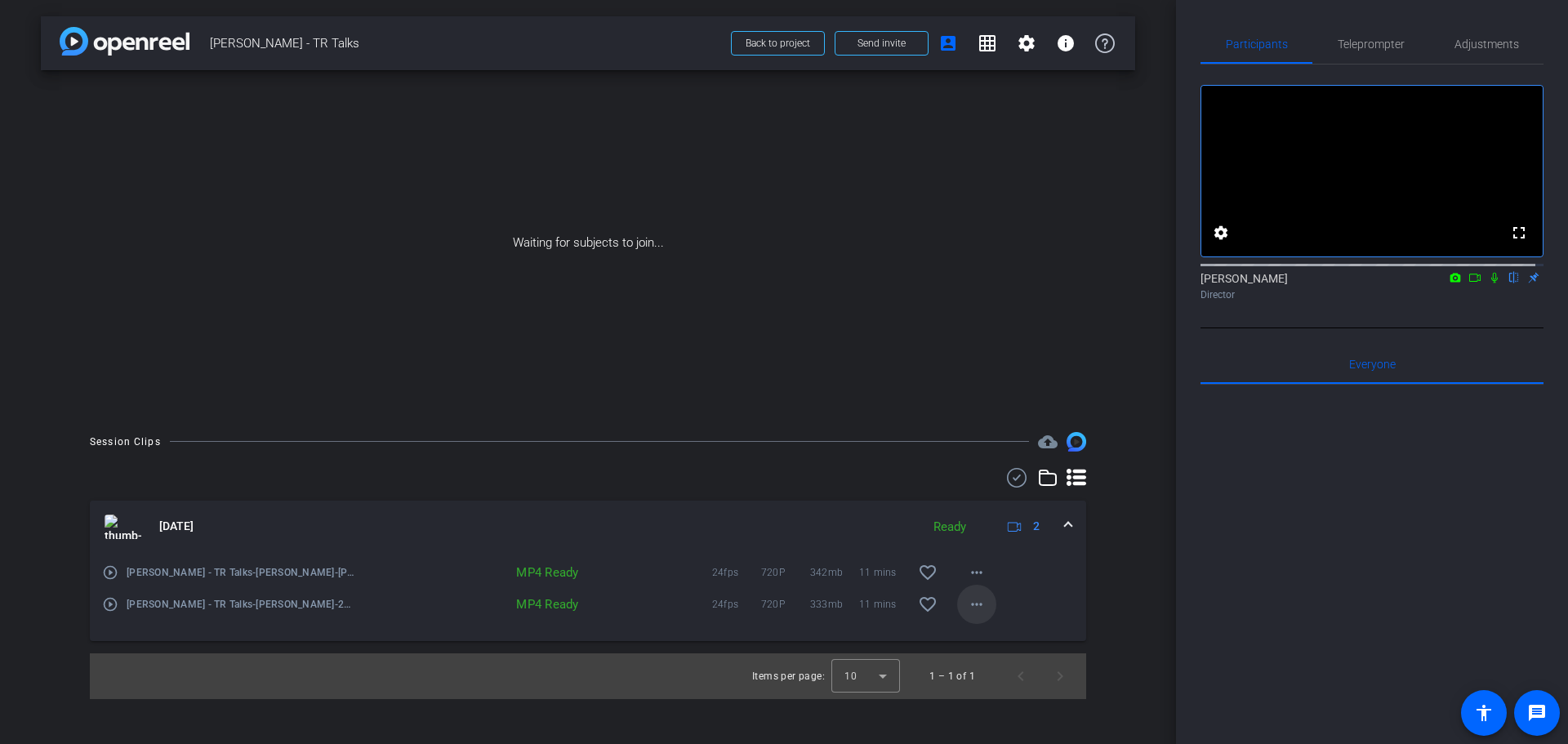
click at [977, 606] on mat-icon "more_horiz" at bounding box center [977, 604] width 20 height 20
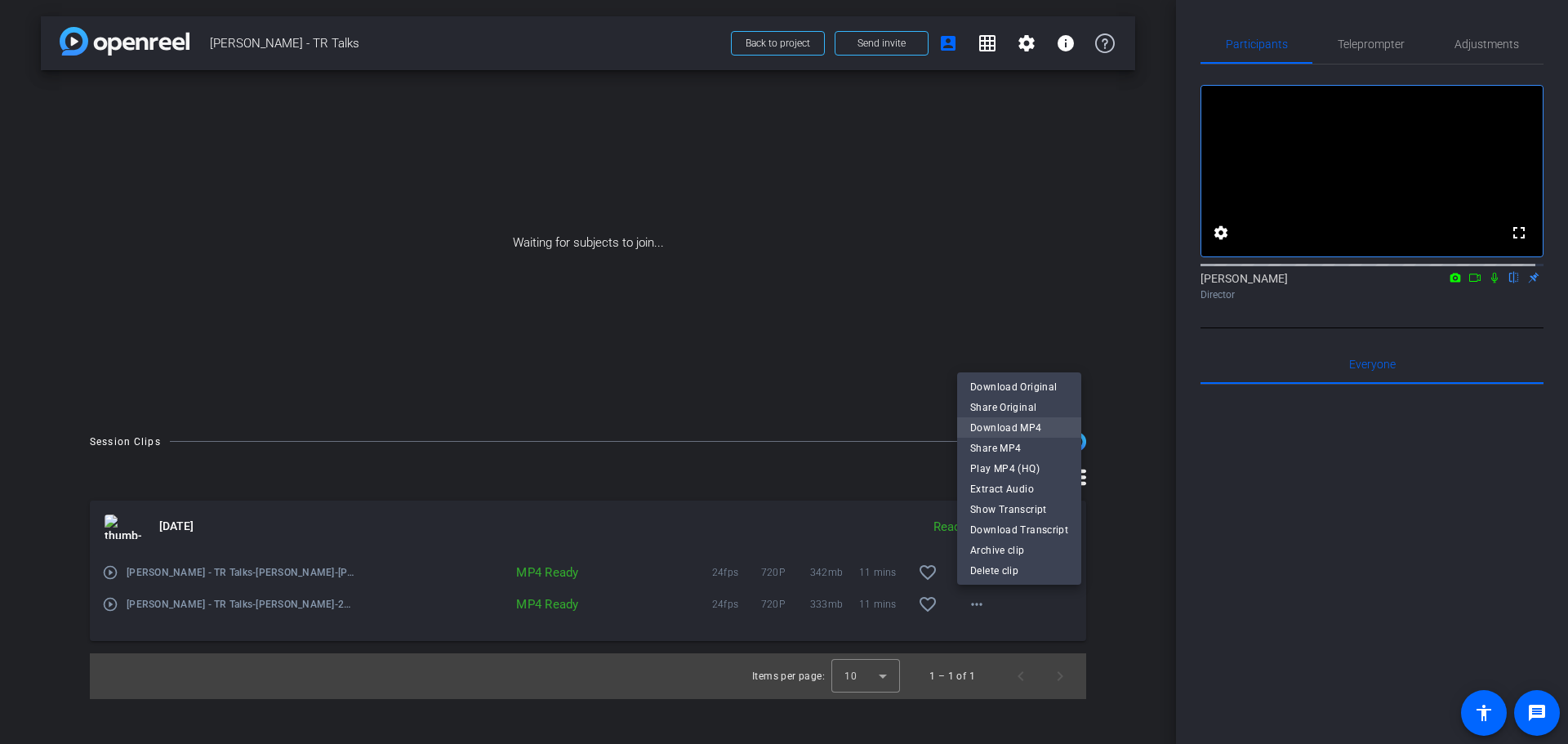
click at [988, 432] on span "Download MP4" at bounding box center [1018, 427] width 98 height 20
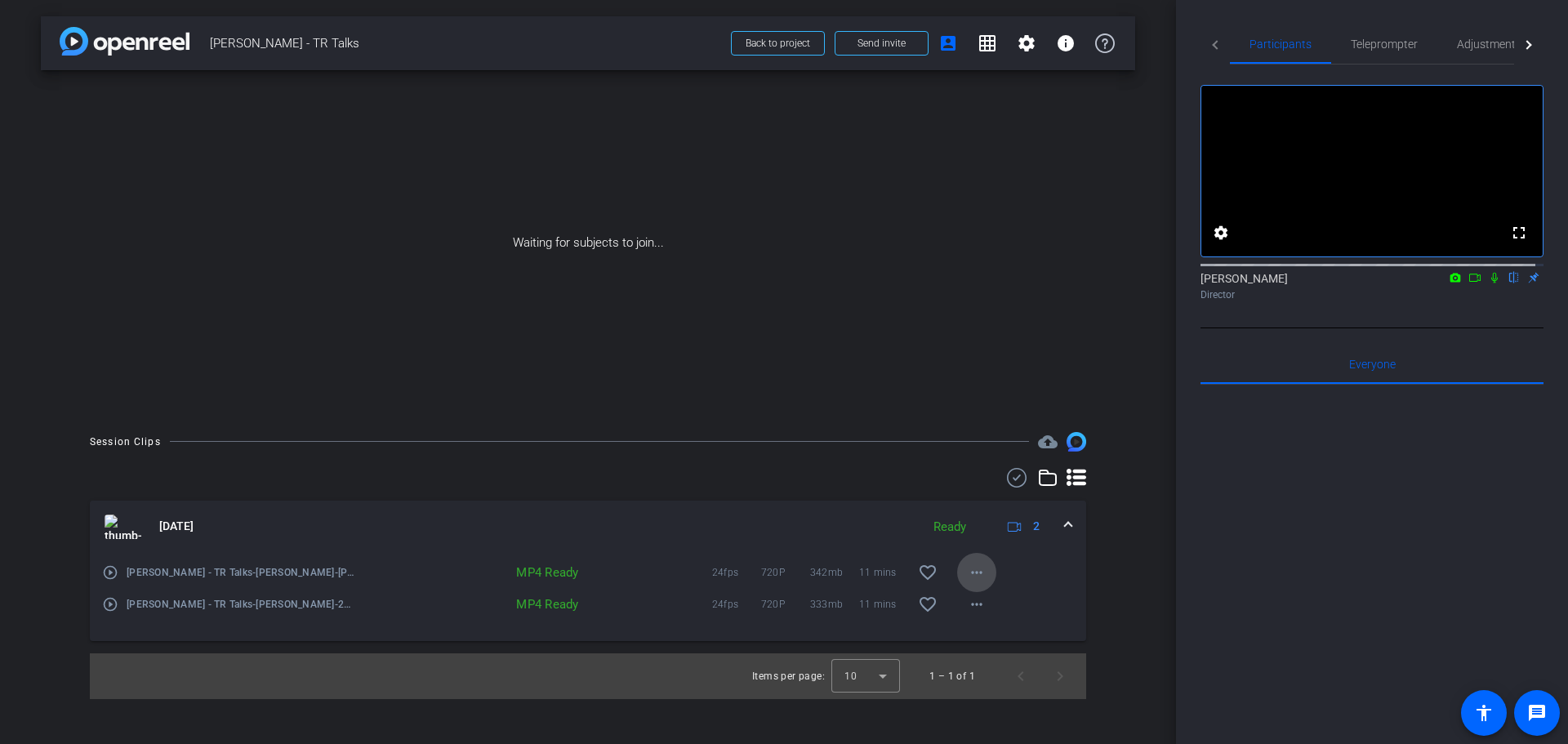
click at [970, 573] on mat-icon "more_horiz" at bounding box center [977, 573] width 20 height 20
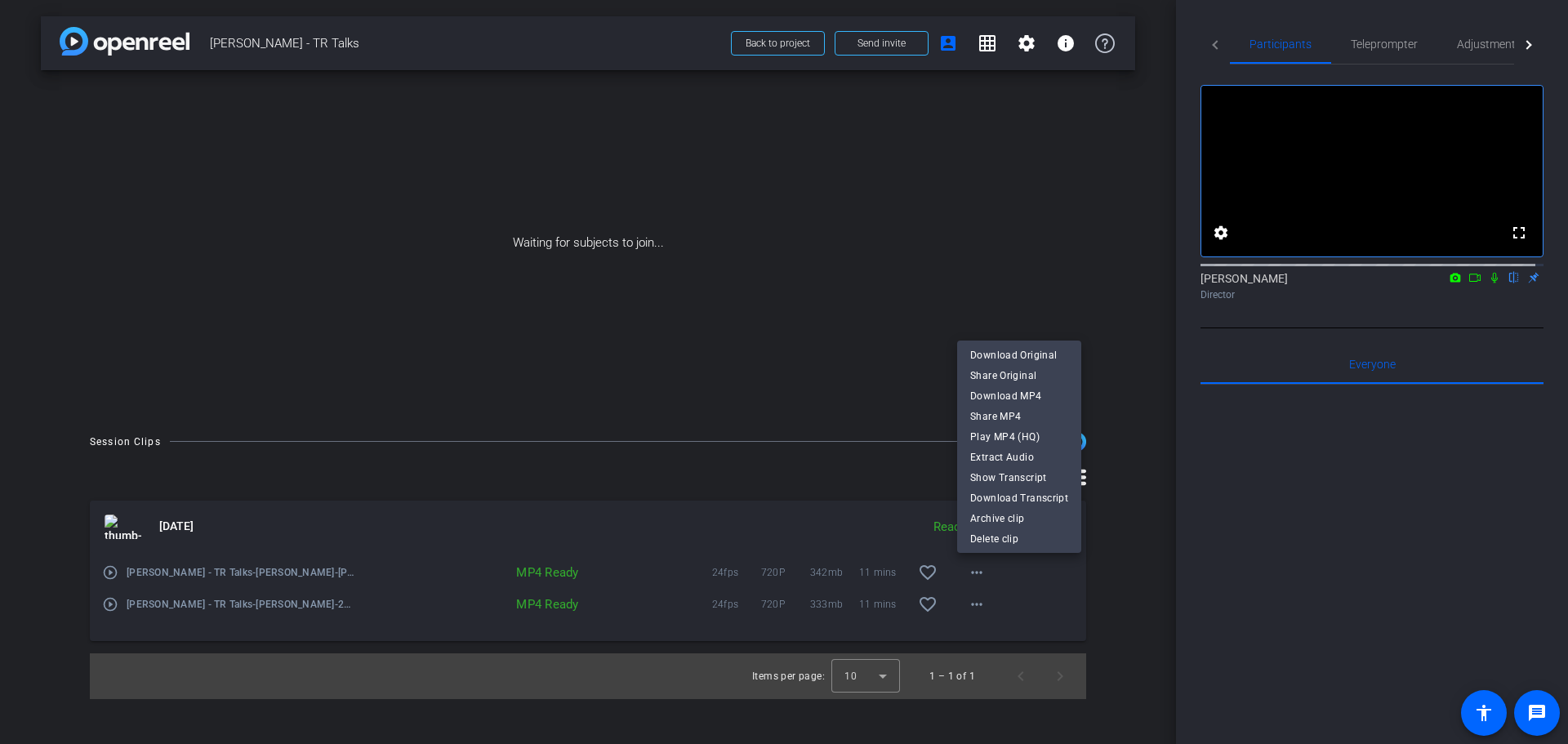
click at [540, 603] on div at bounding box center [784, 372] width 1568 height 744
